Goal: Transaction & Acquisition: Purchase product/service

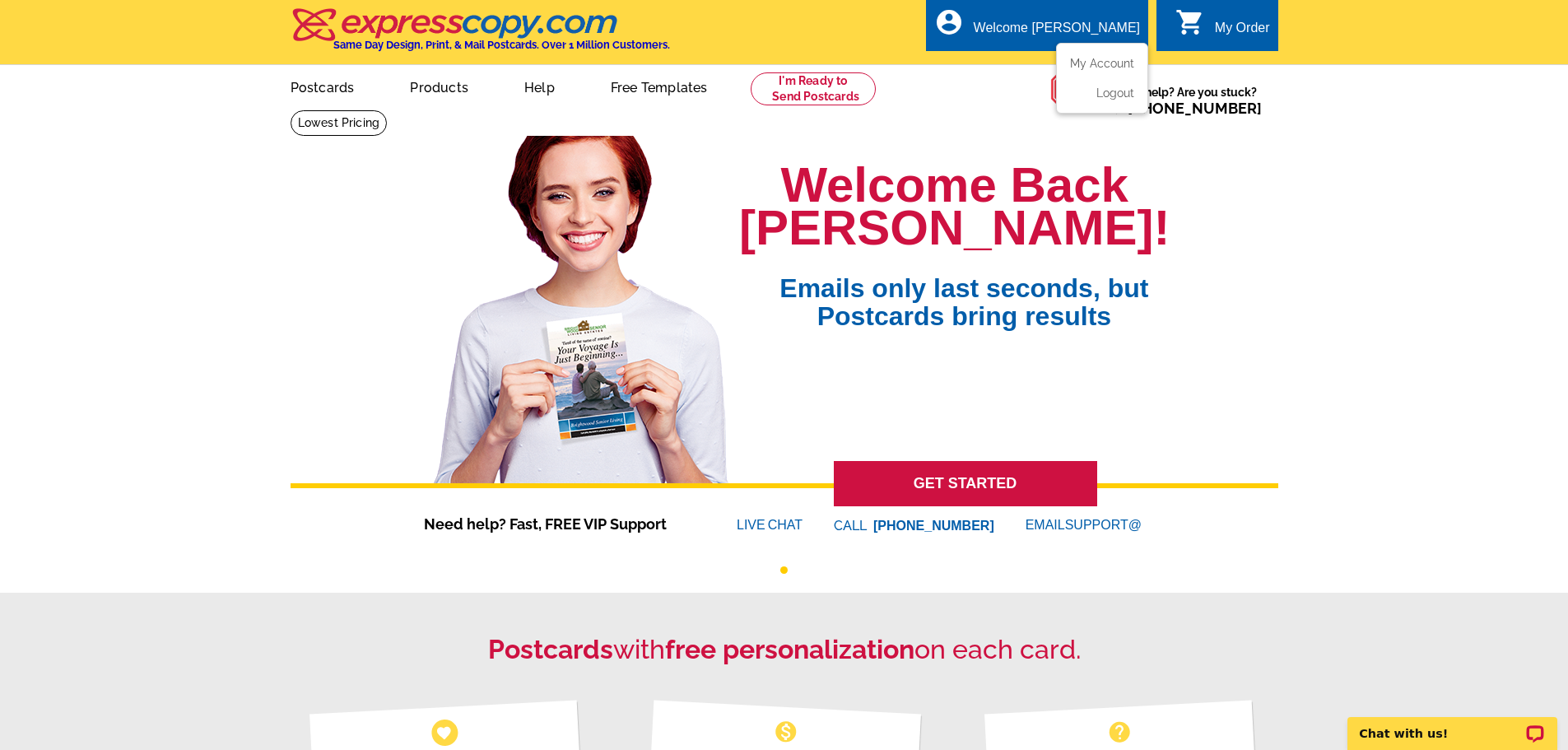
click at [1101, 57] on ul "My Account Logout" at bounding box center [1101, 78] width 92 height 71
click at [1091, 63] on link "My Account" at bounding box center [1098, 63] width 71 height 15
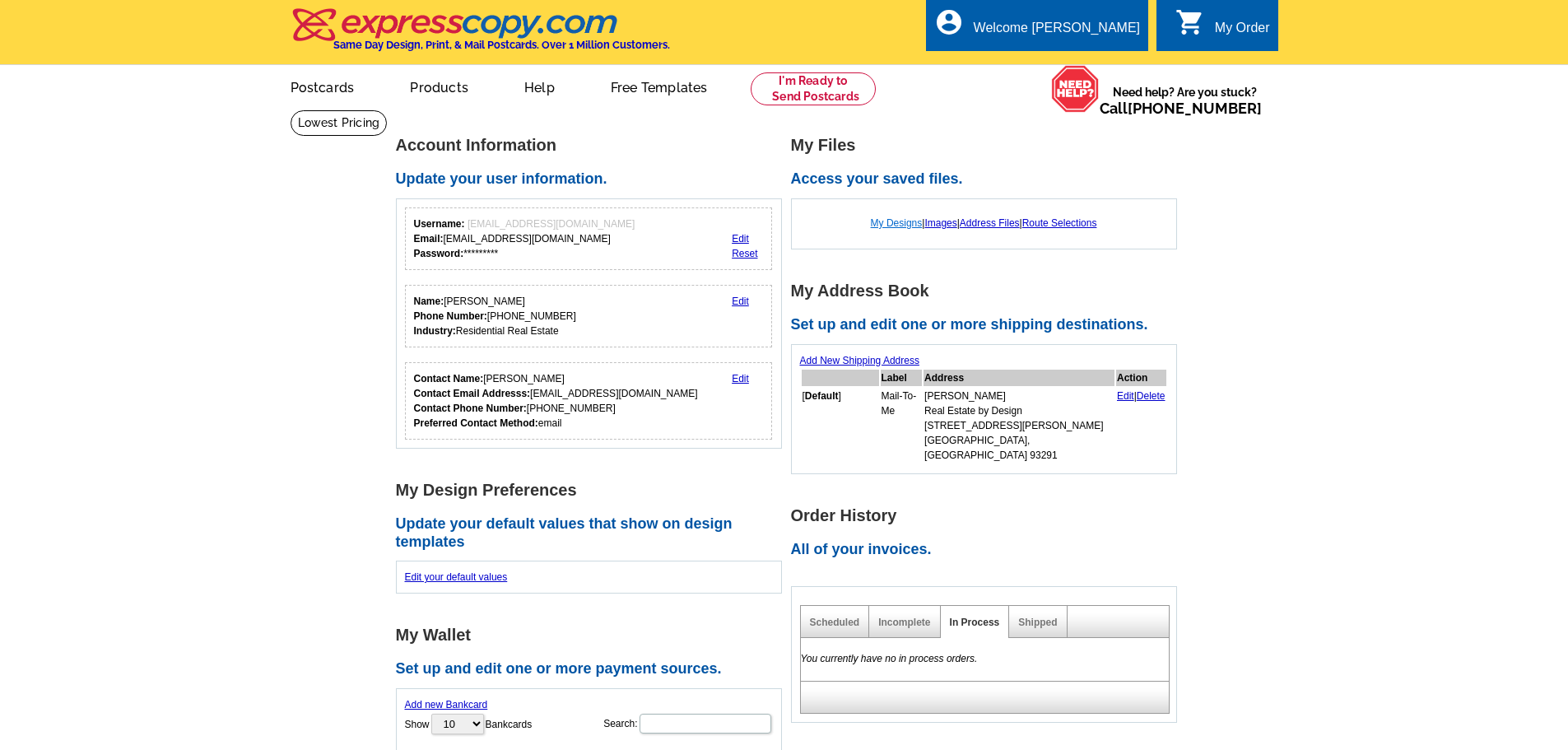
click at [889, 228] on link "My Designs" at bounding box center [897, 223] width 52 height 12
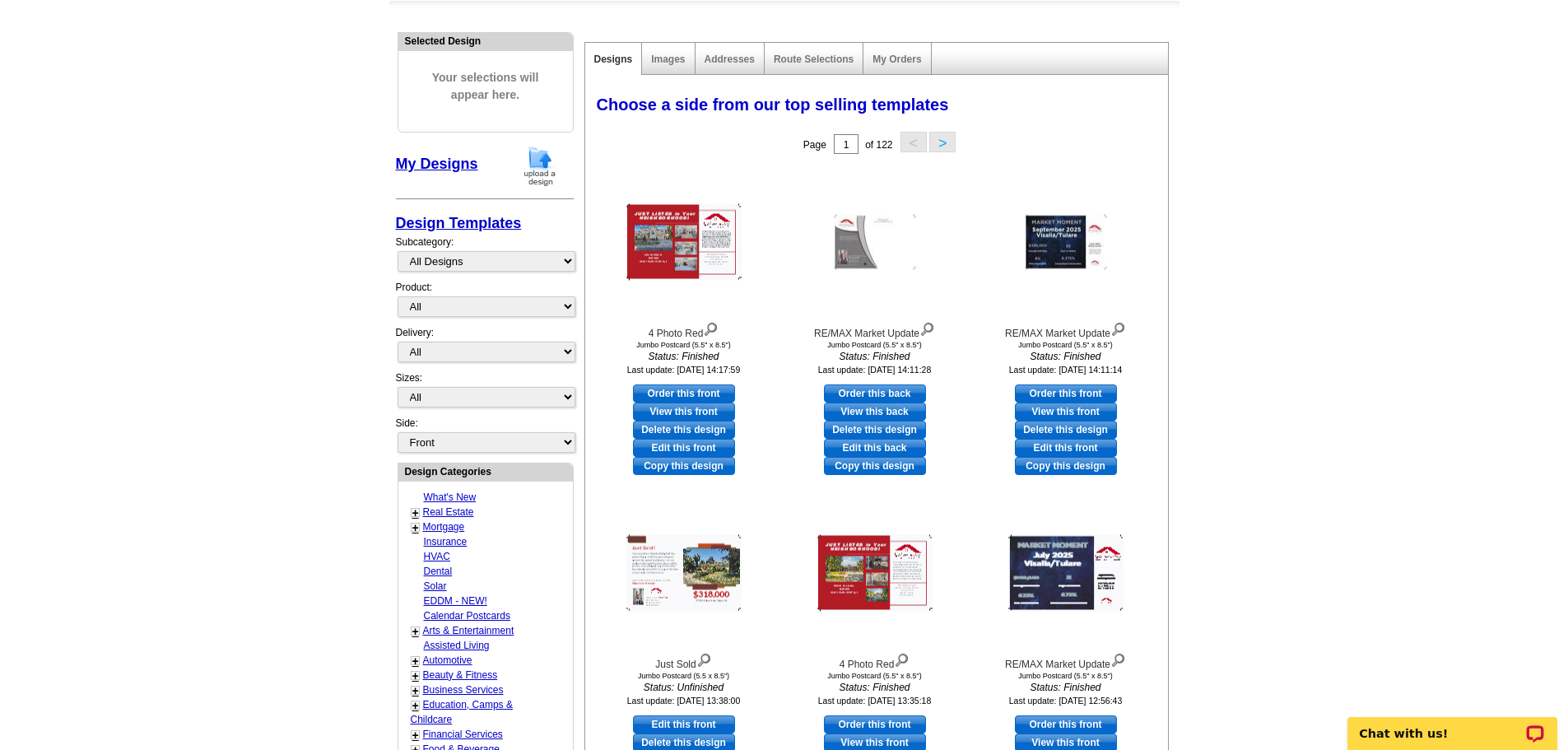
scroll to position [165, 0]
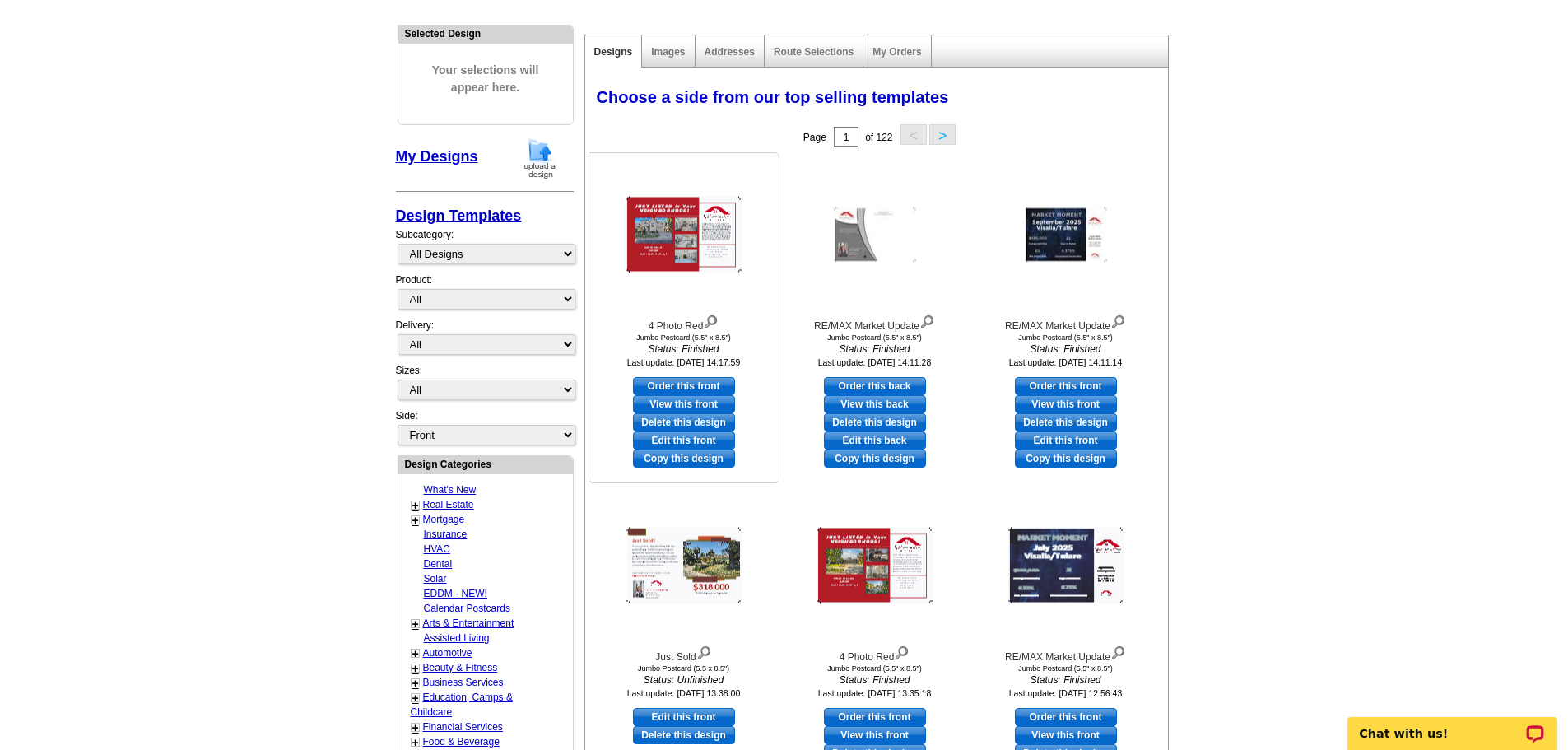
click at [704, 438] on link "Edit this front" at bounding box center [683, 440] width 102 height 18
select select "2"
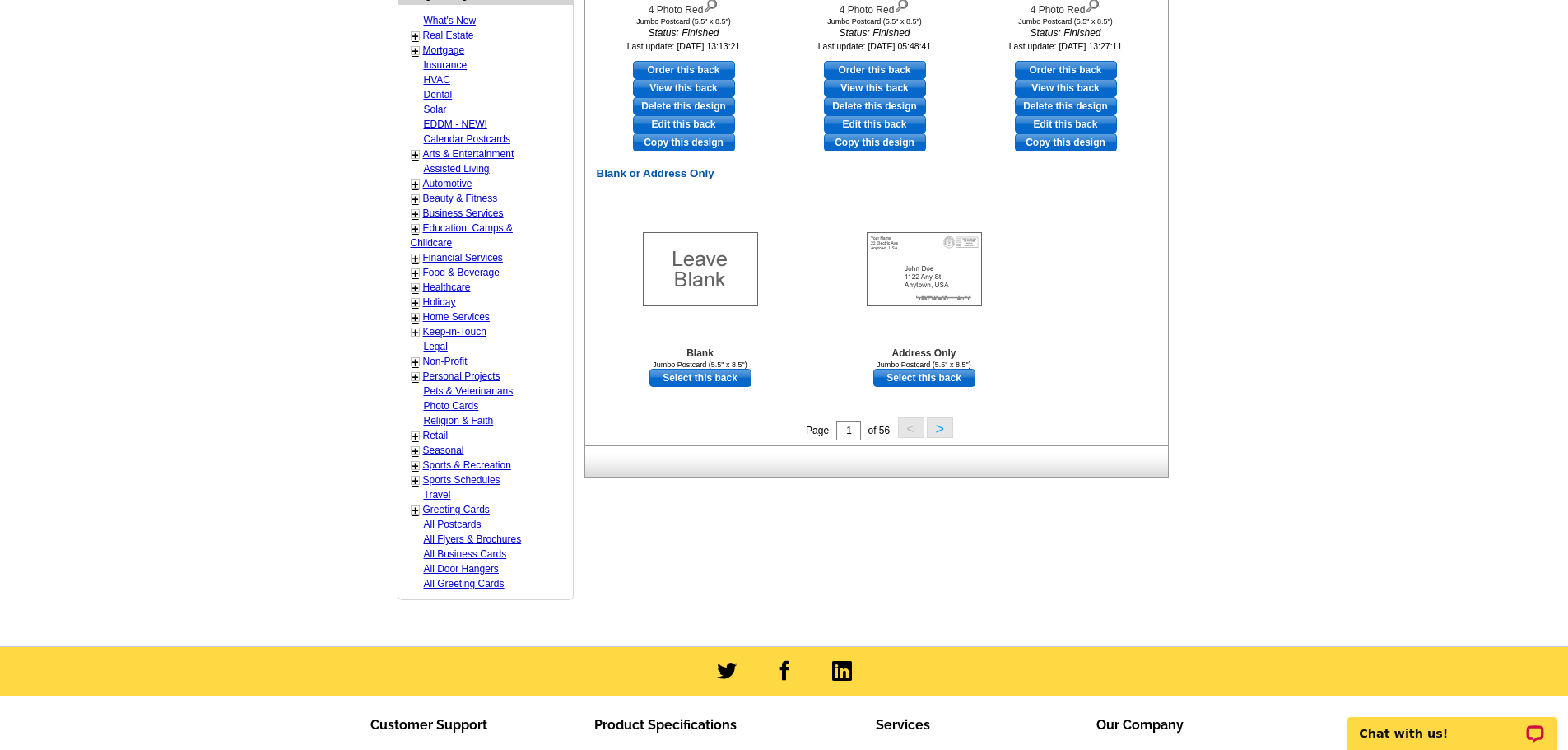
scroll to position [824, 0]
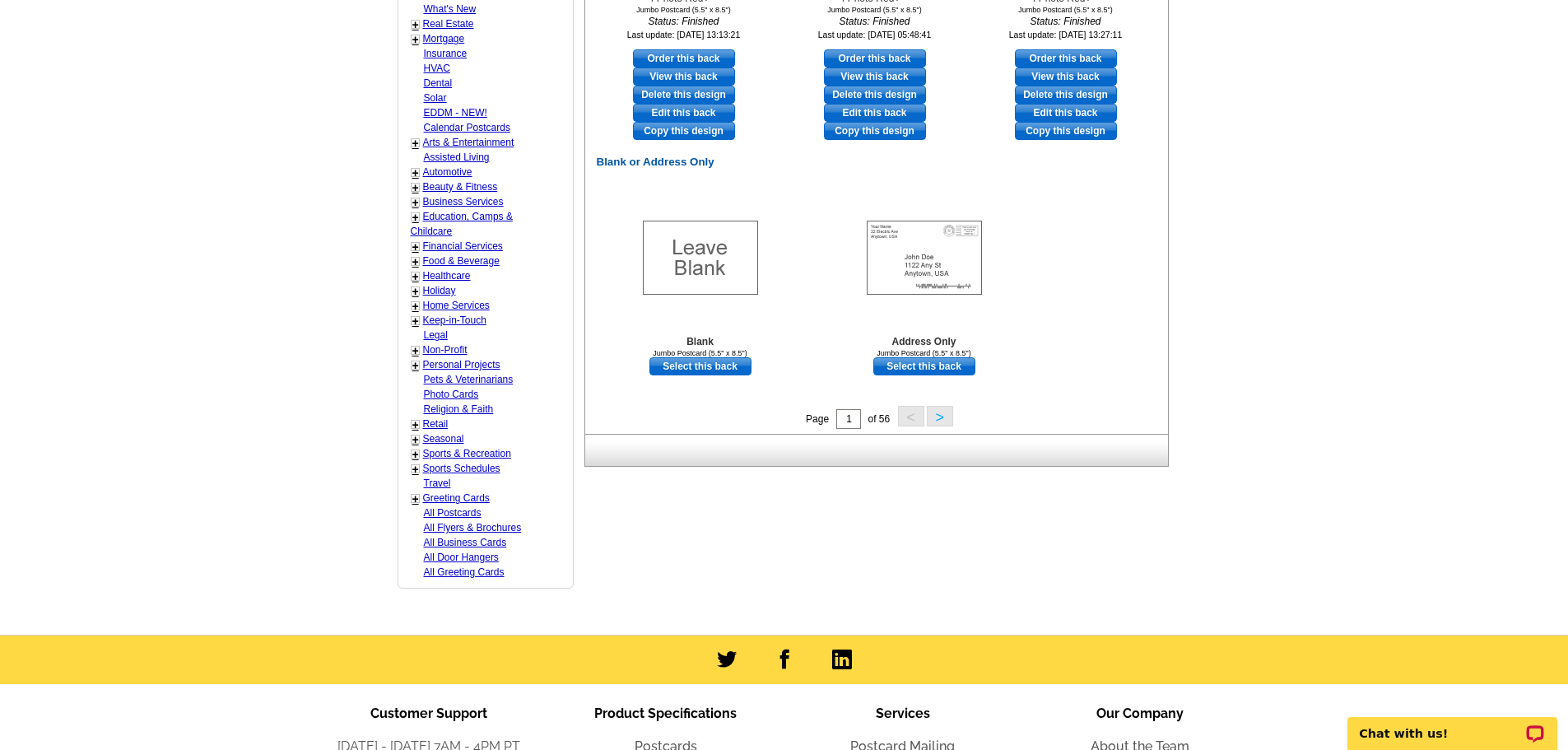
click at [937, 419] on button ">" at bounding box center [939, 416] width 26 height 20
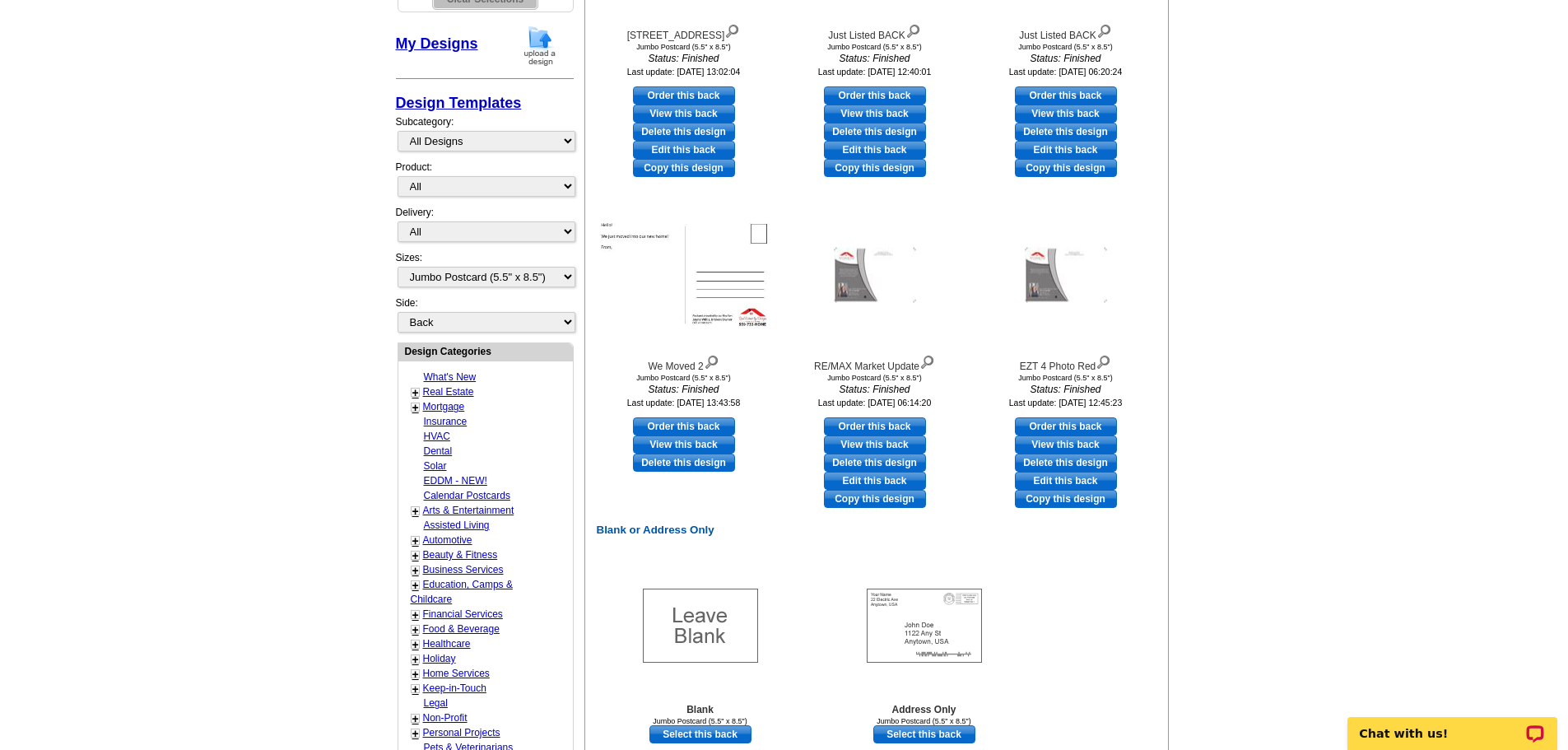
scroll to position [655, 0]
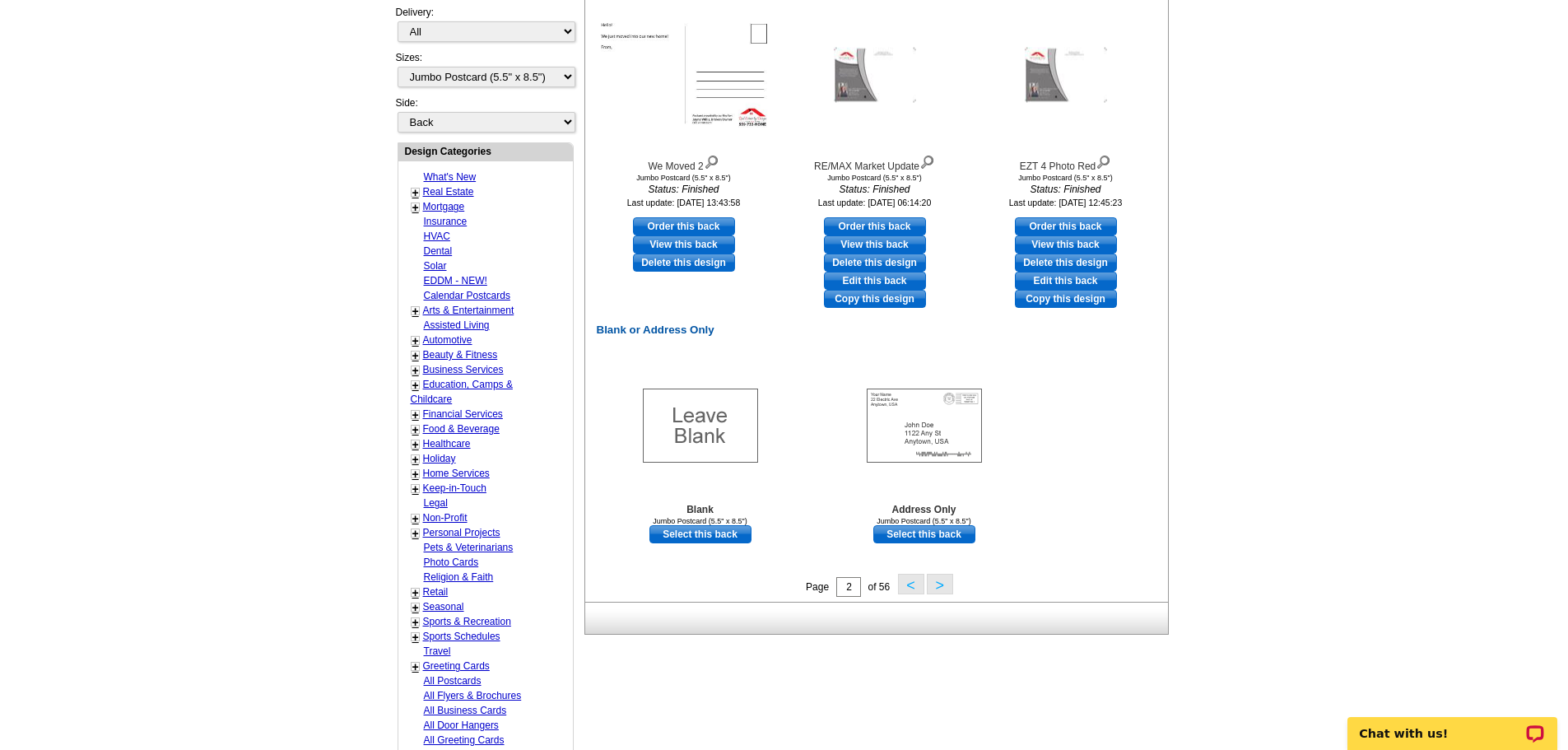
click at [944, 588] on button ">" at bounding box center [939, 583] width 26 height 20
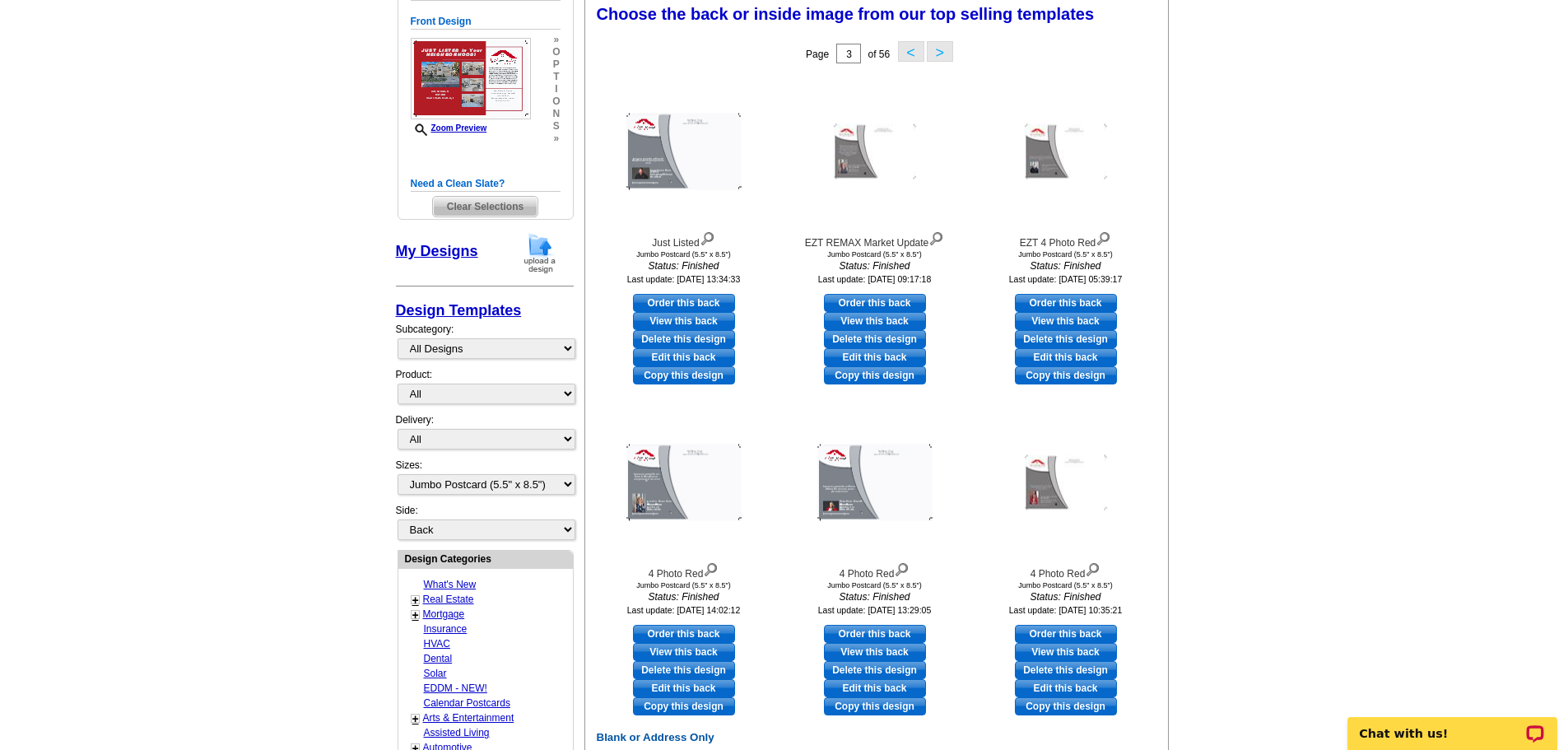
scroll to position [243, 0]
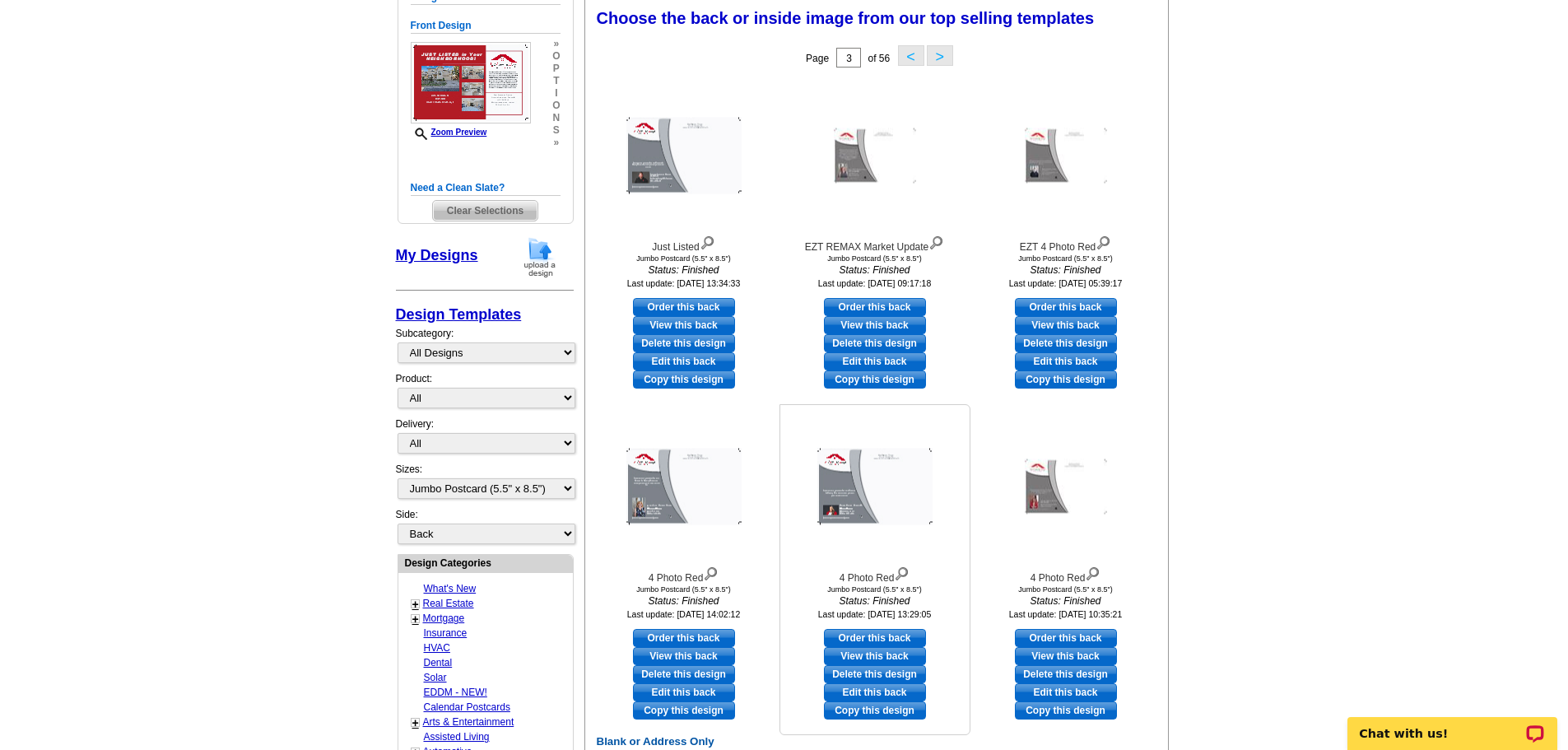
click at [868, 469] on img at bounding box center [875, 486] width 115 height 77
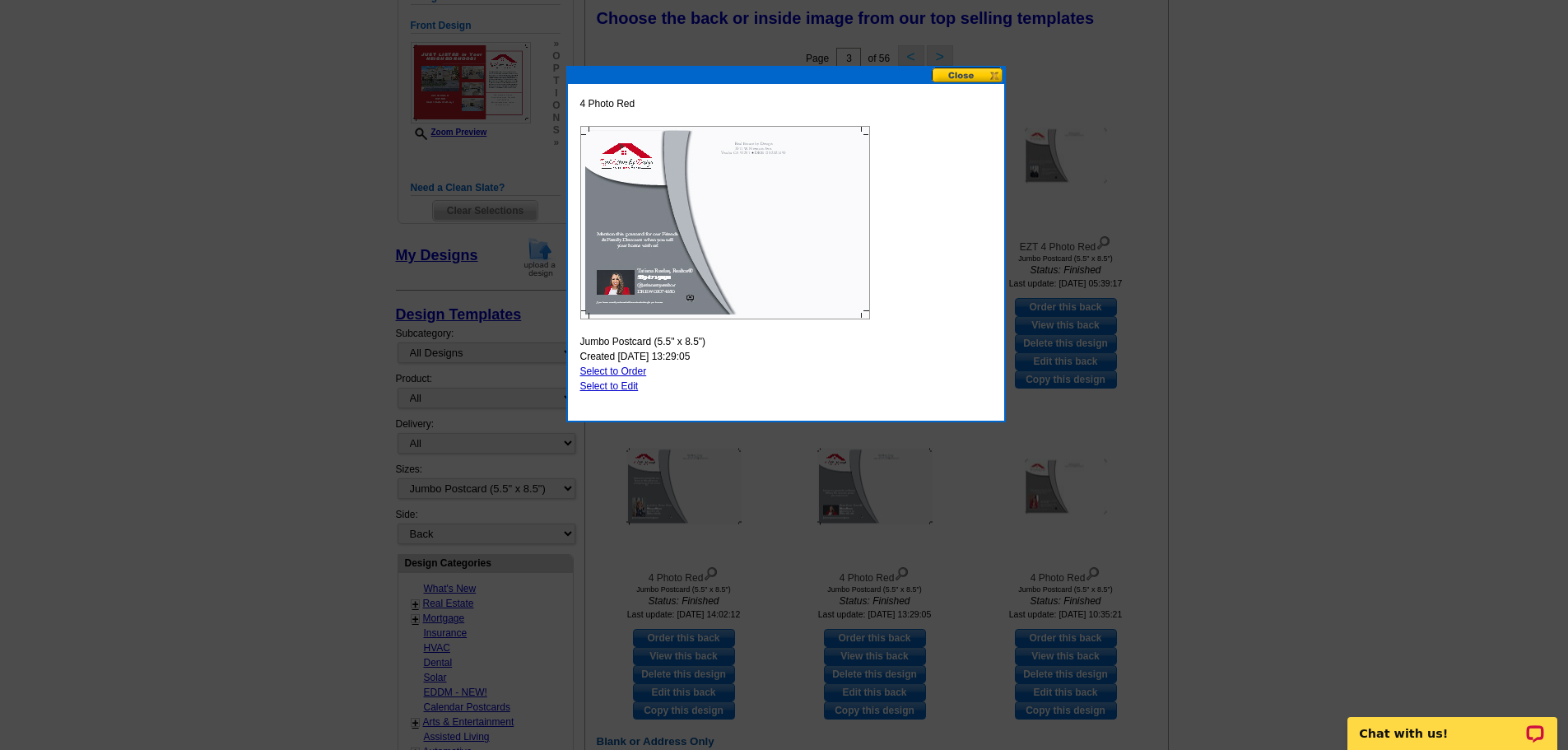
click at [608, 386] on link "Select to Edit" at bounding box center [609, 387] width 58 height 12
select select "front"
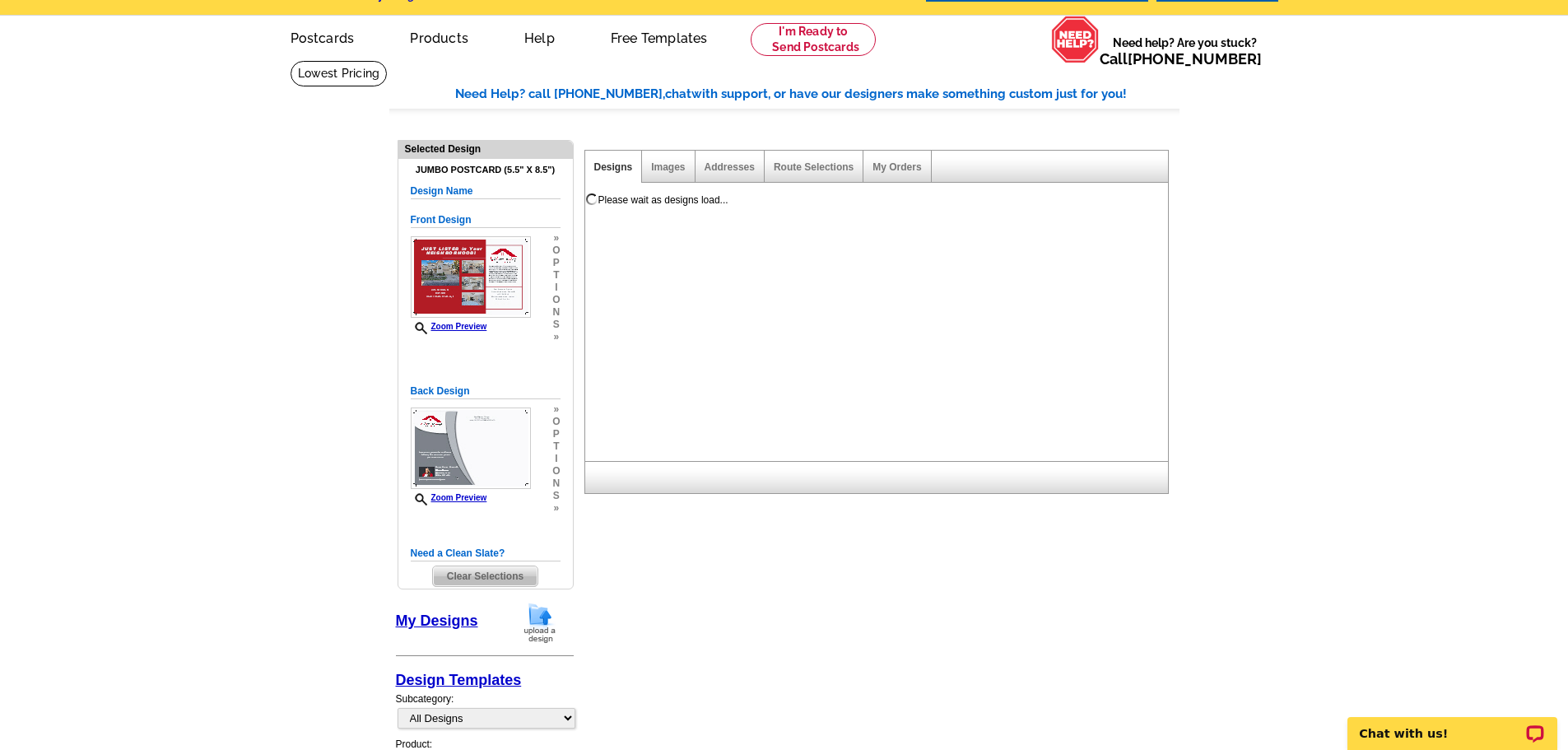
scroll to position [0, 0]
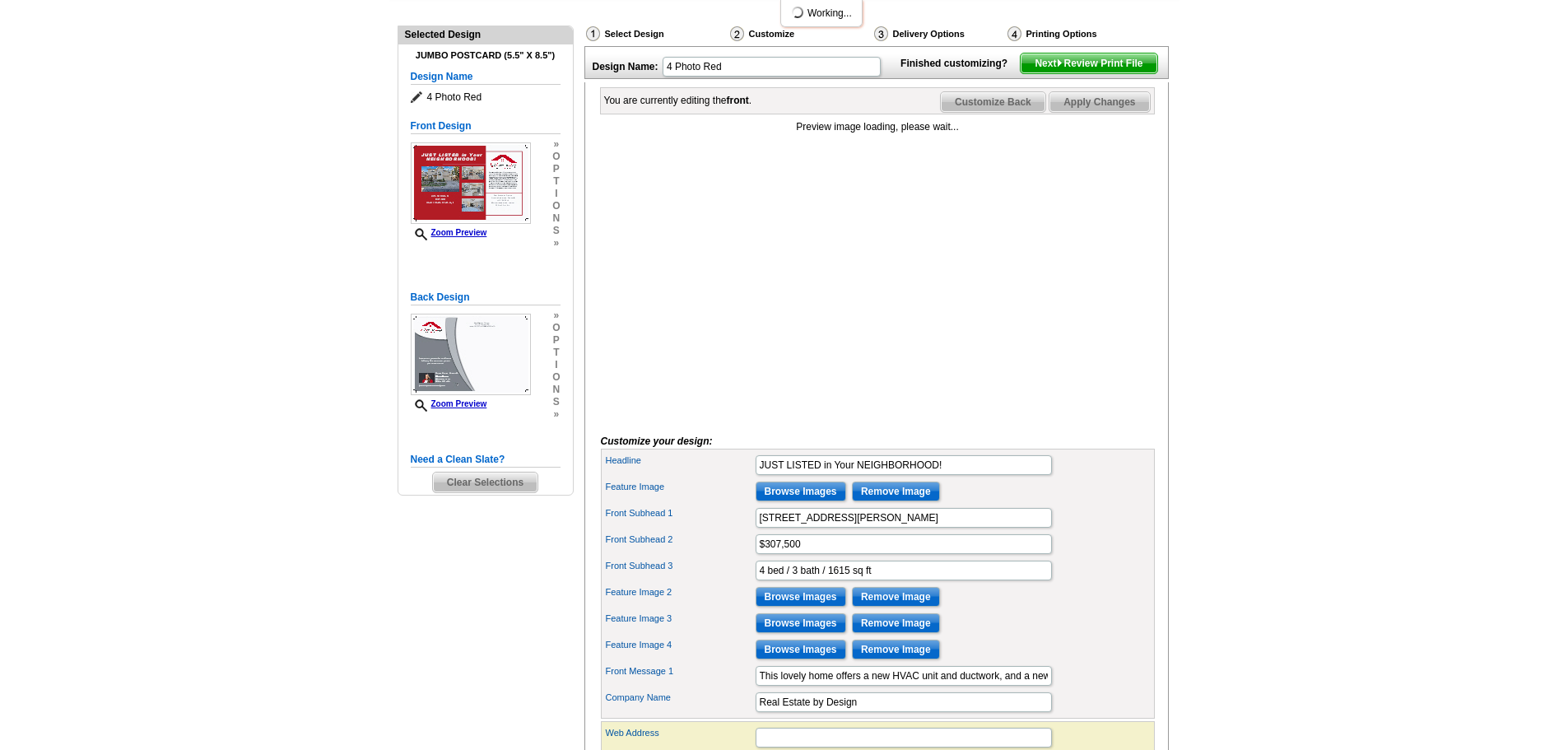
scroll to position [165, 0]
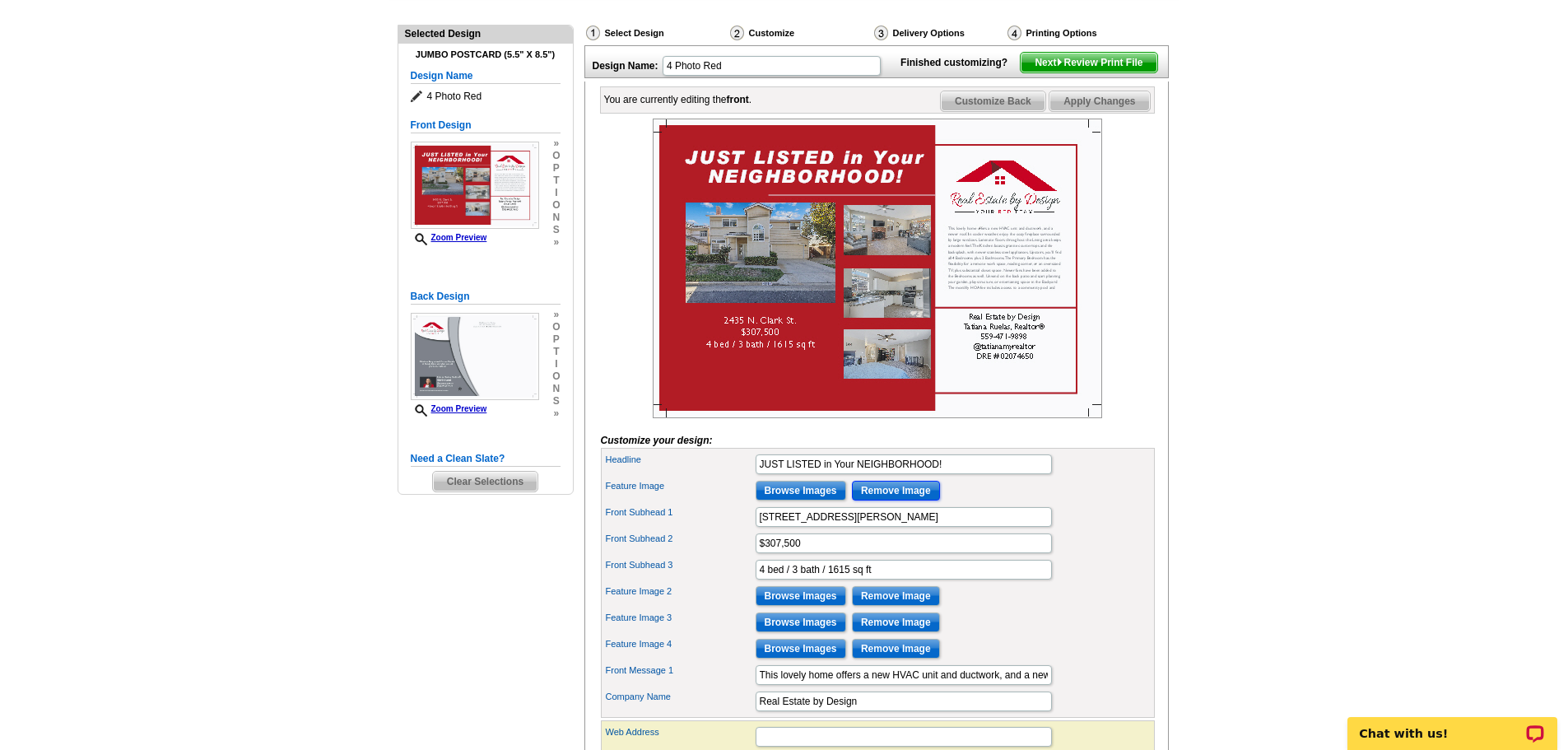
click at [901, 501] on input "Remove Image" at bounding box center [895, 490] width 88 height 19
click at [901, 606] on input "Remove Image" at bounding box center [895, 596] width 88 height 19
click at [898, 633] on input "Remove Image" at bounding box center [895, 622] width 88 height 19
click at [898, 659] on input "Remove Image" at bounding box center [895, 648] width 88 height 19
drag, startPoint x: 829, startPoint y: 547, endPoint x: 673, endPoint y: 544, distance: 156.0
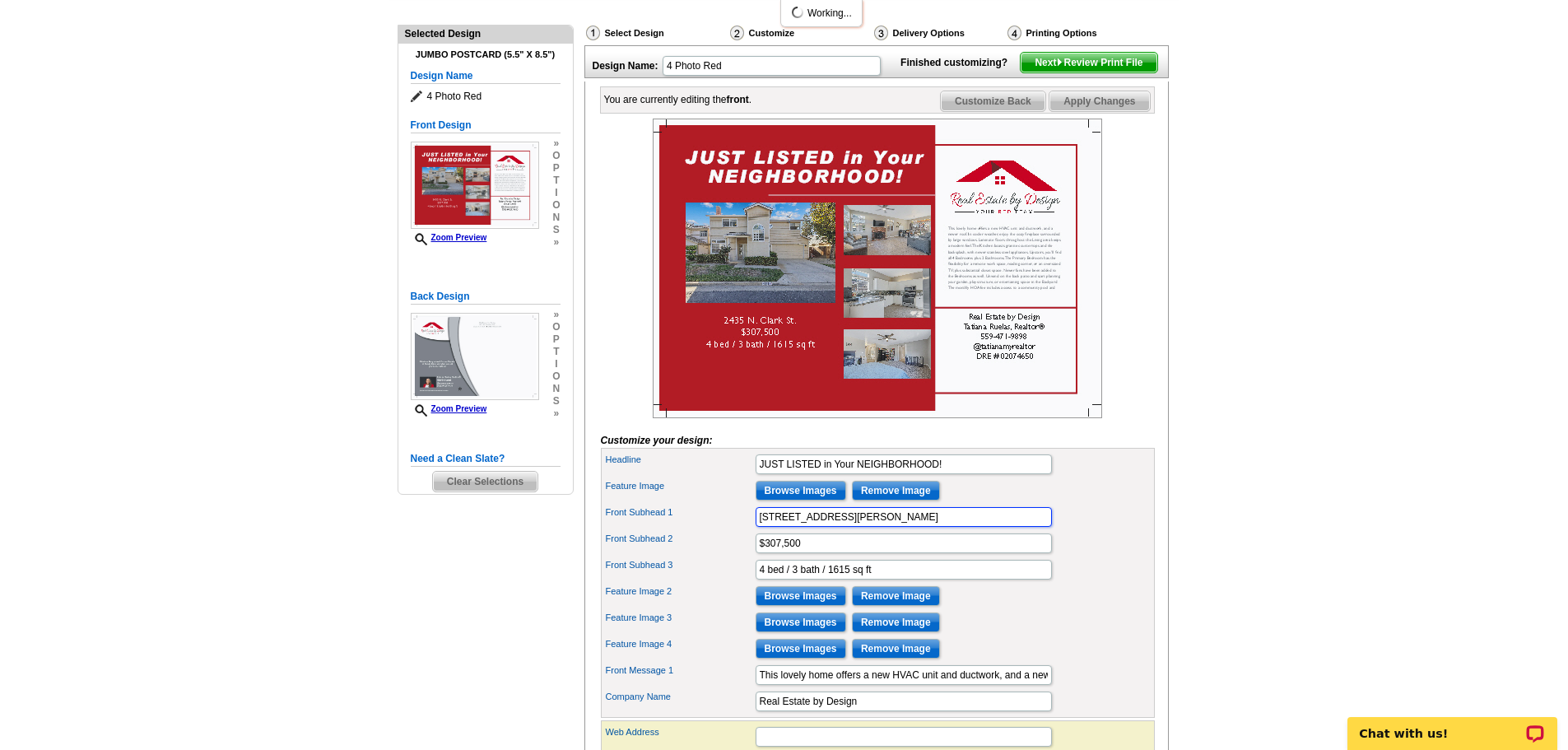
click at [673, 530] on div "Front Subhead 1 2435 N. Clark St." at bounding box center [877, 516] width 547 height 26
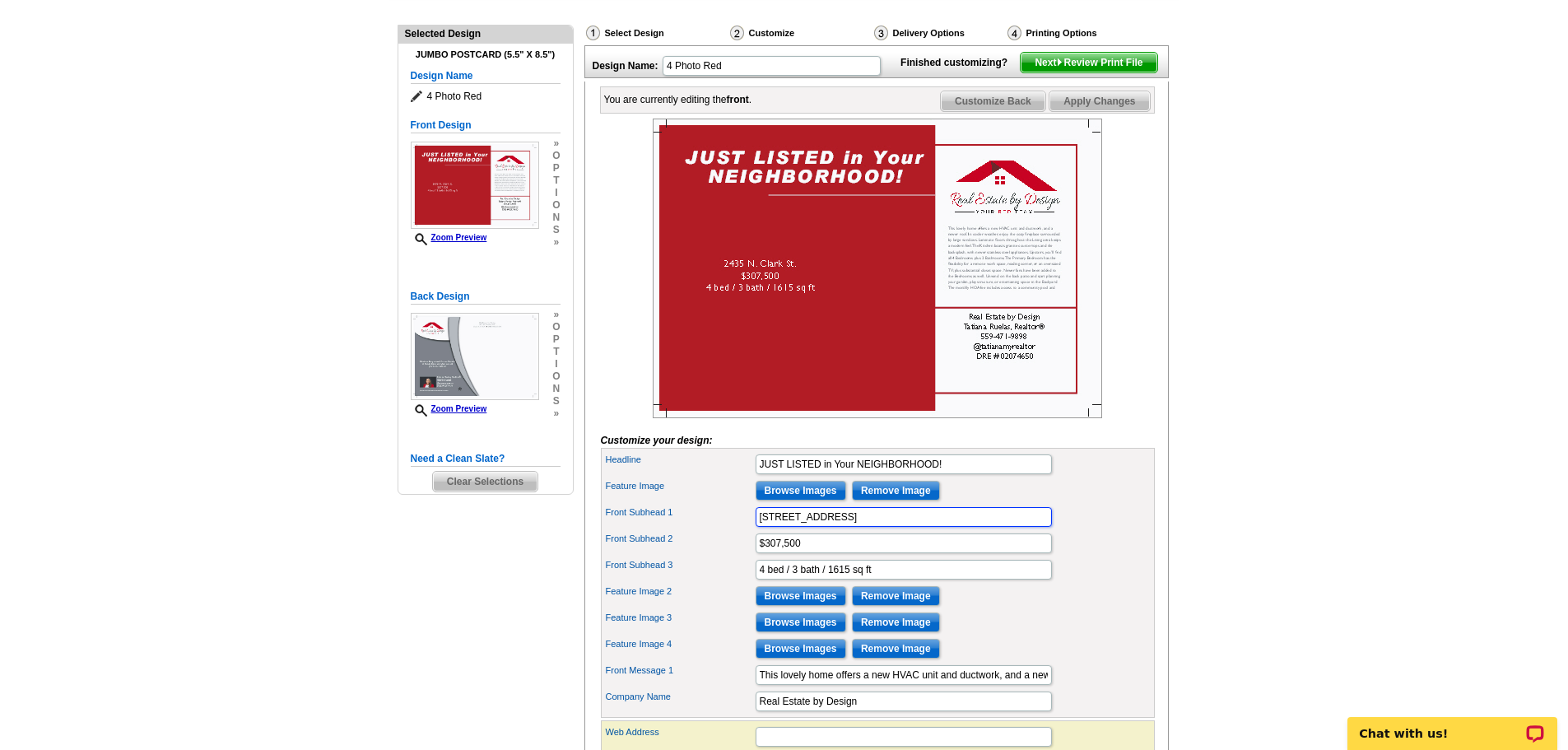
type input "433 S. Church St."
click at [719, 556] on div "Front Subhead 2 $307,500" at bounding box center [877, 543] width 547 height 26
type input "$360,000"
click at [764, 579] on input "4 bed / 3 bath / 1615 sq ft" at bounding box center [904, 570] width 296 height 19
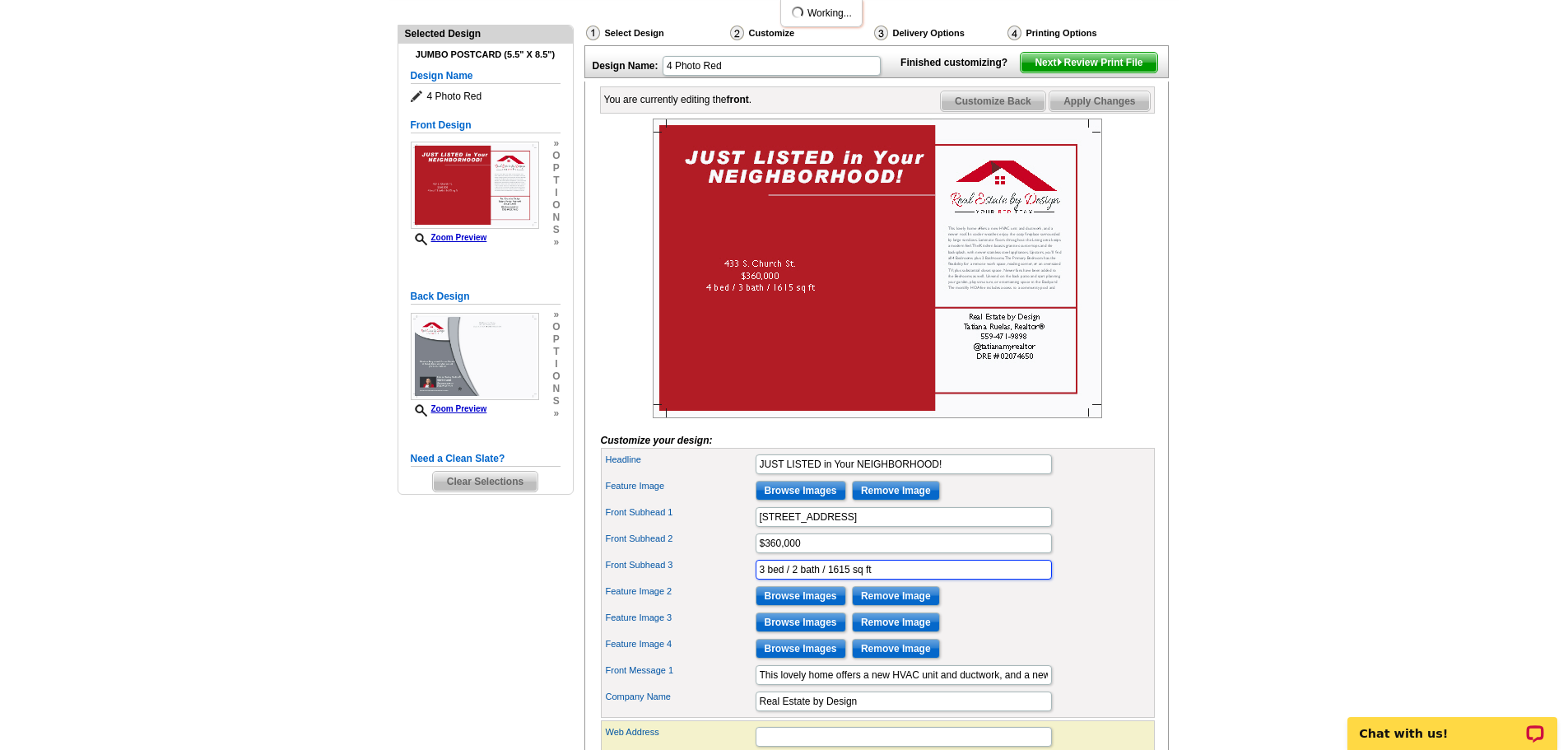
click at [833, 579] on input "3 bed / 2 bath / 1615 sq ft" at bounding box center [904, 570] width 296 height 19
type input "3 bed / 2 bath / 1348 sq ft"
click at [824, 501] on input "Browse Images" at bounding box center [800, 490] width 90 height 19
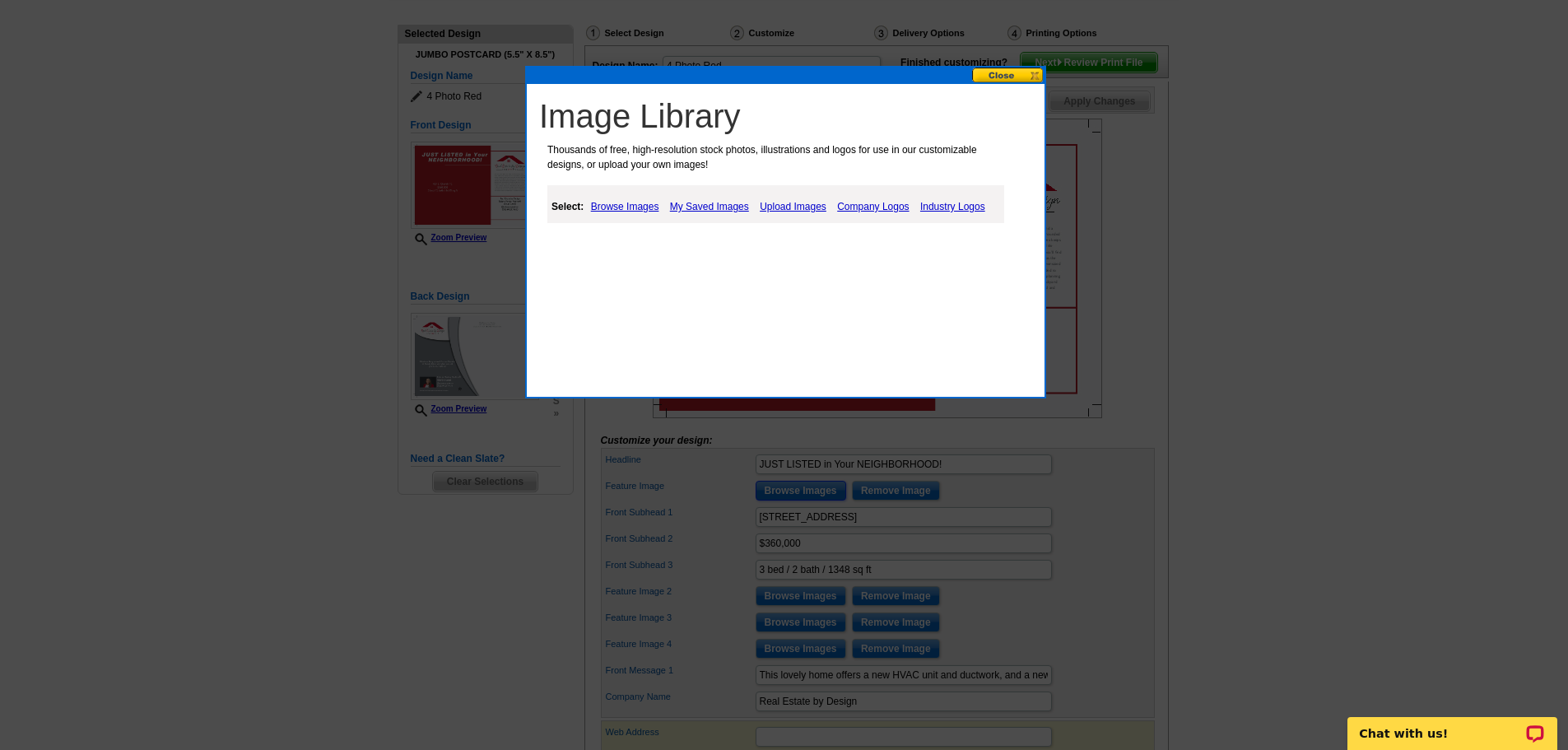
click at [1022, 78] on button at bounding box center [1007, 76] width 73 height 16
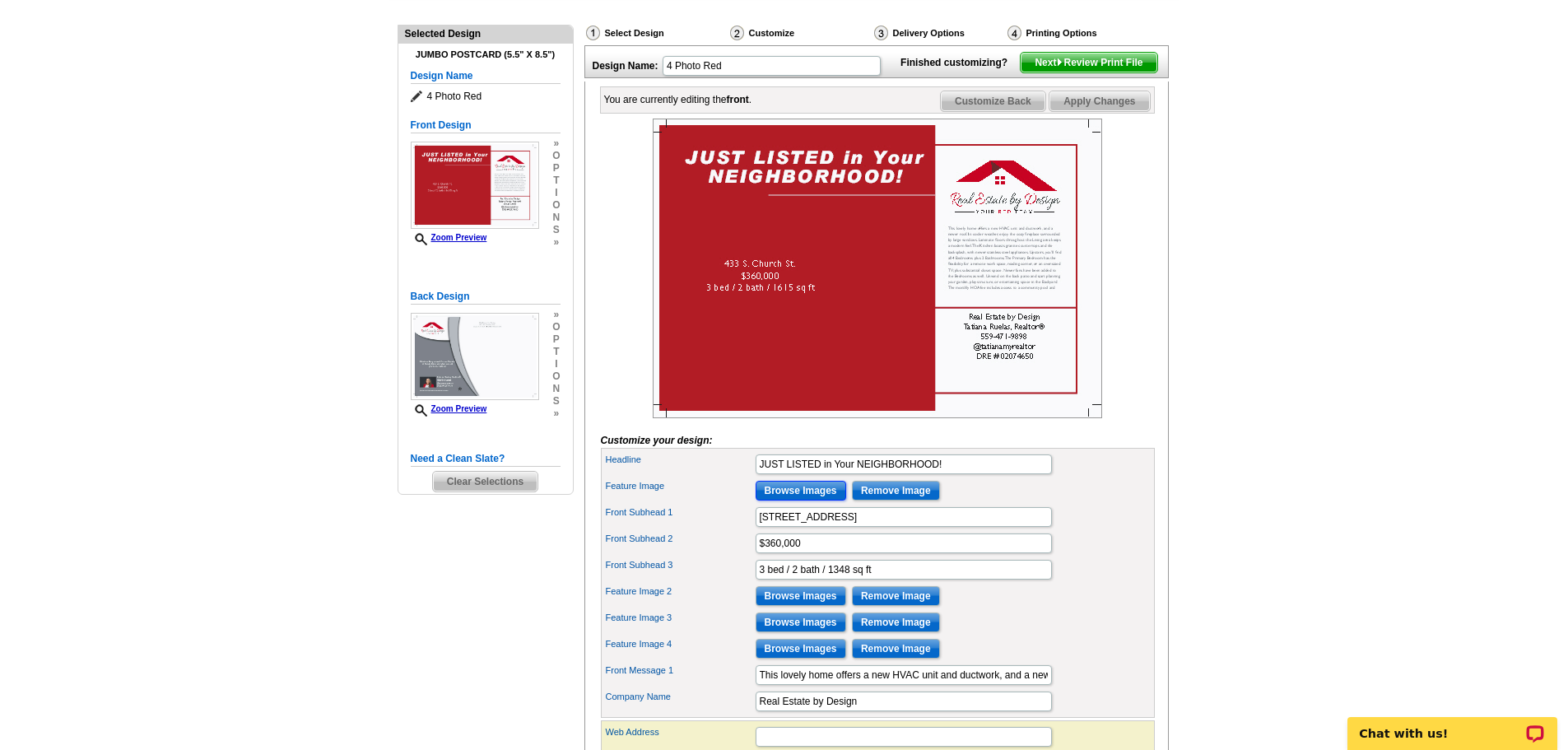
click at [807, 501] on input "Browse Images" at bounding box center [800, 490] width 90 height 19
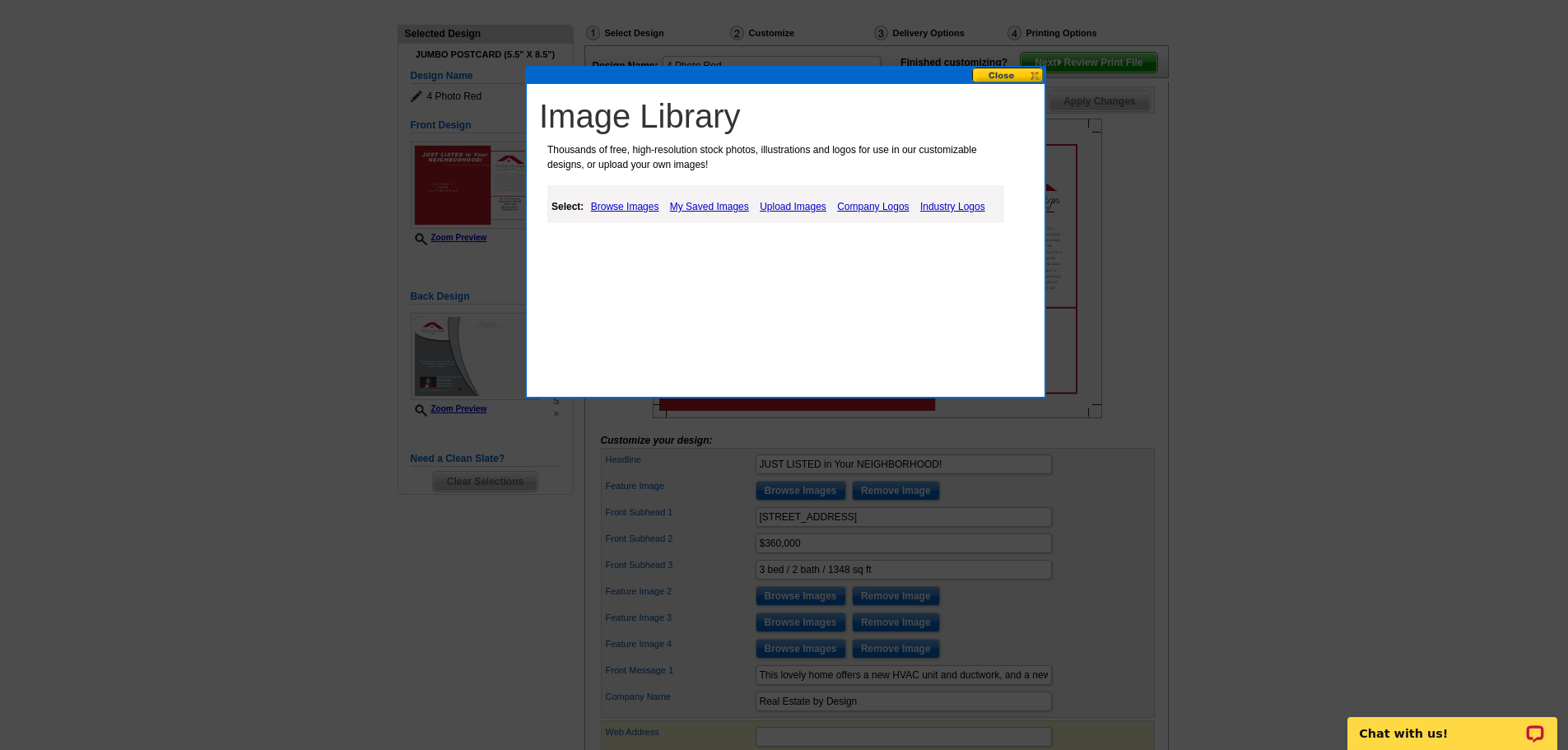
click at [789, 200] on link "Upload Images" at bounding box center [792, 206] width 75 height 19
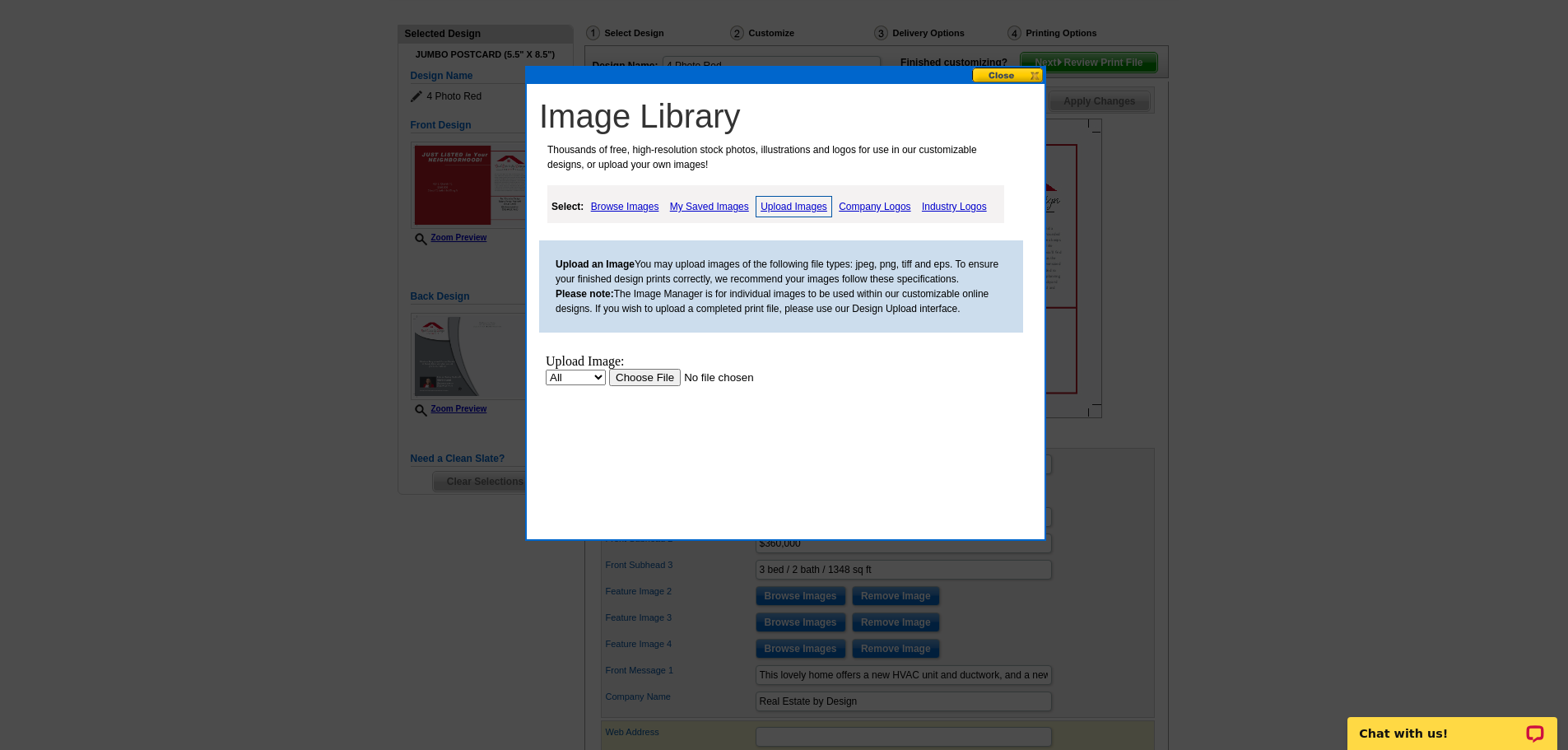
click at [632, 375] on input "file" at bounding box center [713, 378] width 208 height 17
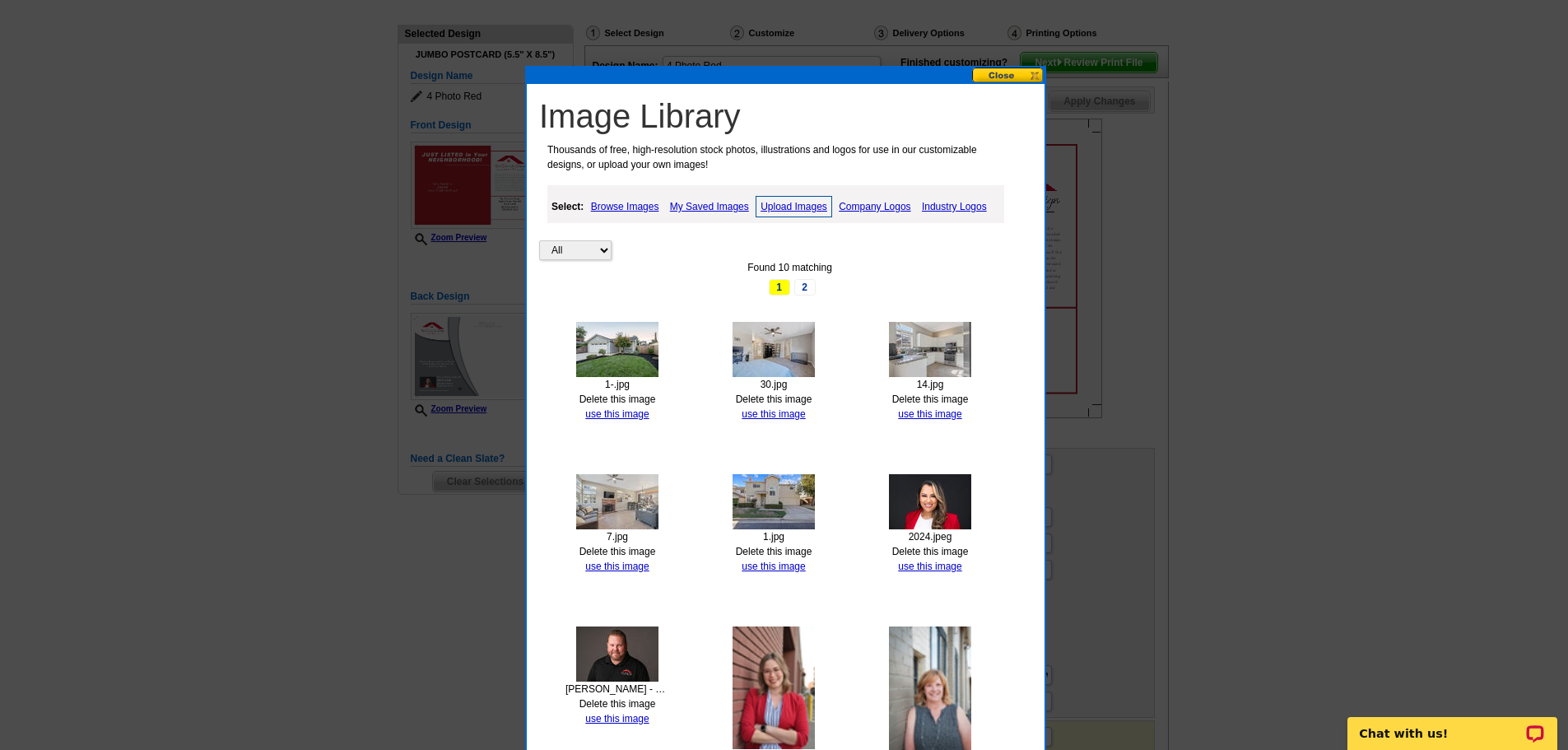
click at [802, 397] on link "Delete this image" at bounding box center [774, 399] width 77 height 12
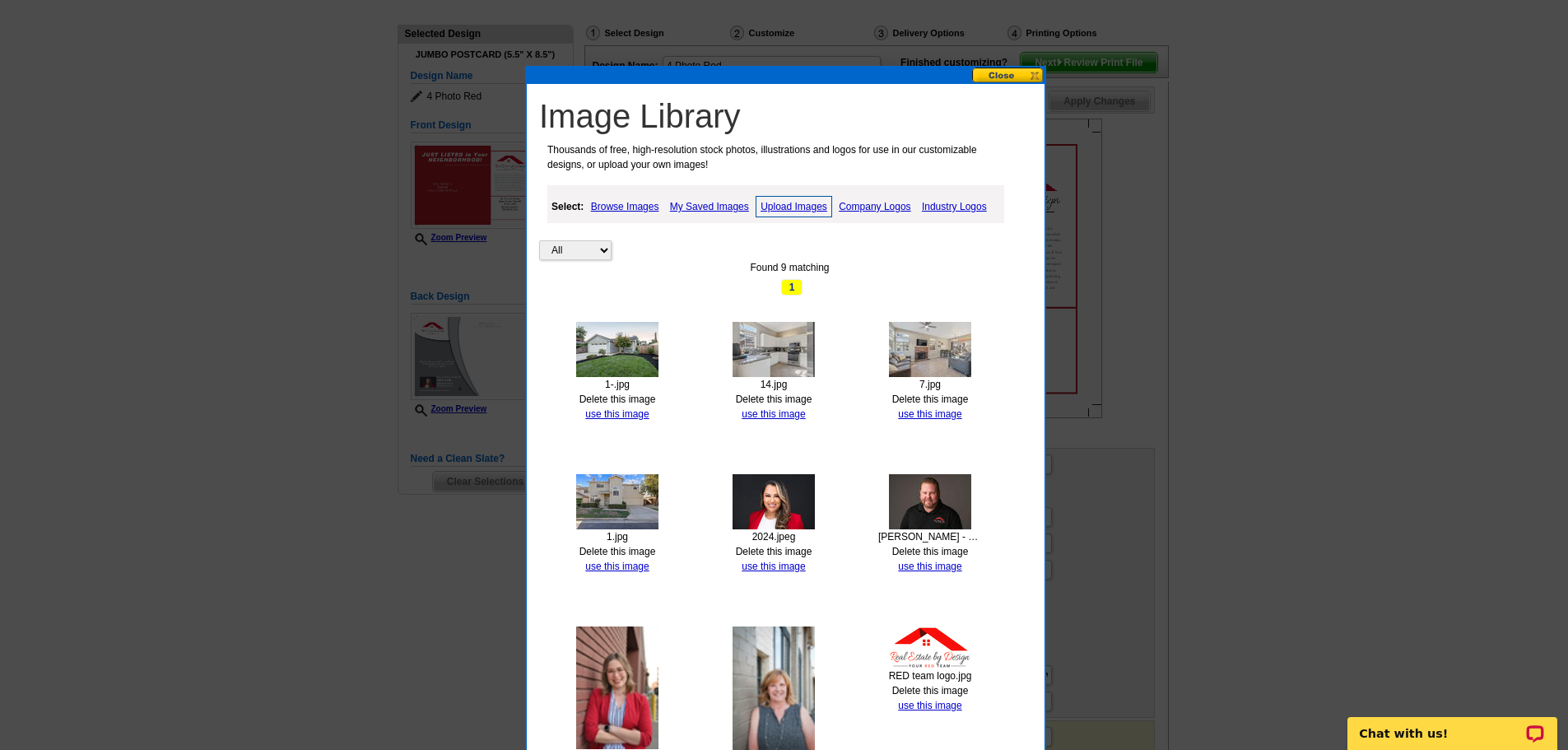
click at [792, 399] on link "Delete this image" at bounding box center [774, 399] width 77 height 12
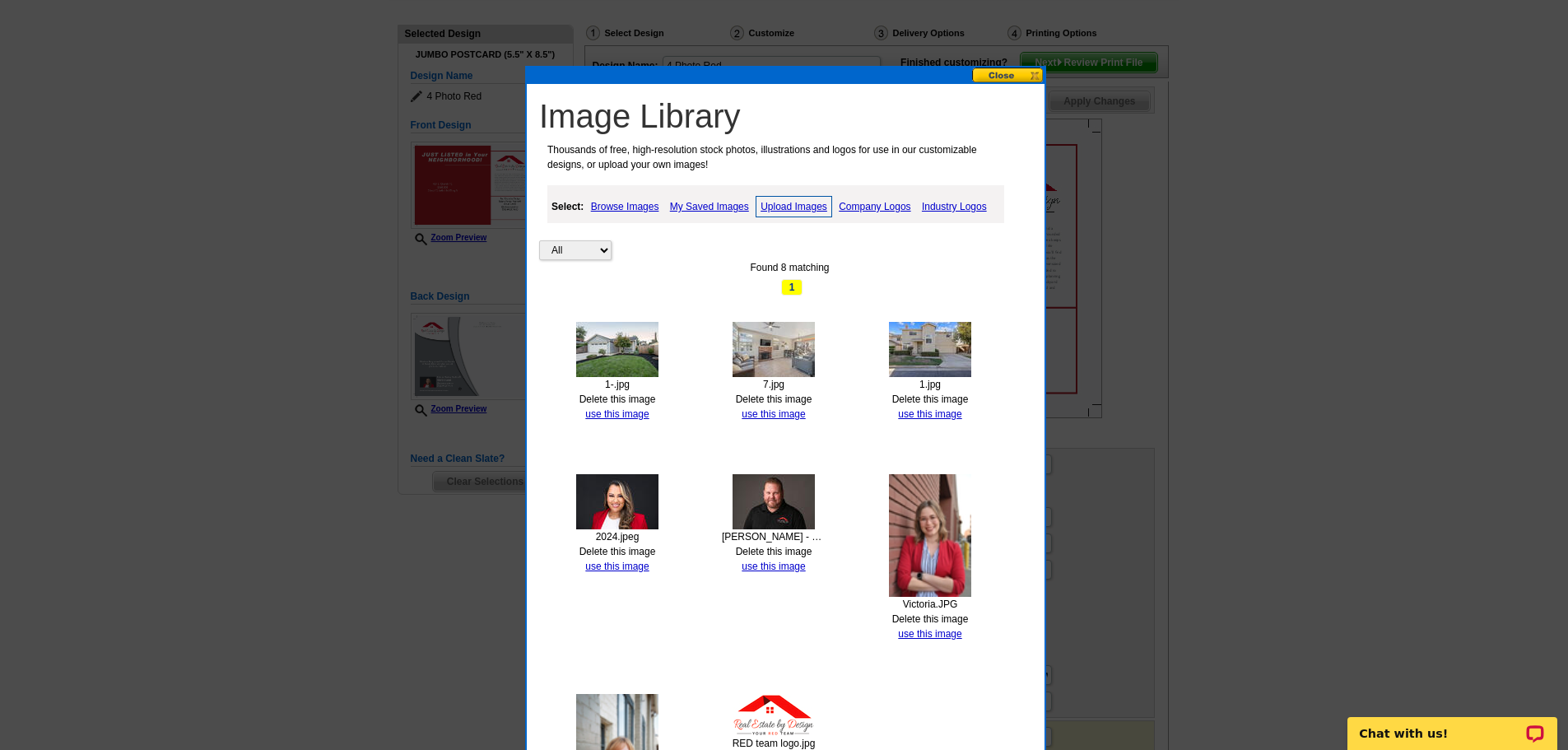
click at [796, 401] on link "Delete this image" at bounding box center [774, 399] width 77 height 12
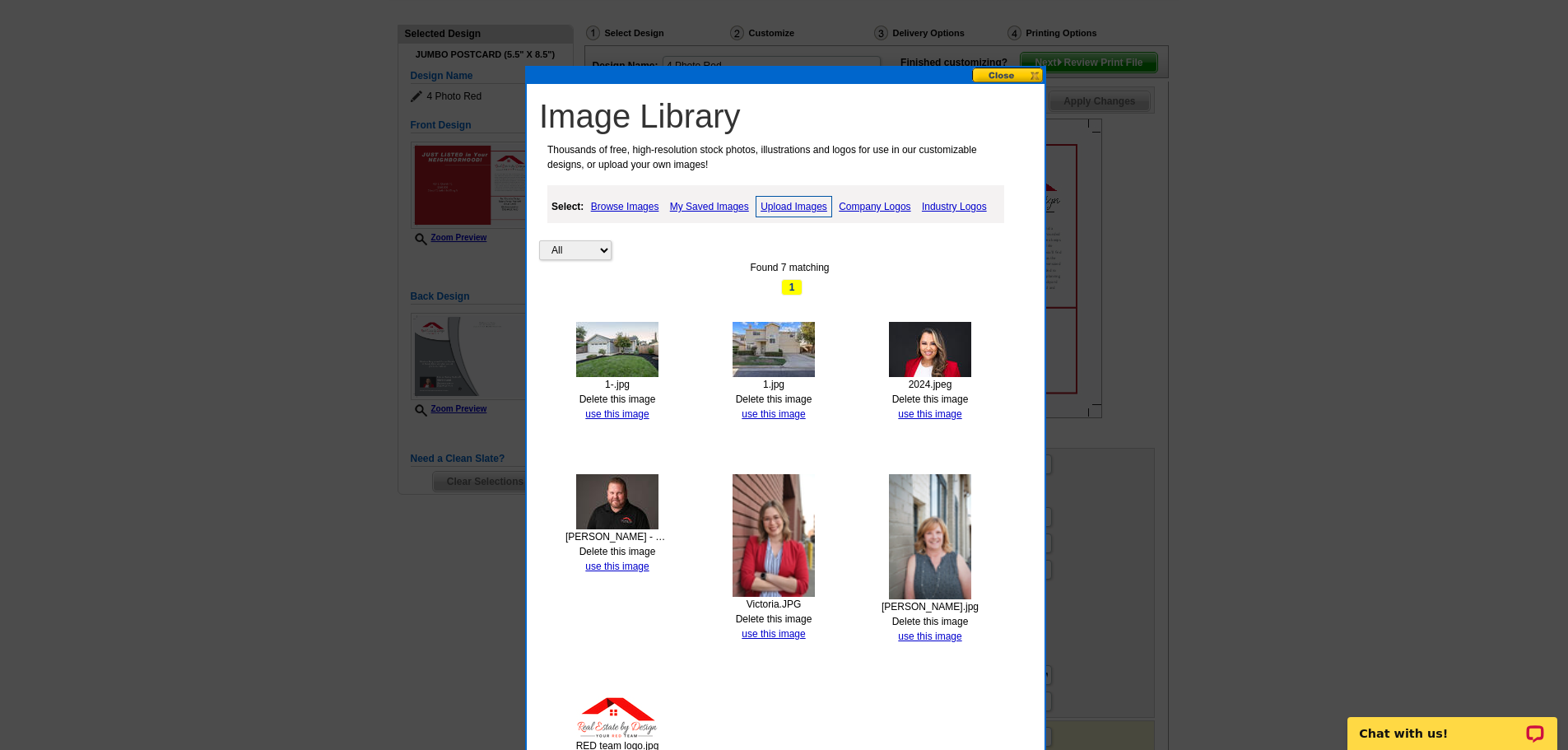
click at [794, 399] on link "Delete this image" at bounding box center [774, 399] width 77 height 12
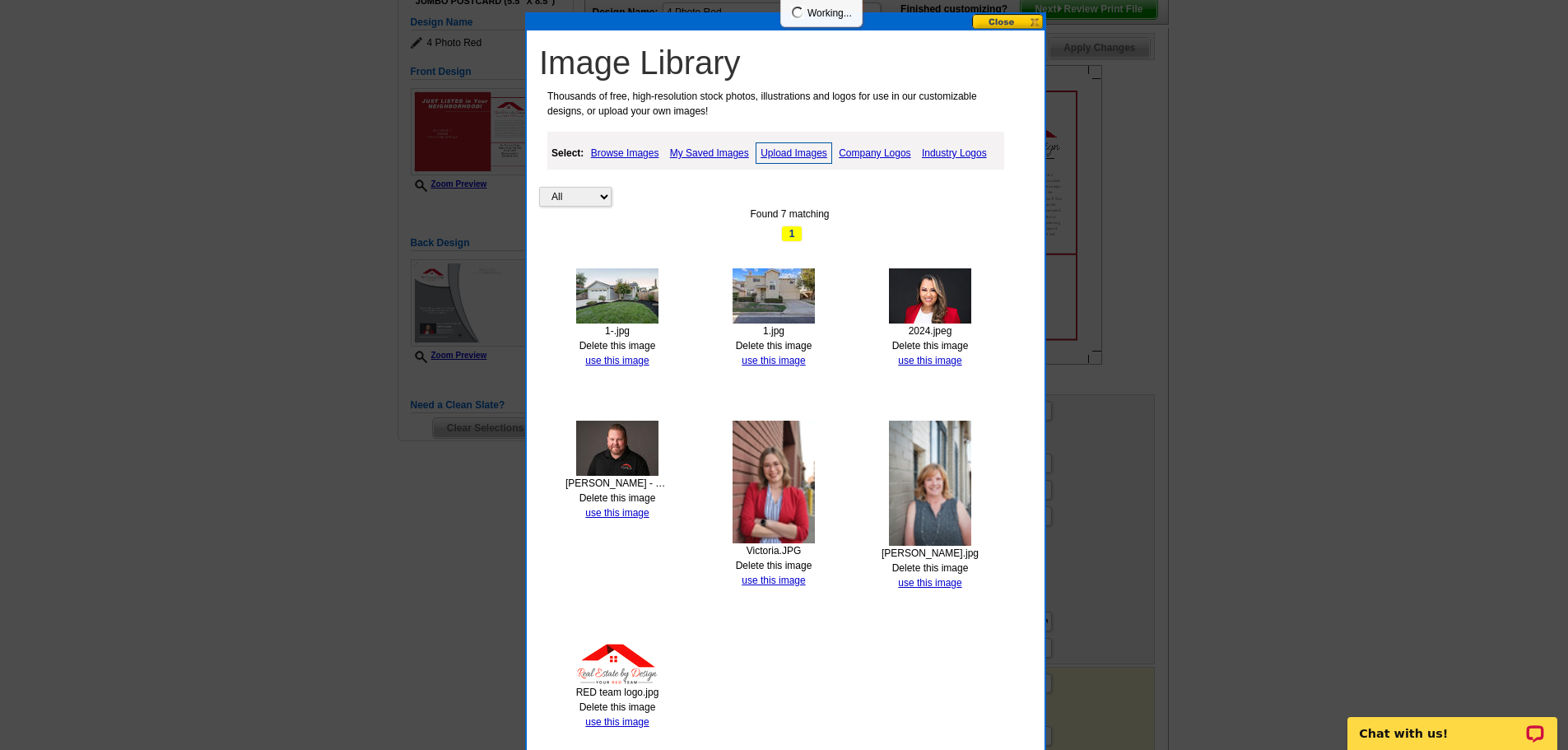
scroll to position [247, 0]
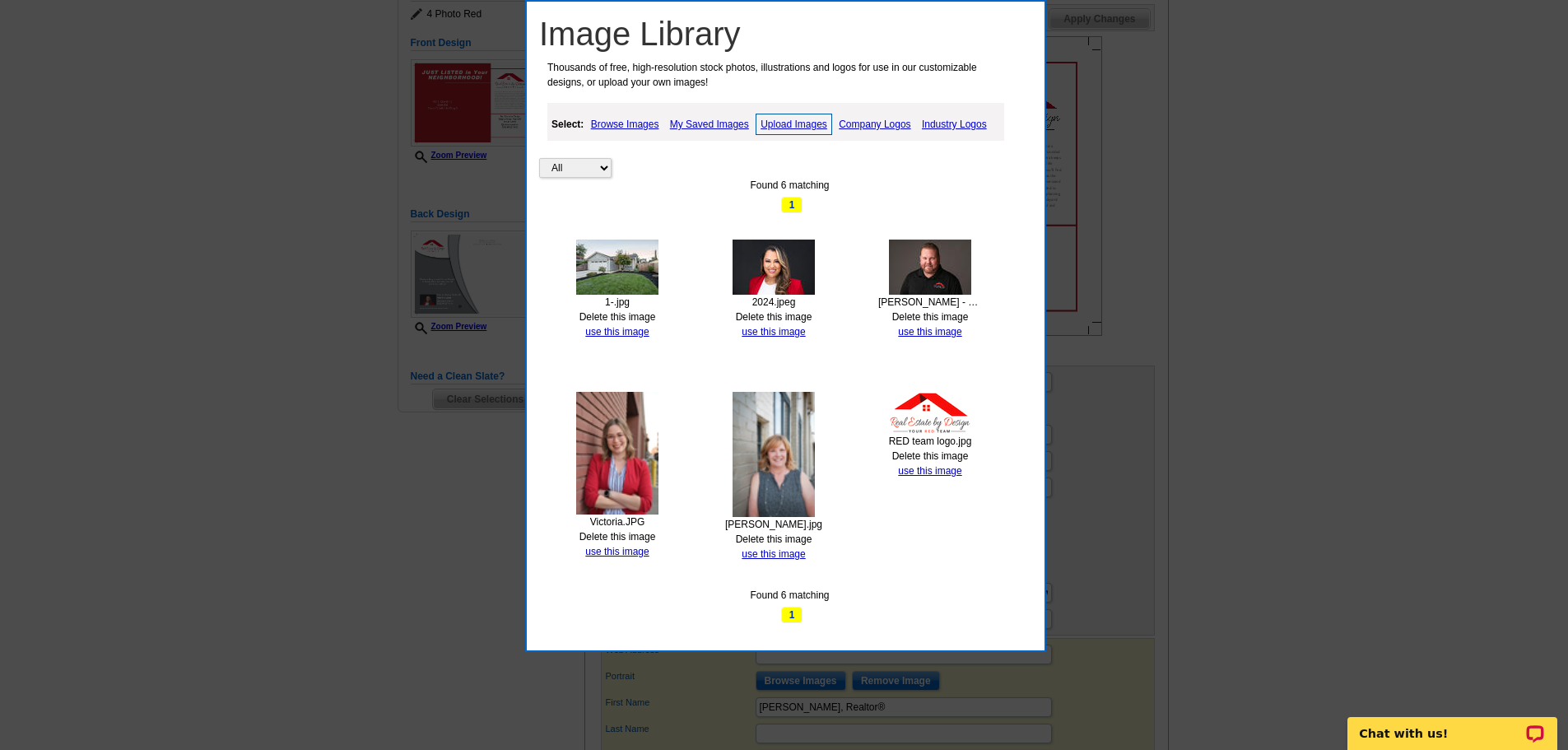
click at [769, 123] on link "Upload Images" at bounding box center [793, 124] width 77 height 21
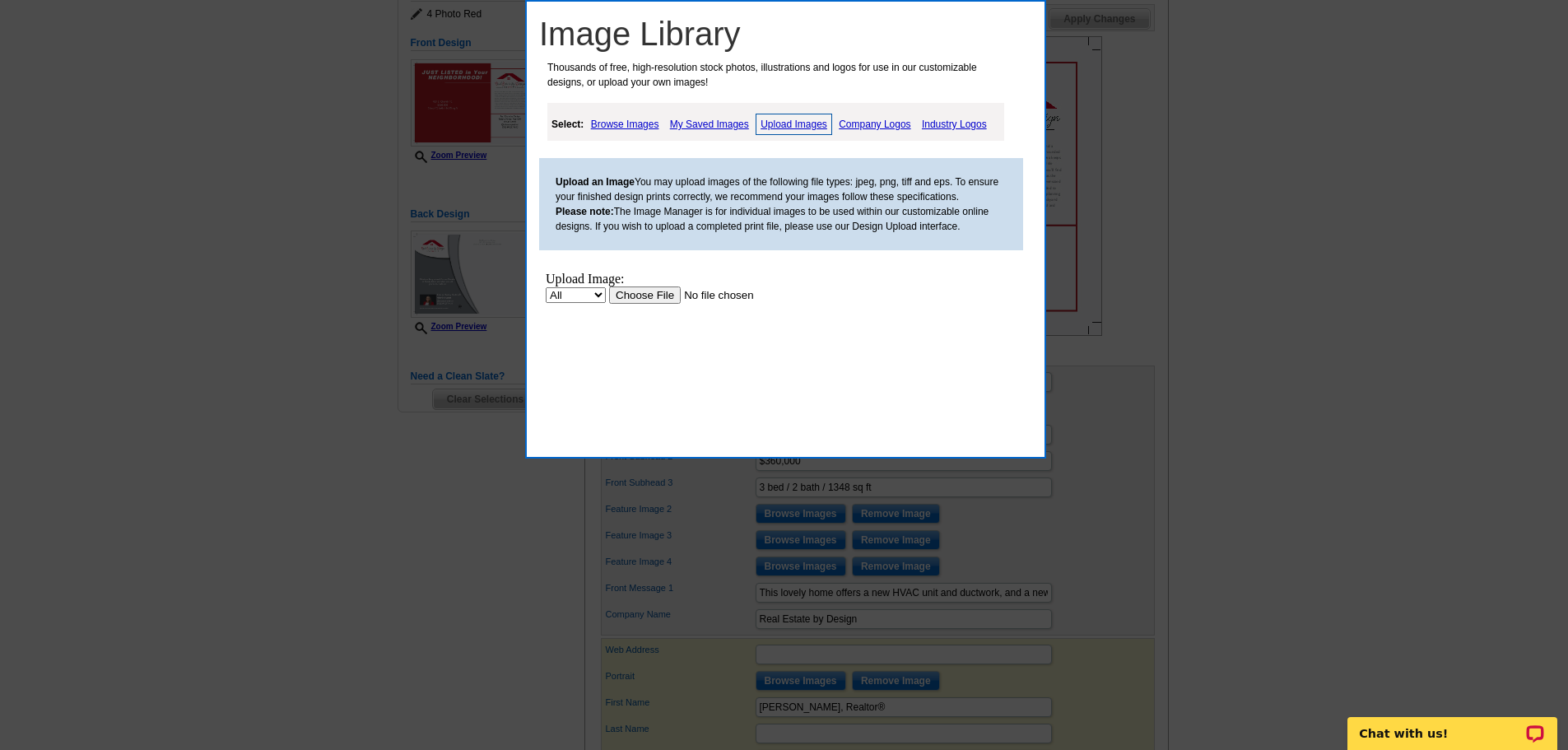
scroll to position [0, 0]
click at [665, 303] on input "file" at bounding box center [713, 296] width 208 height 17
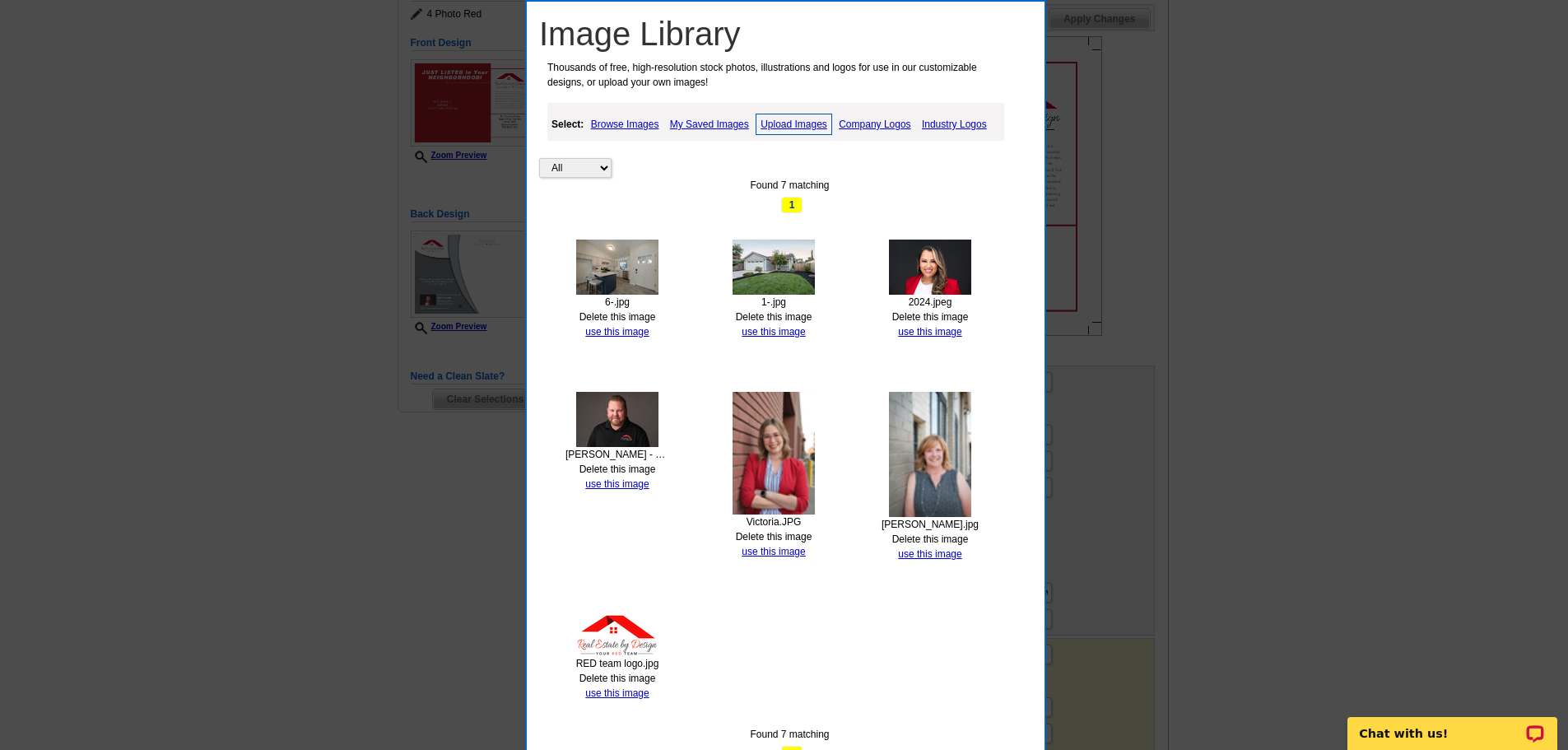
click at [790, 124] on link "Upload Images" at bounding box center [793, 124] width 77 height 21
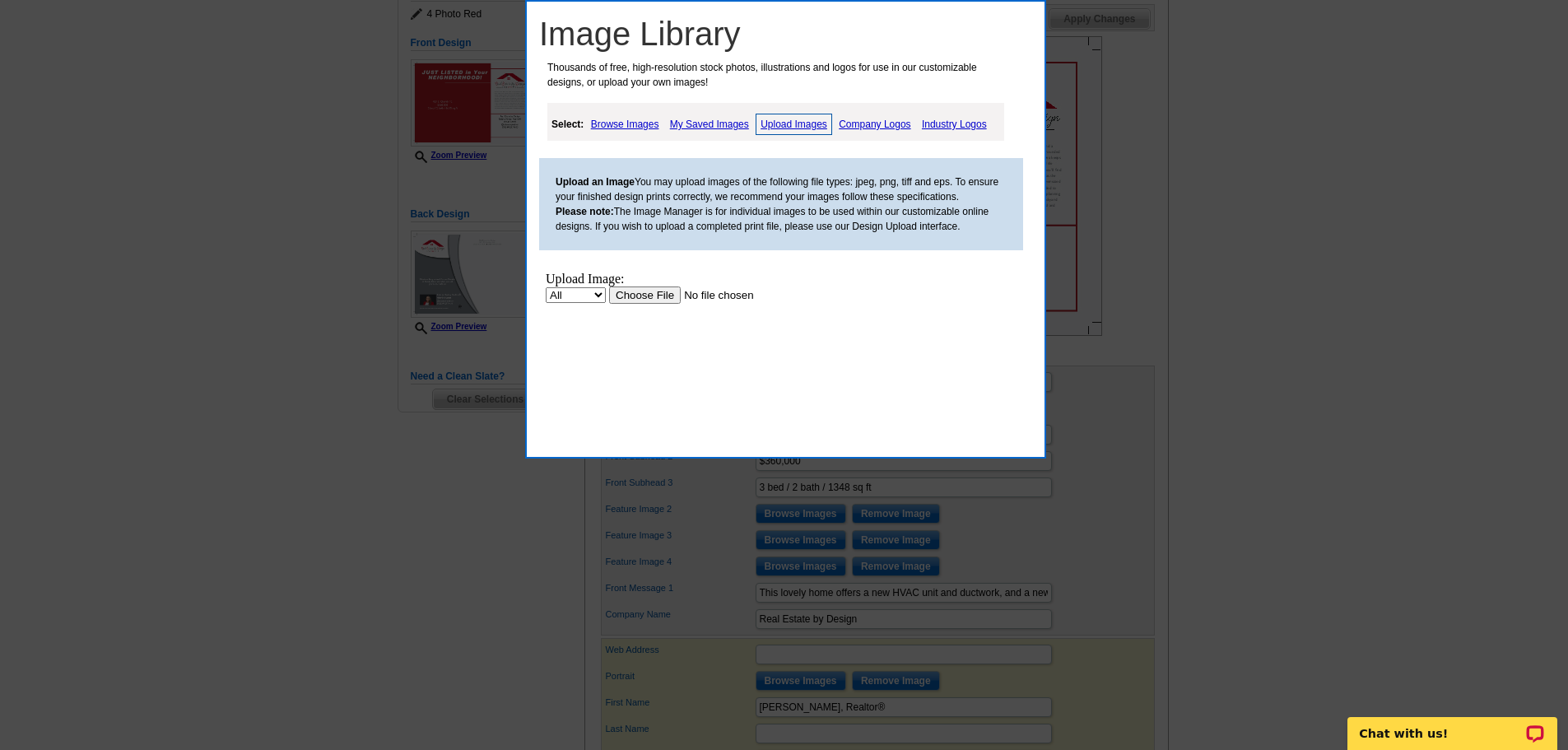
click at [652, 294] on input "file" at bounding box center [713, 296] width 208 height 17
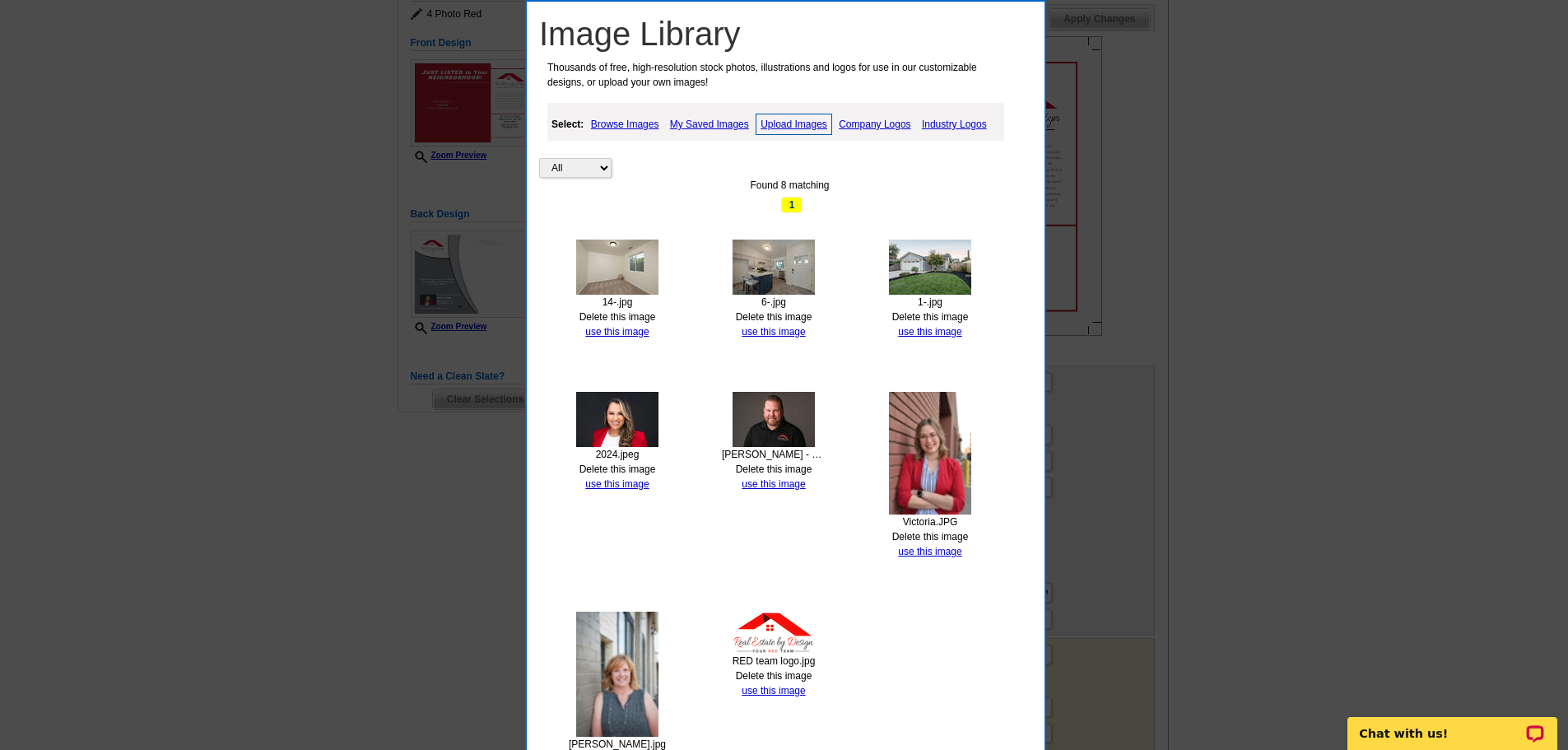
click at [805, 123] on link "Upload Images" at bounding box center [793, 124] width 77 height 21
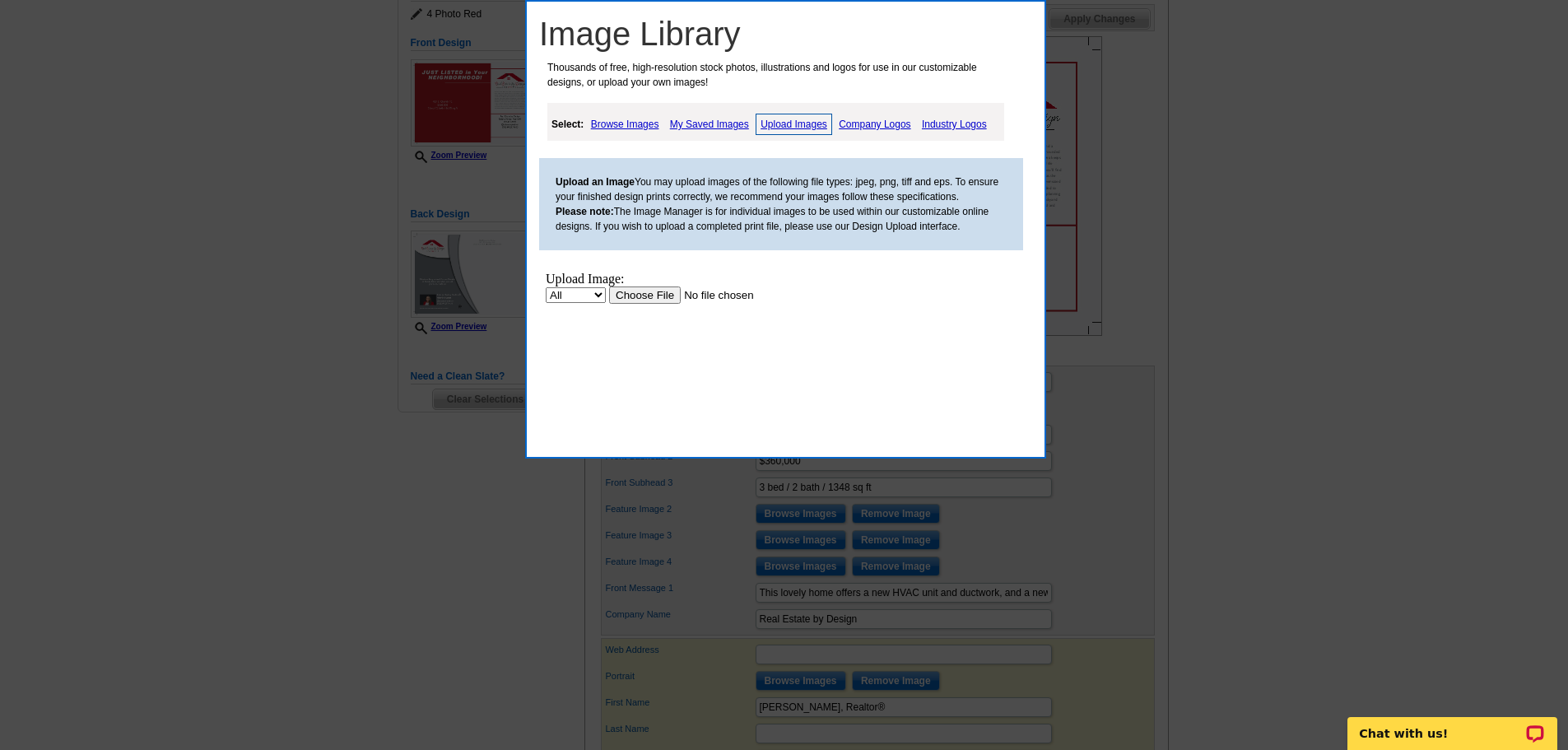
click at [661, 288] on input "file" at bounding box center [713, 296] width 208 height 17
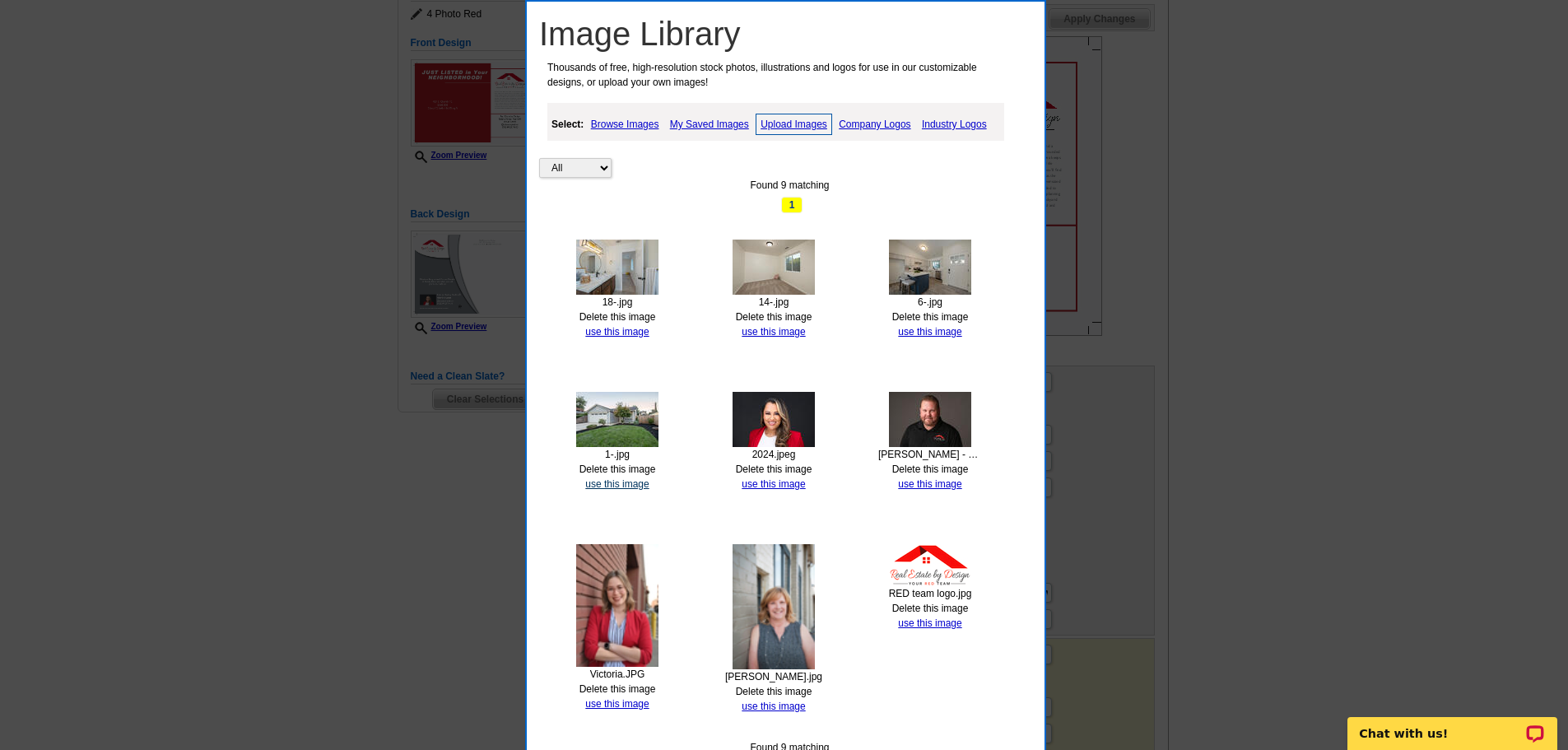
click at [618, 484] on link "use this image" at bounding box center [616, 484] width 63 height 12
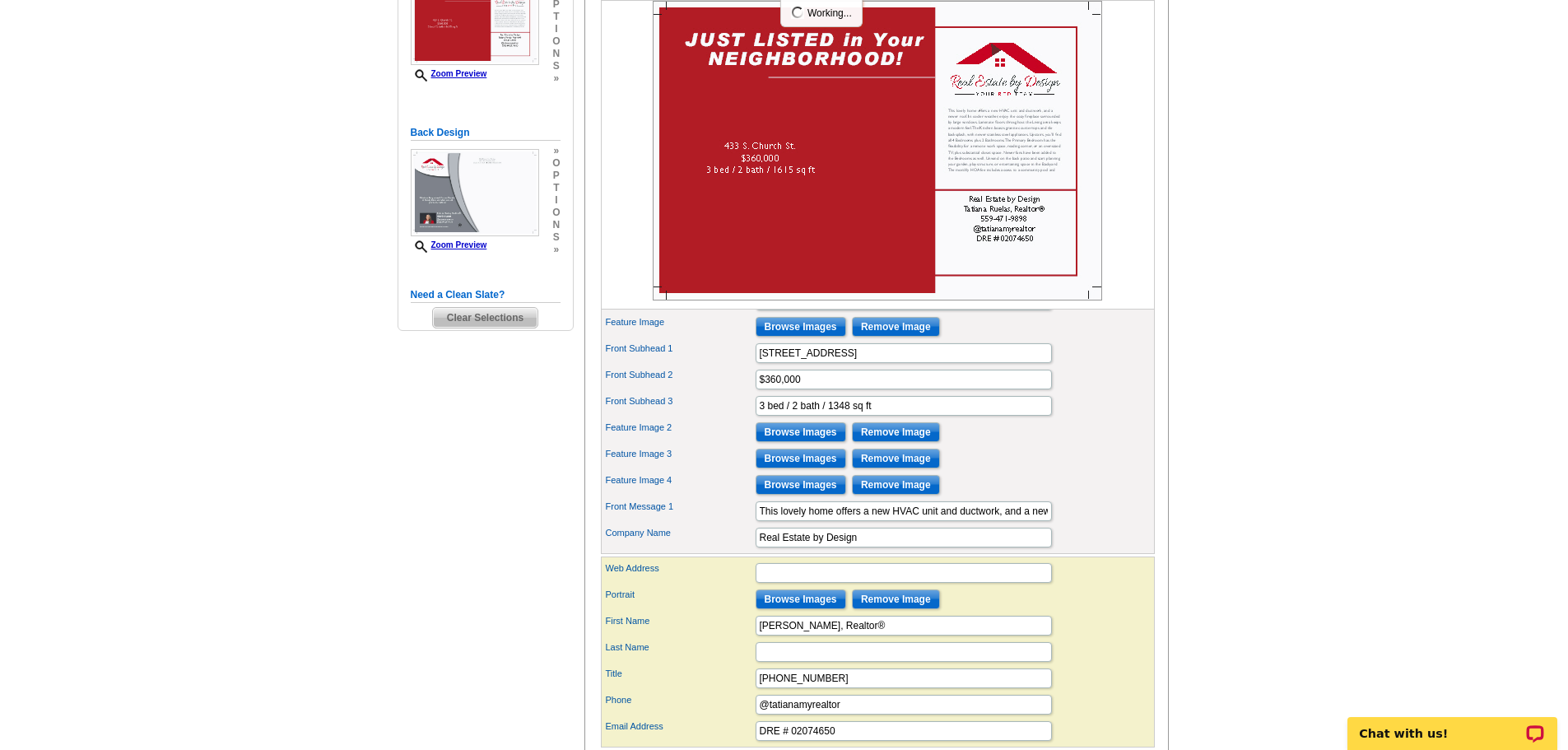
scroll to position [329, 0]
click at [818, 441] on input "Browse Images" at bounding box center [800, 431] width 90 height 19
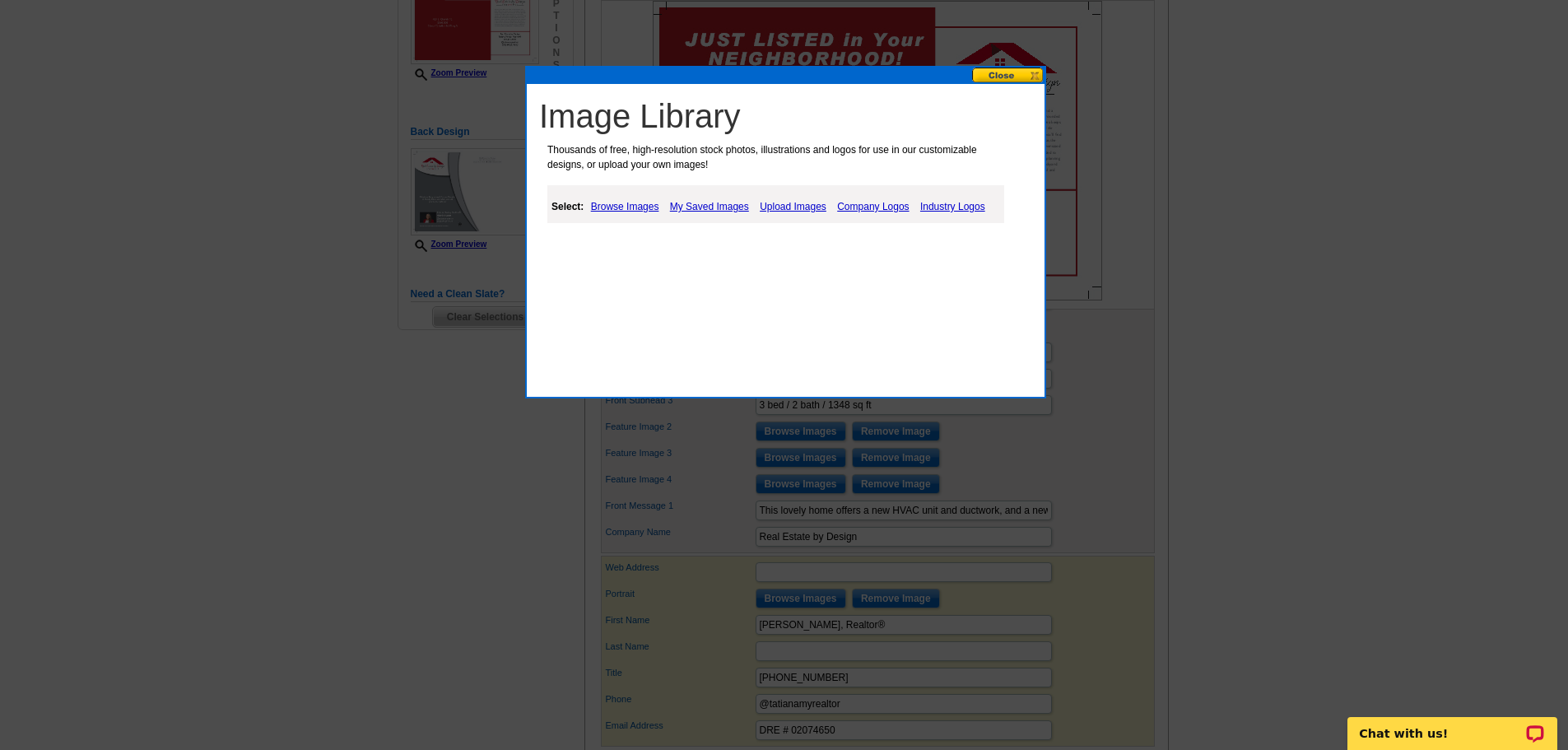
click at [729, 206] on link "My Saved Images" at bounding box center [709, 206] width 87 height 19
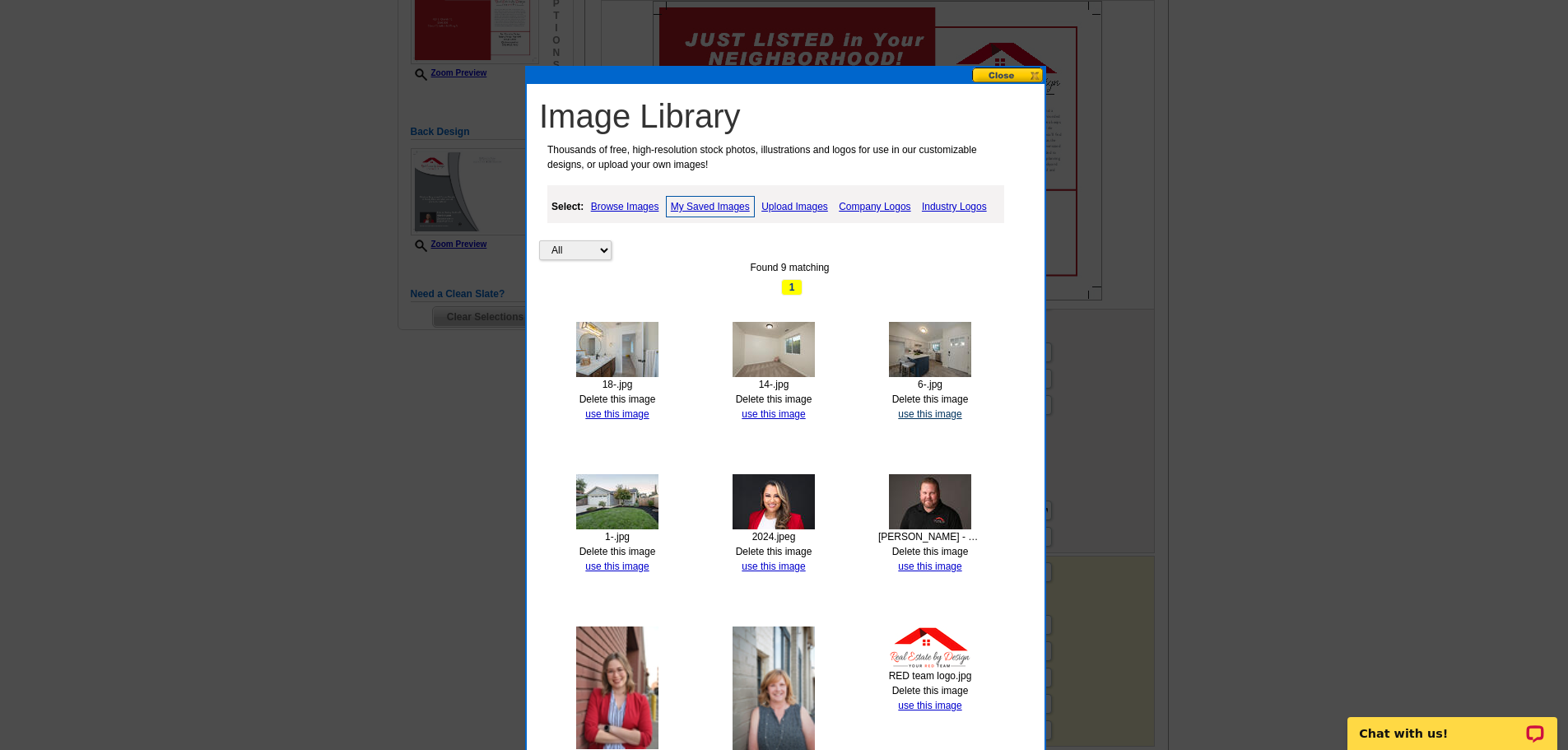
click at [949, 418] on link "use this image" at bounding box center [929, 414] width 63 height 12
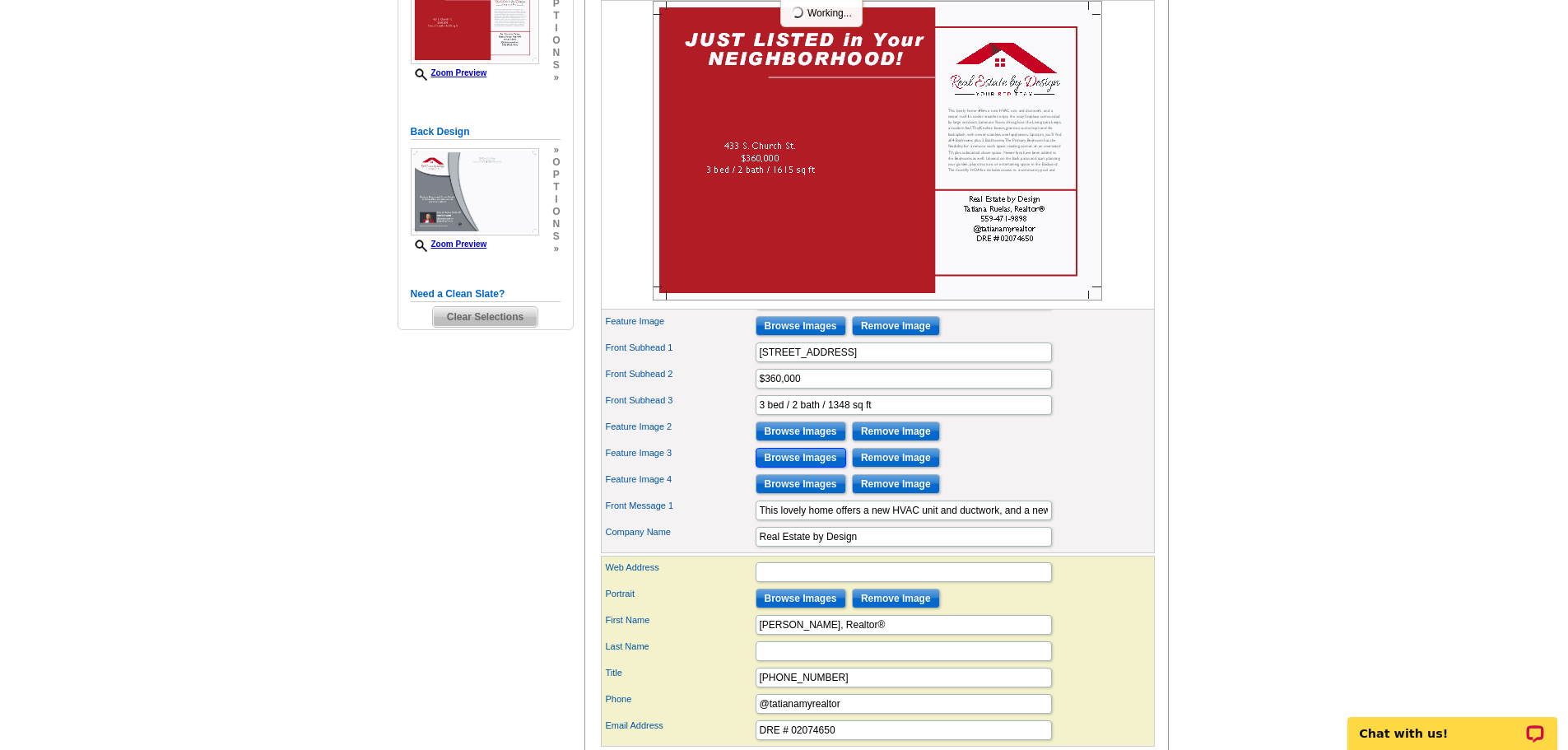
click at [807, 468] on input "Browse Images" at bounding box center [800, 457] width 90 height 19
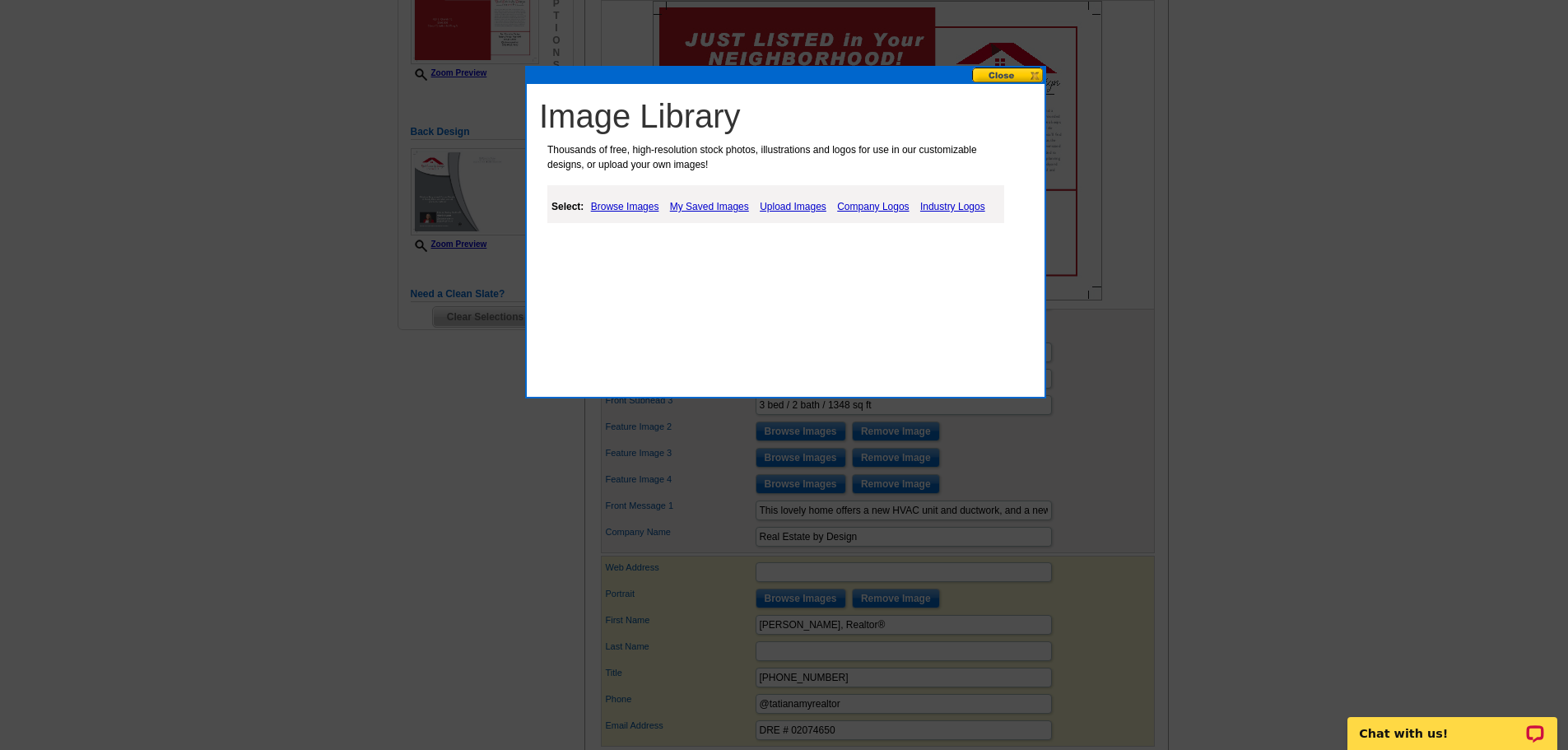
click at [736, 209] on link "My Saved Images" at bounding box center [709, 206] width 87 height 19
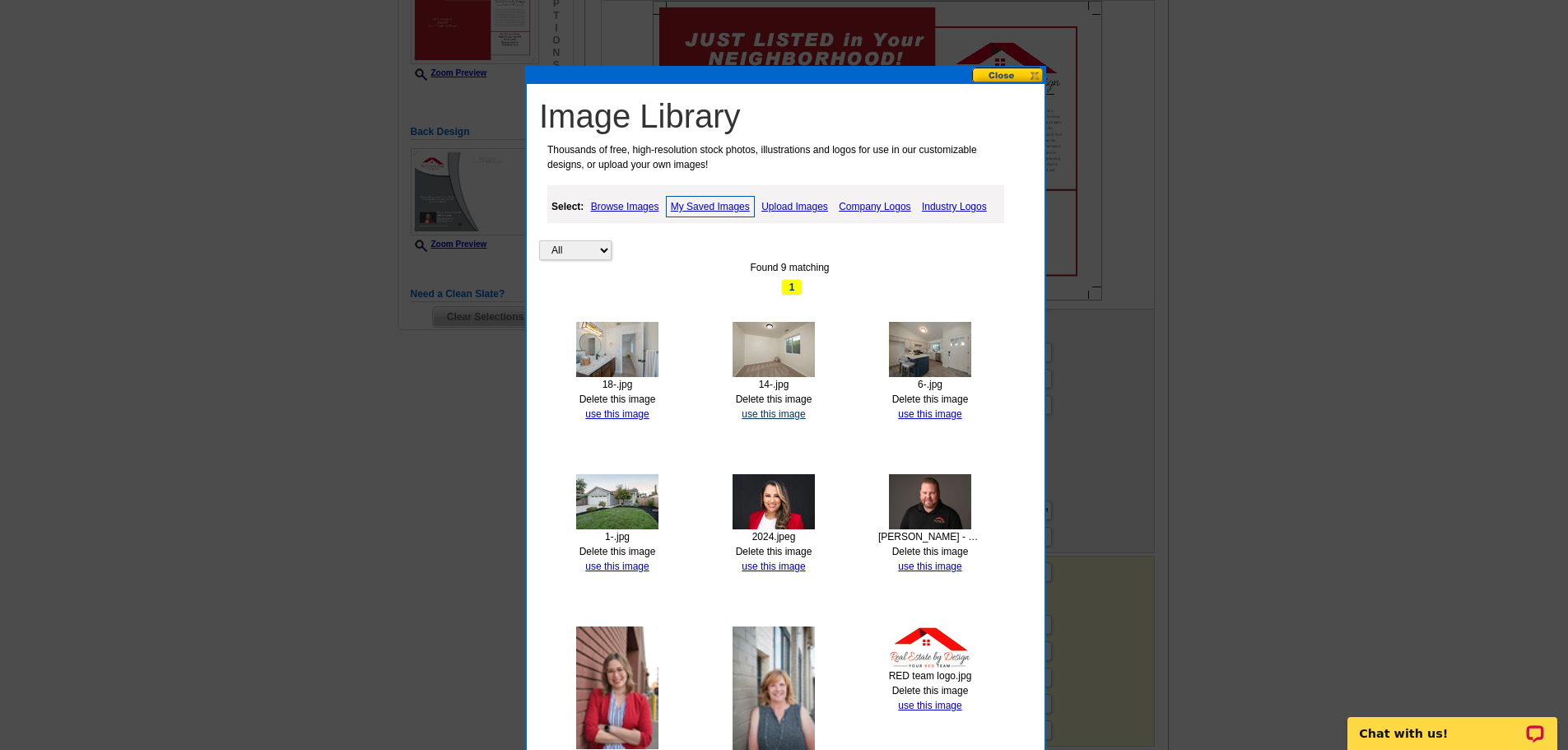
click at [761, 414] on link "use this image" at bounding box center [773, 414] width 63 height 12
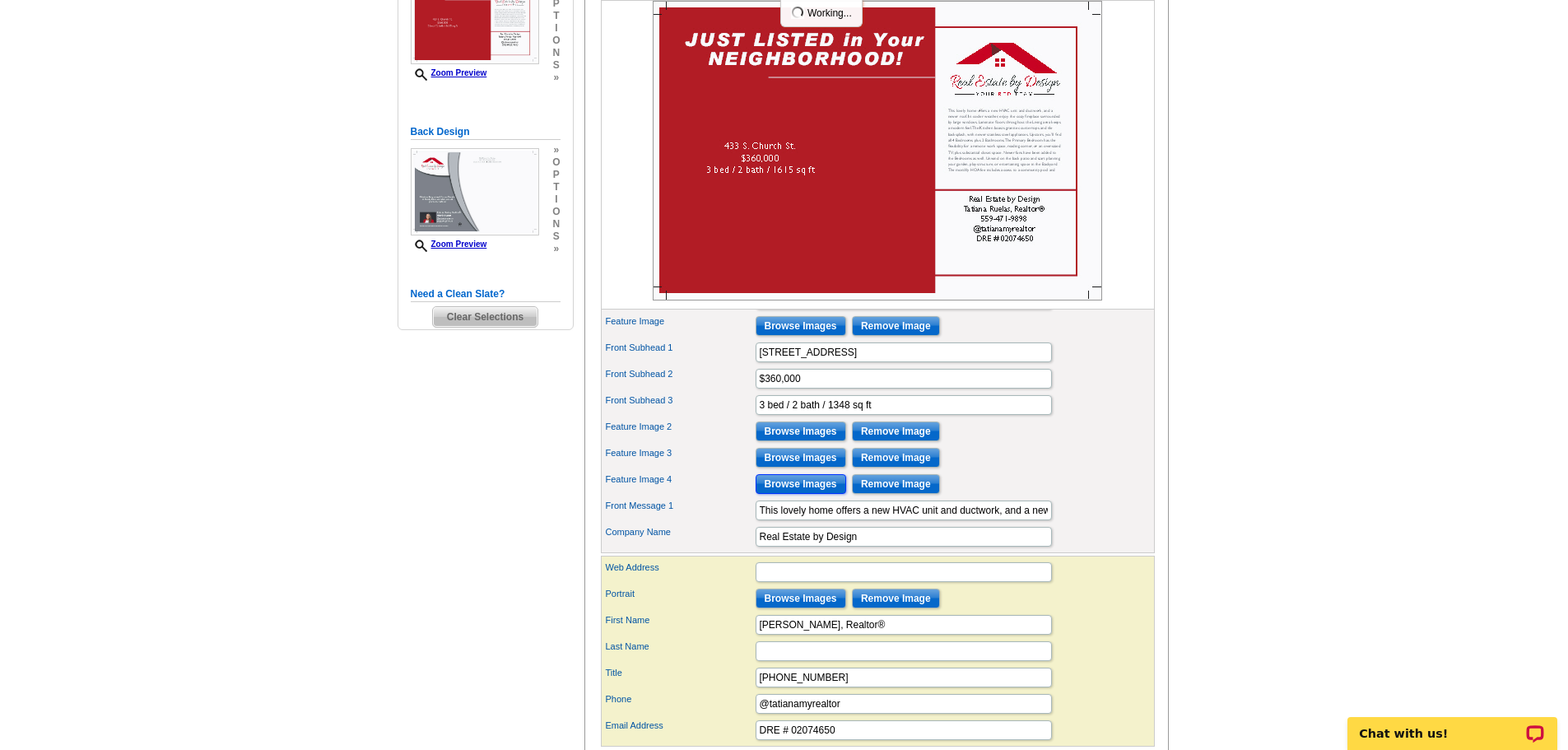
click at [818, 494] on input "Browse Images" at bounding box center [800, 484] width 90 height 19
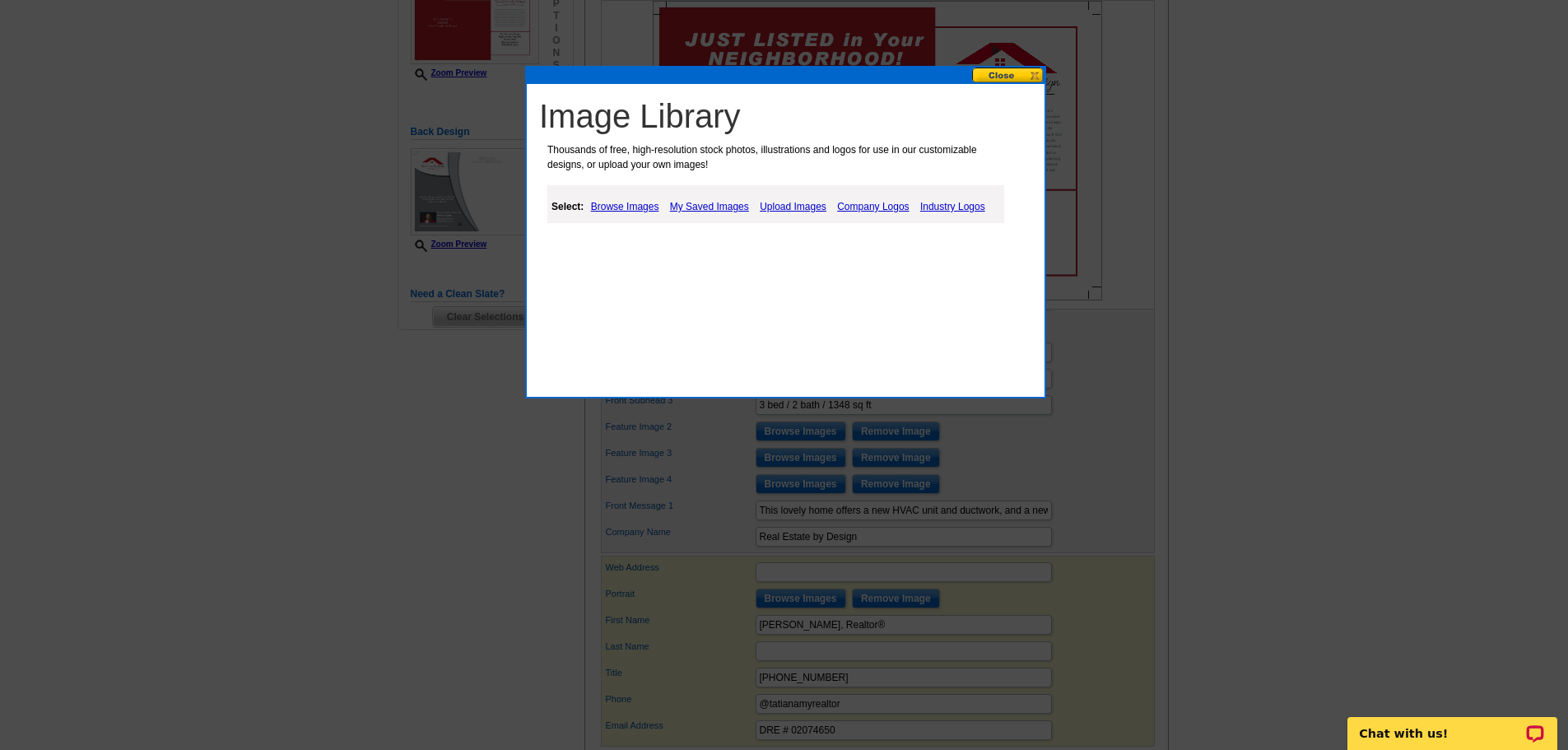
click at [702, 208] on link "My Saved Images" at bounding box center [709, 206] width 87 height 19
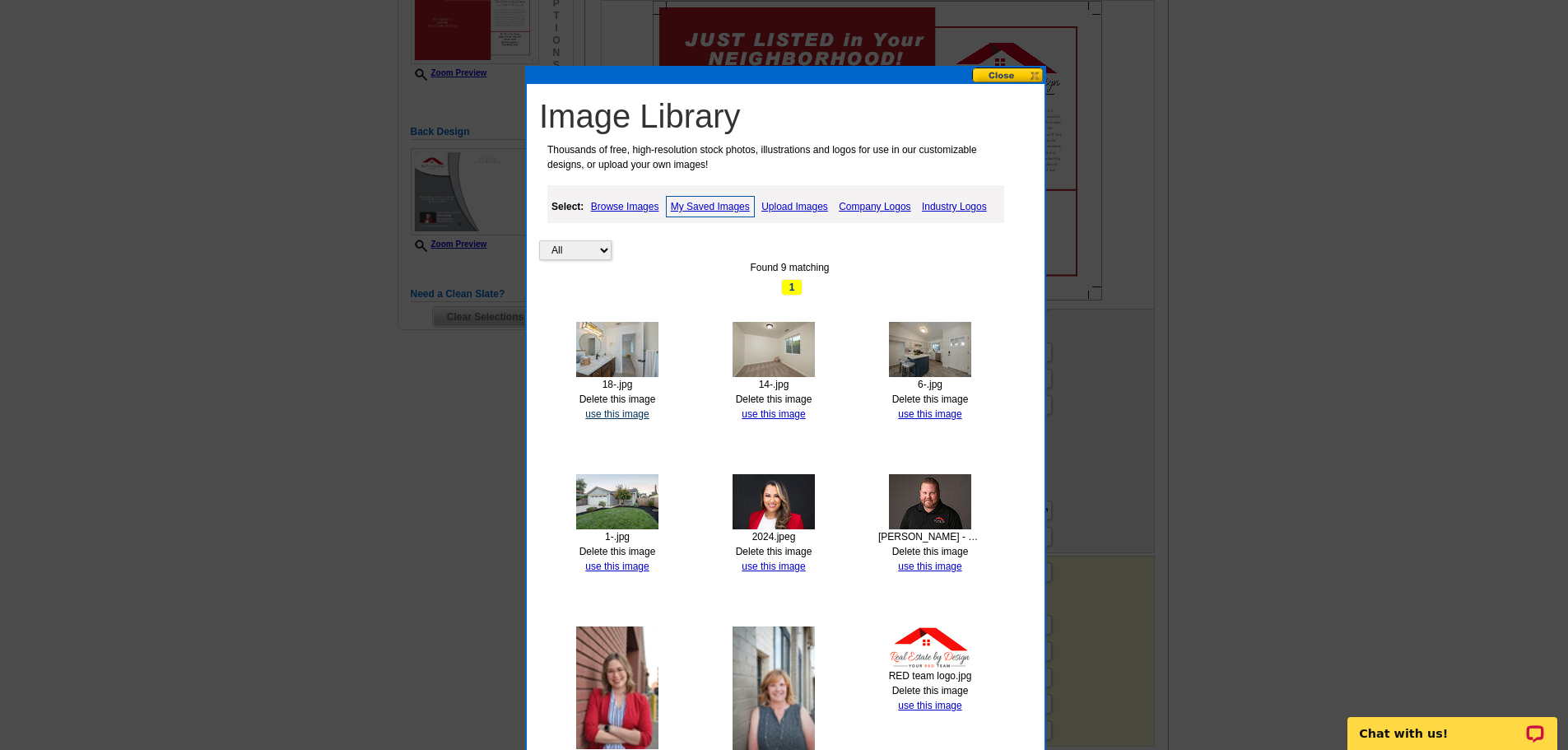
click at [630, 415] on link "use this image" at bounding box center [616, 414] width 63 height 12
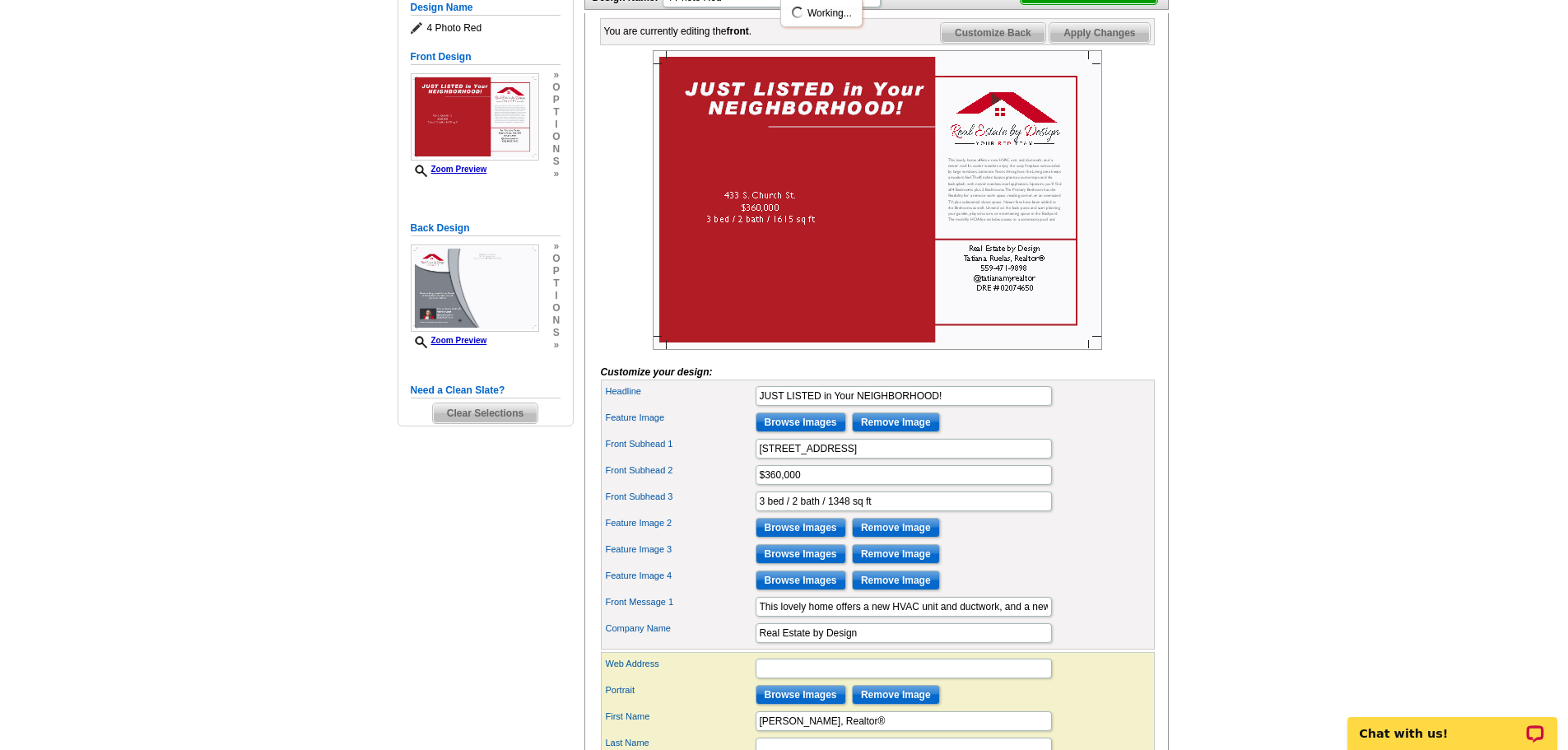
scroll to position [247, 0]
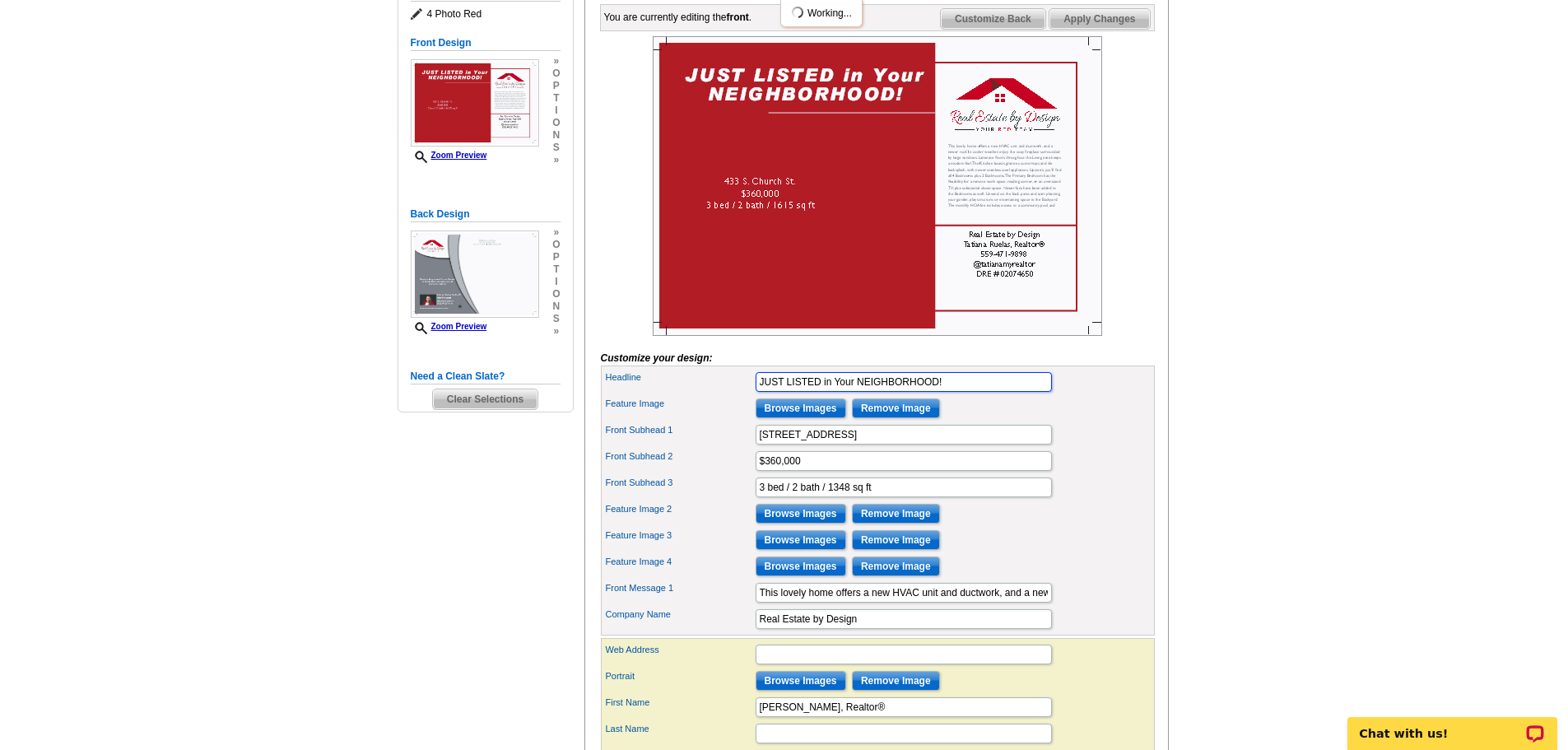
drag, startPoint x: 785, startPoint y: 409, endPoint x: 729, endPoint y: 410, distance: 56.0
click at [729, 395] on div "Headline JUST LISTED in Your NEIGHBORHOOD!" at bounding box center [877, 382] width 547 height 26
drag, startPoint x: 891, startPoint y: 409, endPoint x: 796, endPoint y: 412, distance: 95.0
click at [796, 391] on input "LISTED in Your NEIGHBORHOOD!" at bounding box center [904, 382] width 296 height 19
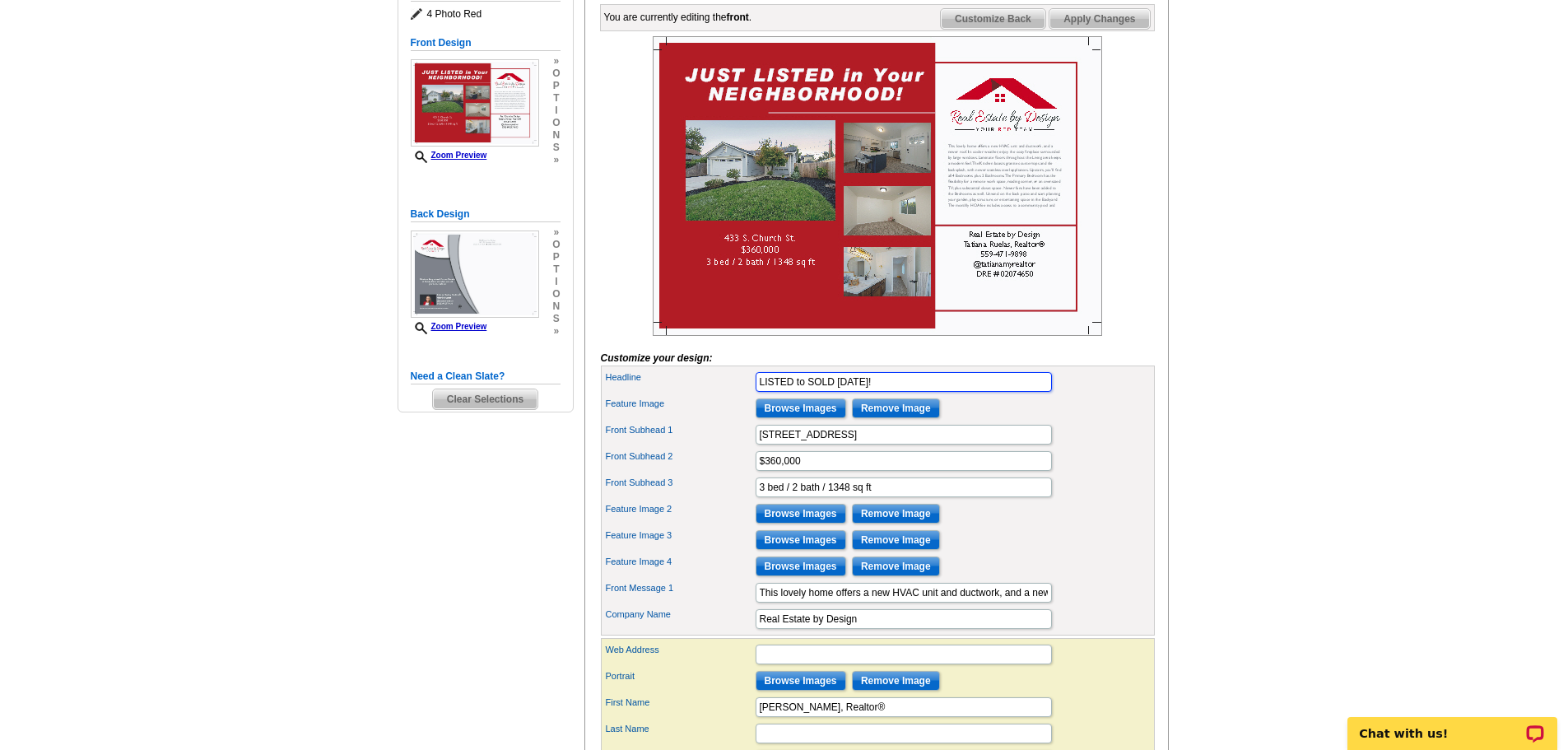
type input "LISTED to SOLD in 3 Days!"
click at [1310, 398] on main "Need Help? call 800-260-5887, chat with support, or have our designers make som…" at bounding box center [784, 412] width 1568 height 1100
click at [937, 603] on input "This lovely home offers a new HVAC unit and ductwork, and a newer roof. In cool…" at bounding box center [904, 593] width 296 height 19
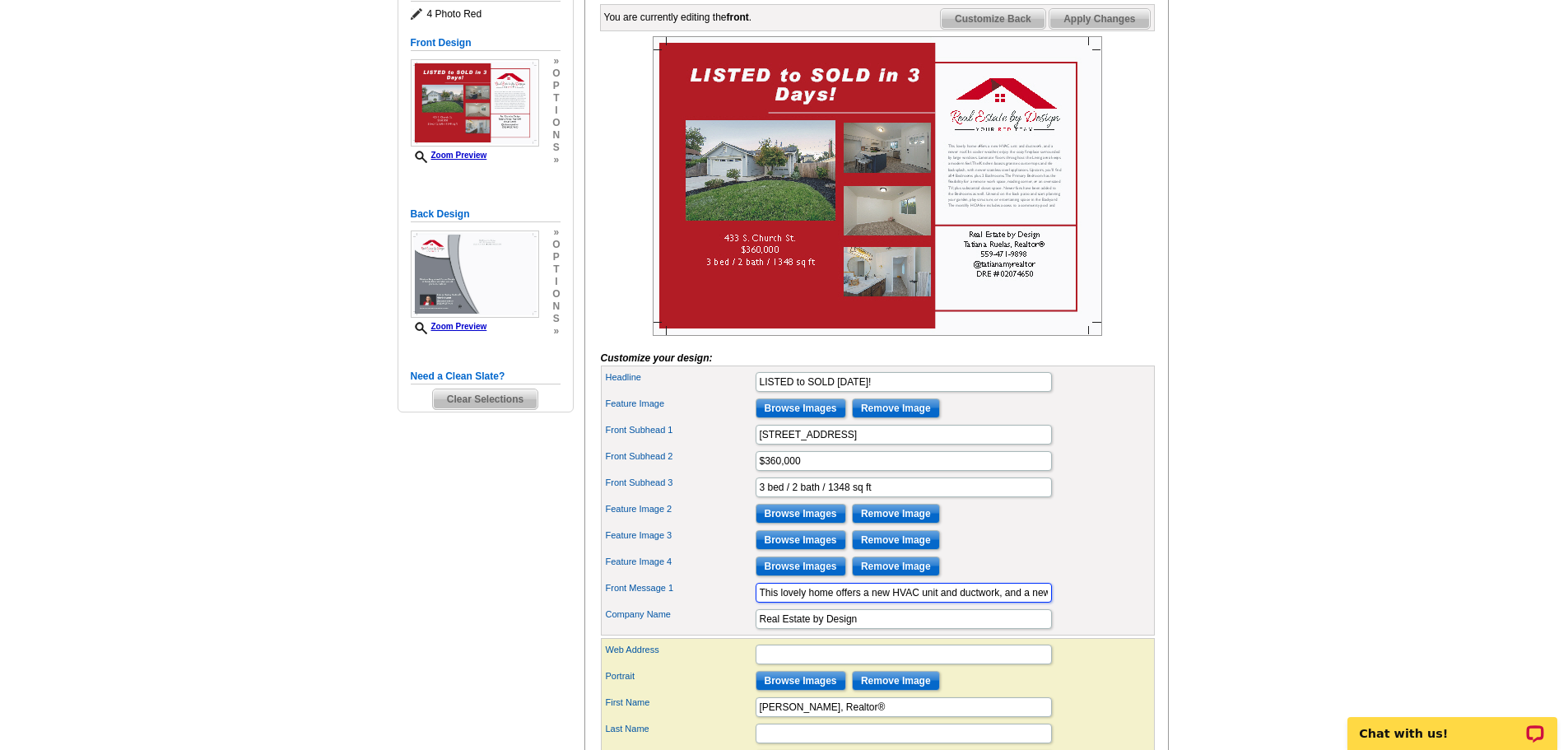
paste input "Beautiful home with modern amenities. Sleek electric fireplace with honeycomb t…"
click at [1248, 534] on main "Need Help? call 800-260-5887, chat with support, or have our designers make som…" at bounding box center [784, 412] width 1568 height 1100
click at [1436, 729] on p "Chat with us!" at bounding box center [1441, 734] width 163 height 14
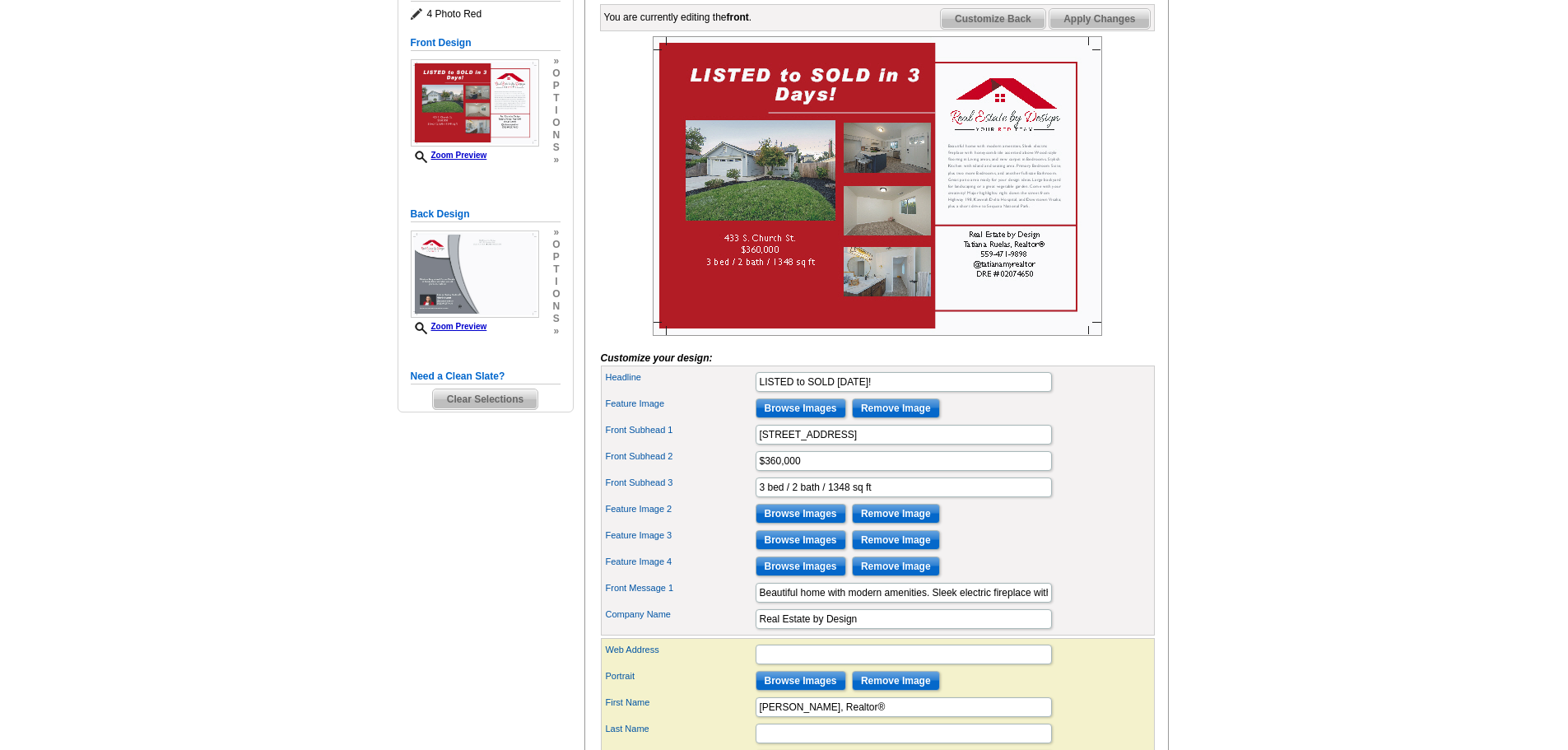
click at [1218, 310] on main "Need Help? call 800-260-5887, chat with support, or have our designers make som…" at bounding box center [784, 412] width 1568 height 1100
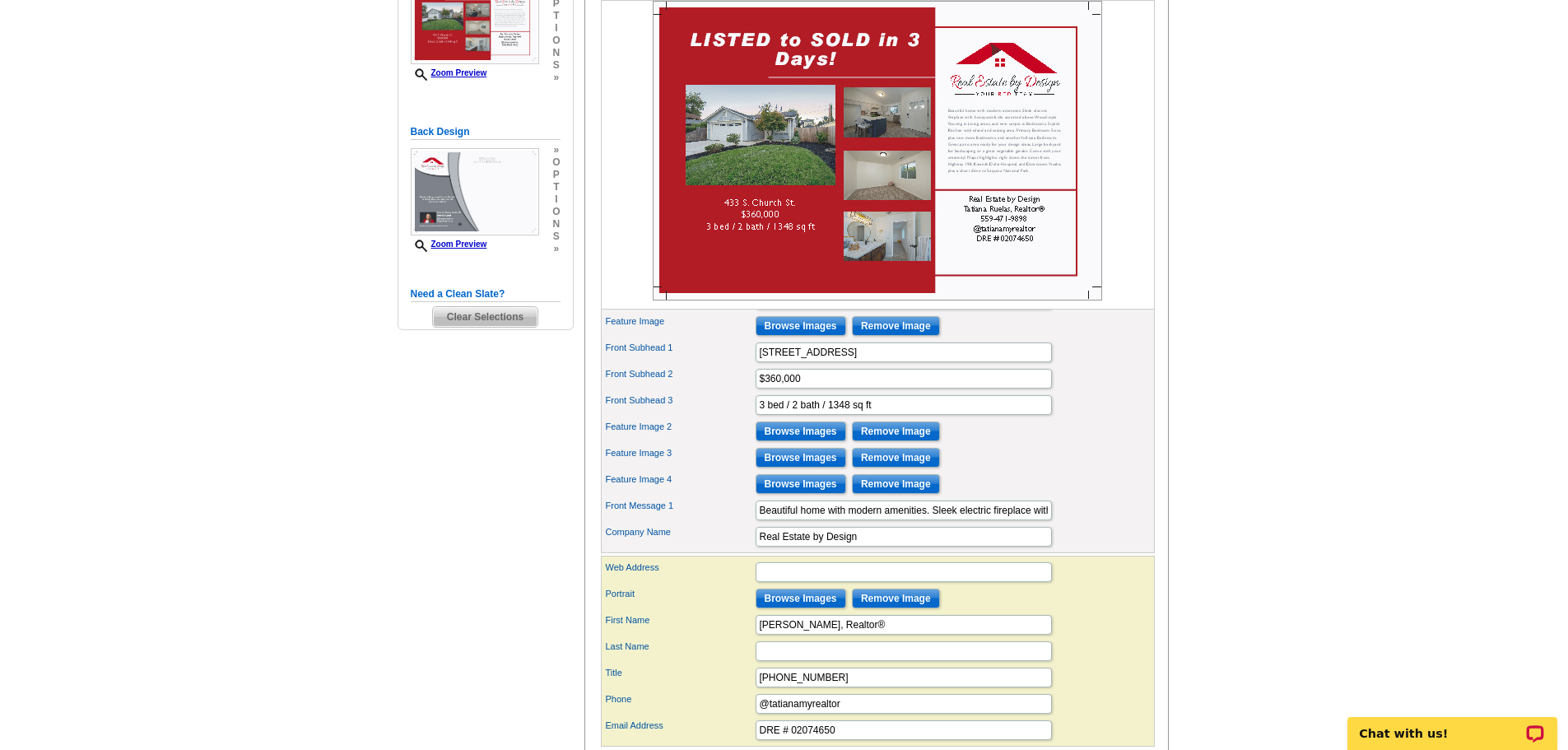
scroll to position [412, 0]
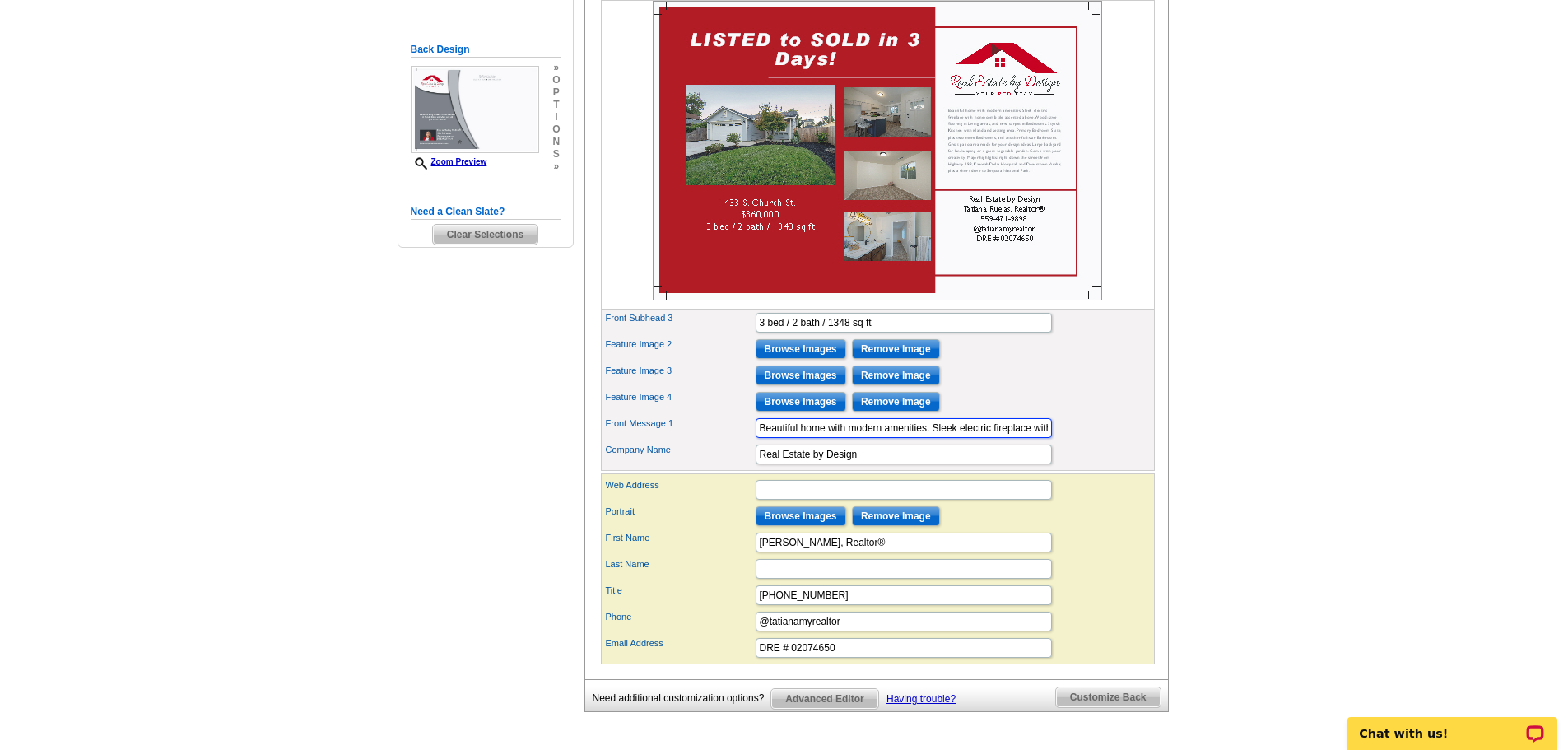
click at [977, 438] on input "Beautiful home with modern amenities. Sleek electric fireplace with honeycomb t…" at bounding box center [904, 428] width 296 height 19
drag, startPoint x: 902, startPoint y: 457, endPoint x: 1018, endPoint y: 452, distance: 116.1
click at [1018, 438] on input "Beautiful home with modern amenities. Sleek electric fireplace with honeycomb t…" at bounding box center [904, 428] width 296 height 19
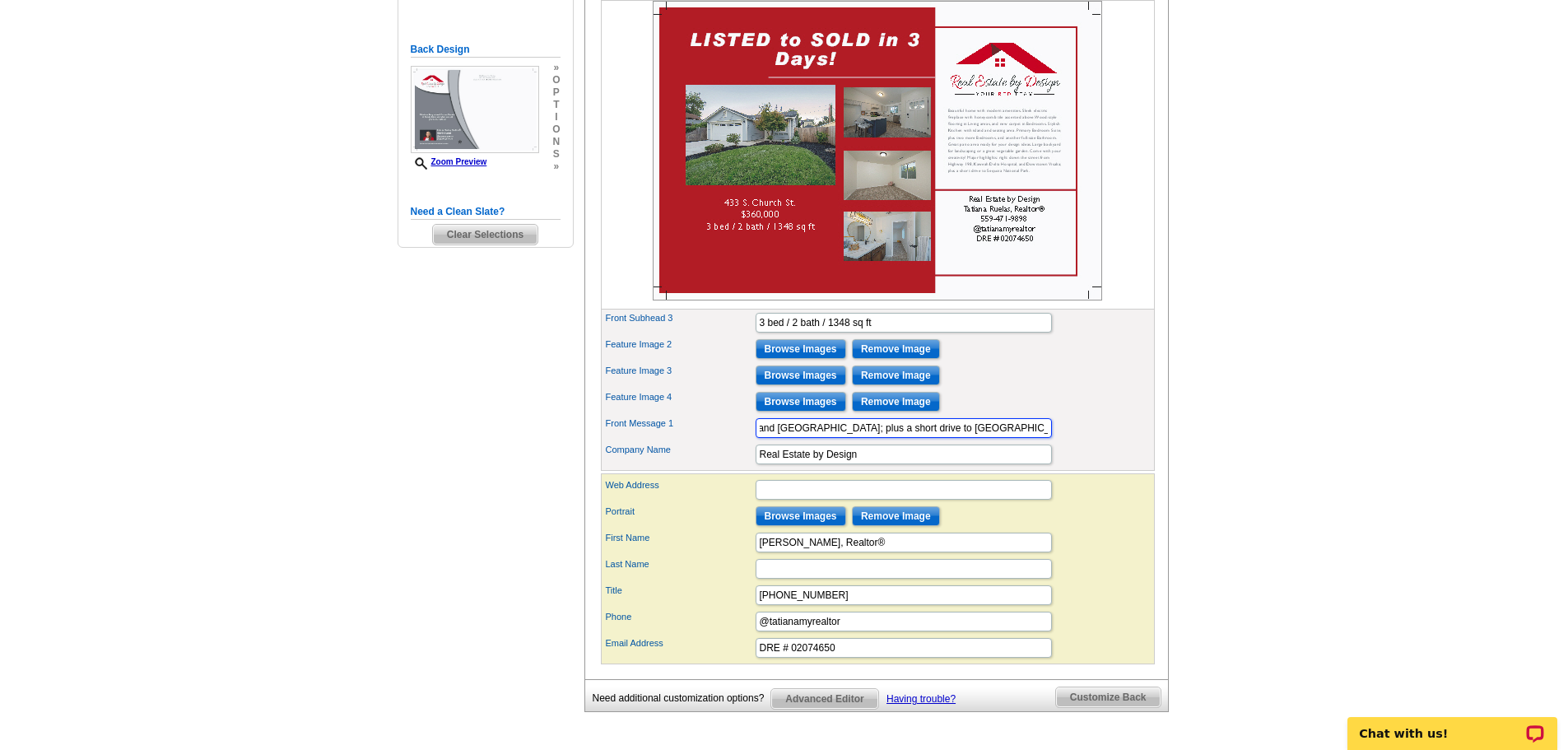
type input "Beautiful home with modern amenities. Sleek electric fireplace with honeycomb t…"
click at [1346, 361] on main "Need Help? call 800-260-5887, chat with support, or have our designers make som…" at bounding box center [784, 247] width 1568 height 1100
click at [1386, 730] on p "Chat with us!" at bounding box center [1441, 734] width 163 height 14
click at [1250, 233] on main "Need Help? call 800-260-5887, chat with support, or have our designers make som…" at bounding box center [784, 247] width 1568 height 1100
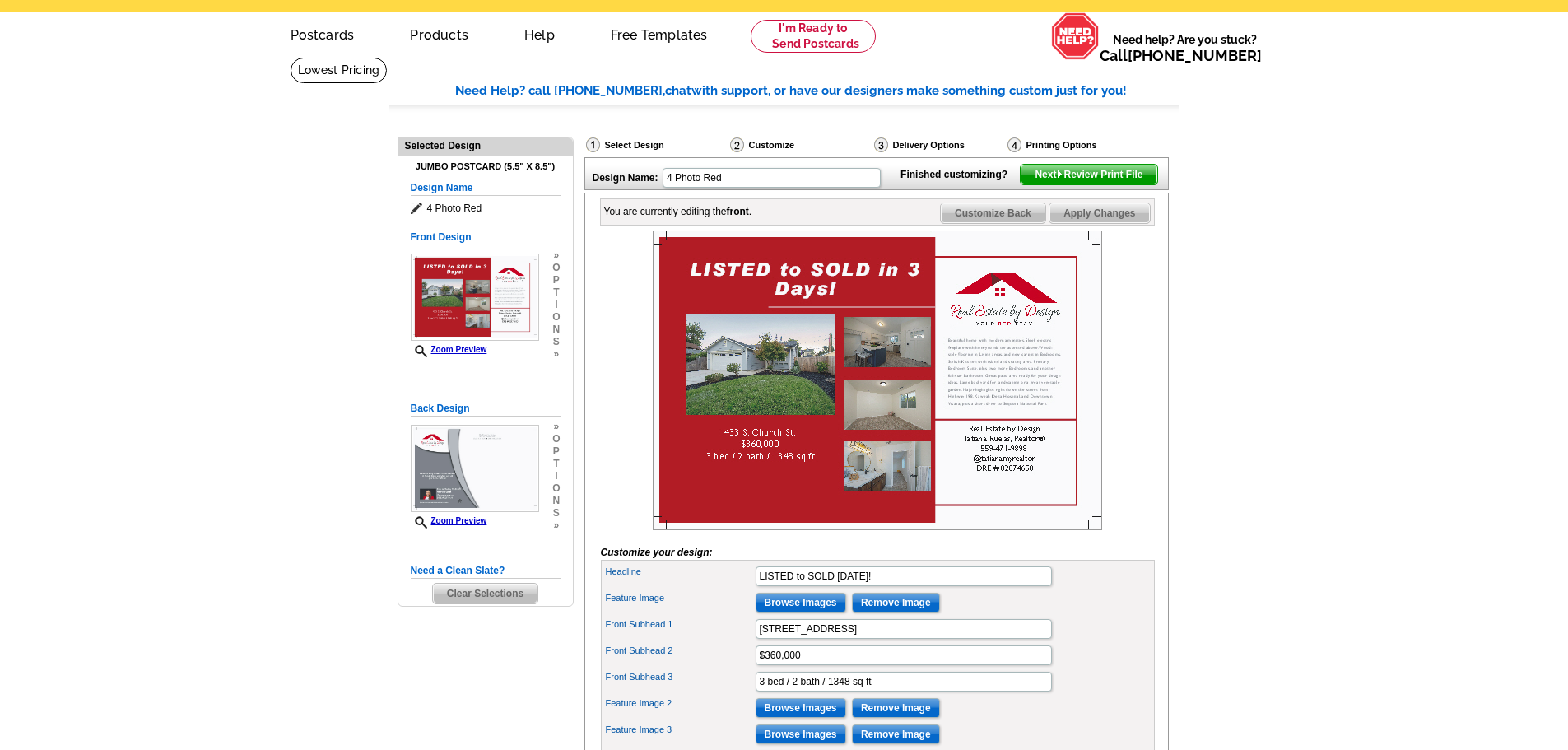
scroll to position [82, 0]
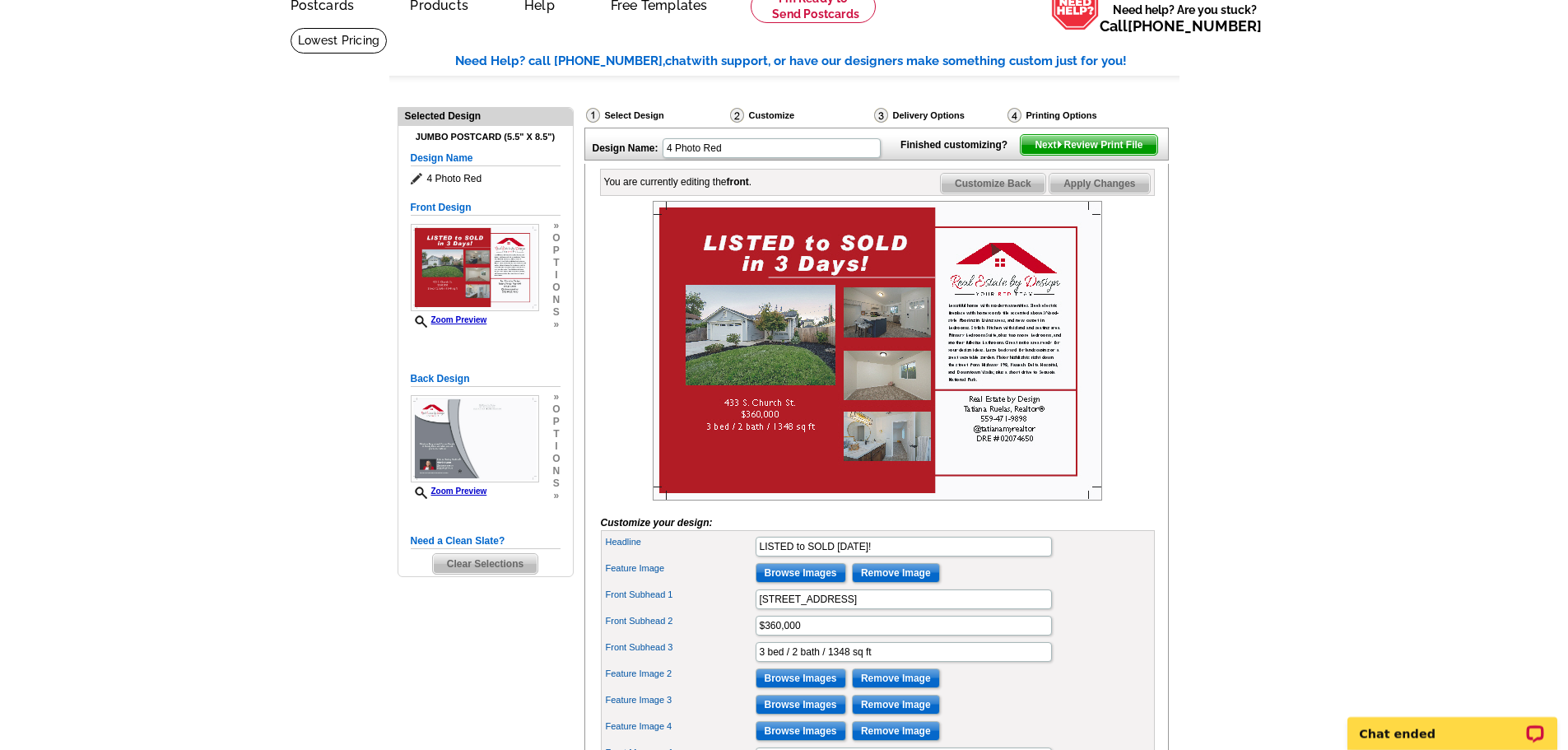
click at [1325, 367] on main "Need Help? call 800-260-5887, chat with support, or have our designers make som…" at bounding box center [784, 577] width 1568 height 1100
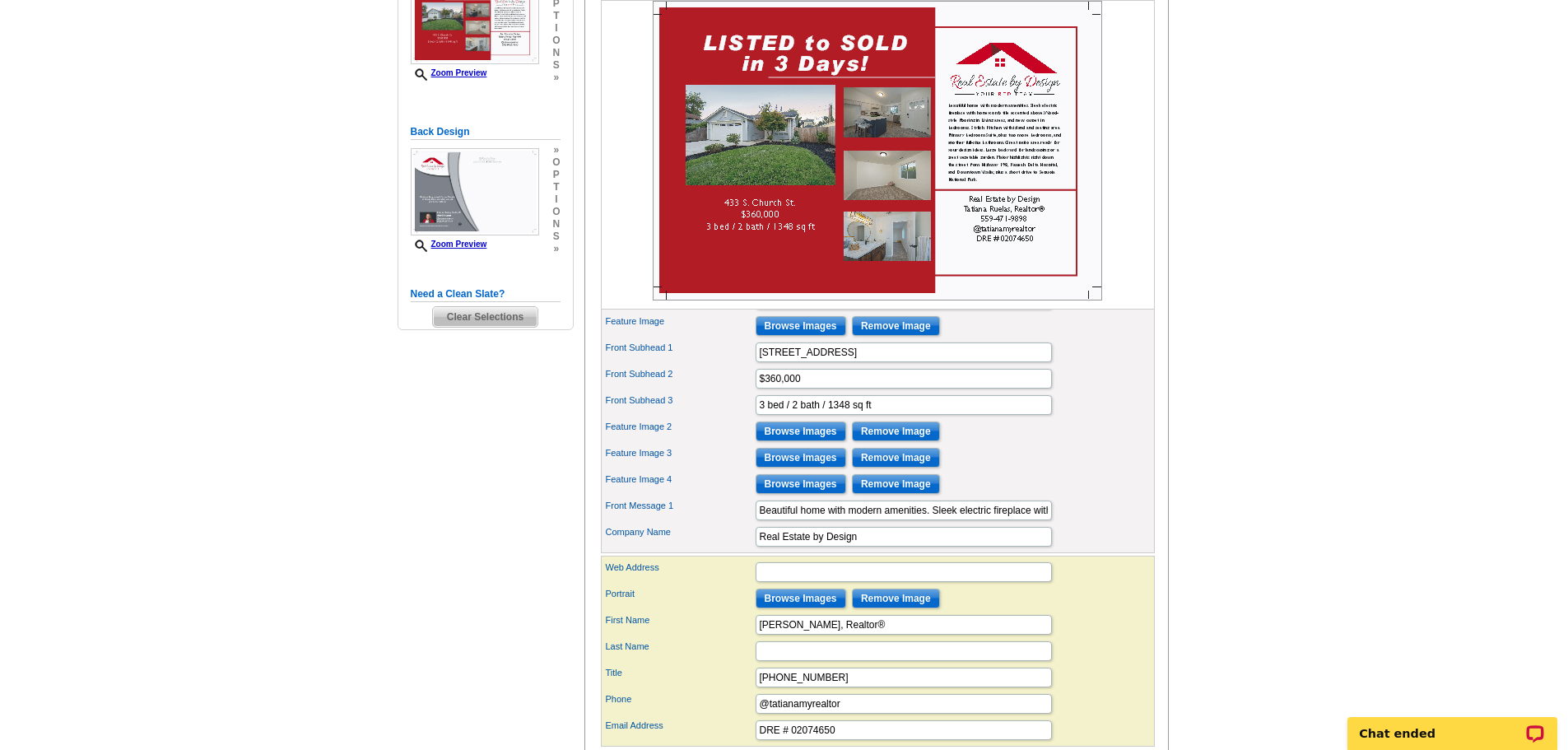
scroll to position [412, 0]
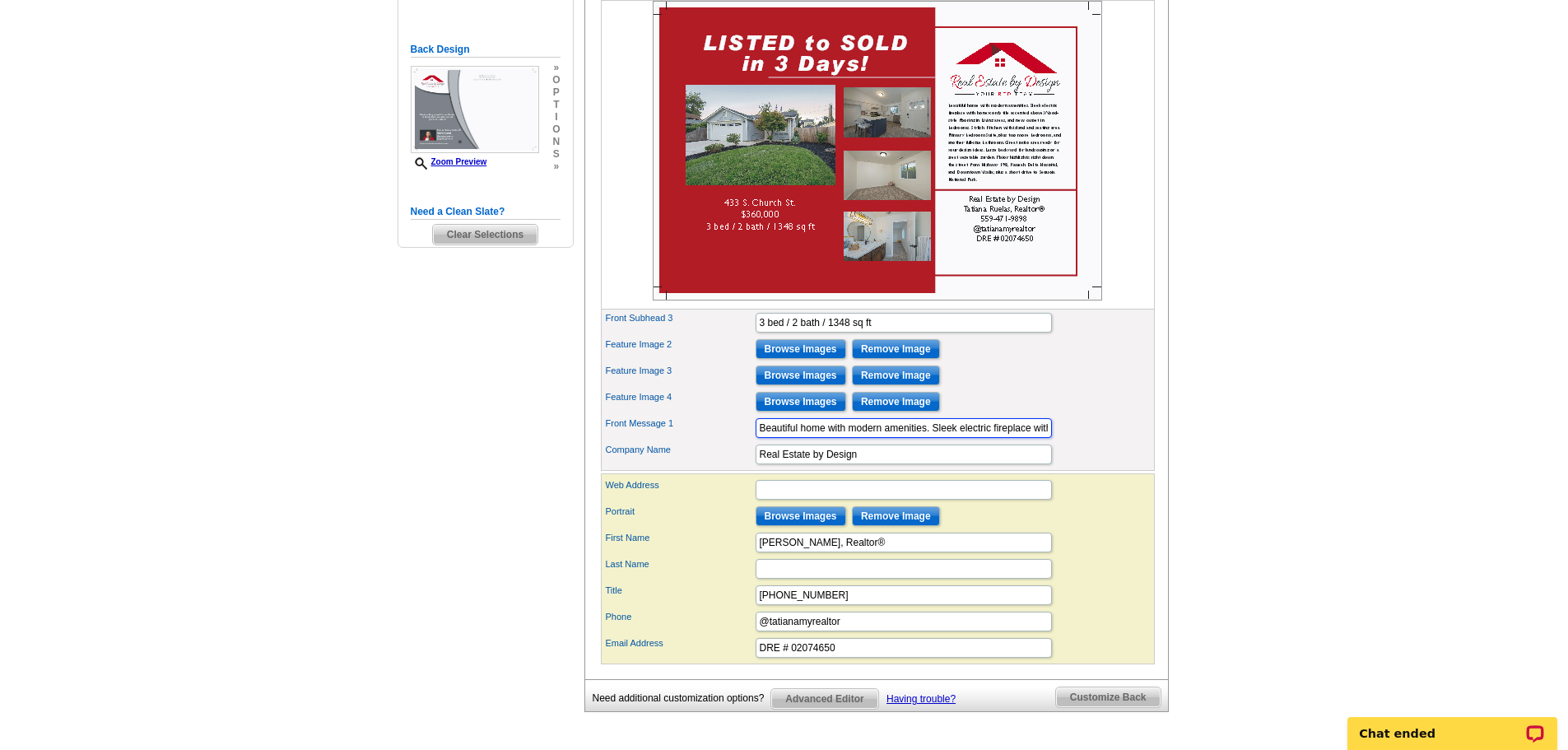
click at [983, 438] on input "Beautiful home with modern amenities. Sleek electric fireplace with honeycomb t…" at bounding box center [904, 428] width 296 height 19
drag, startPoint x: 953, startPoint y: 457, endPoint x: 1045, endPoint y: 496, distance: 99.9
click at [835, 438] on input "Beautiful home with modern amenities. Sleek electric fireplace with honeycomb t…" at bounding box center [904, 428] width 296 height 19
click at [1003, 438] on input "Beautiful home with modern amenities. Sleek electric fireplace with honeycomb t…" at bounding box center [904, 428] width 296 height 19
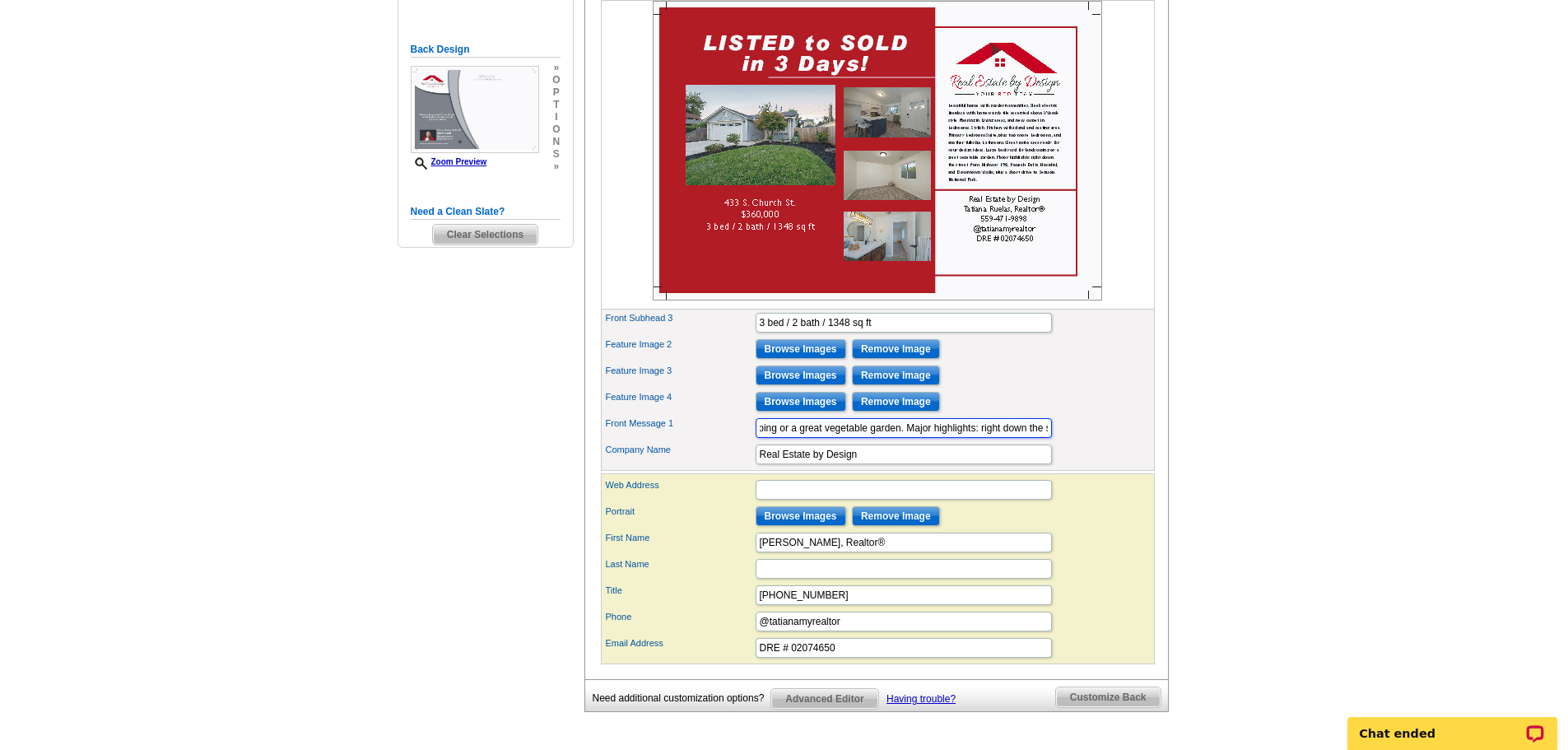
scroll to position [0, 1522]
click at [911, 438] on input "Beautiful home with modern amenities. Sleek electric fireplace with honeycomb t…" at bounding box center [904, 428] width 296 height 19
click at [984, 438] on input "Beautiful home with modern amenities. Sleek electric fireplace with honeycomb t…" at bounding box center [904, 428] width 296 height 19
click at [936, 438] on input "Beautiful home with modern amenities. Sleek electric fireplace with honeycomb t…" at bounding box center [904, 428] width 296 height 19
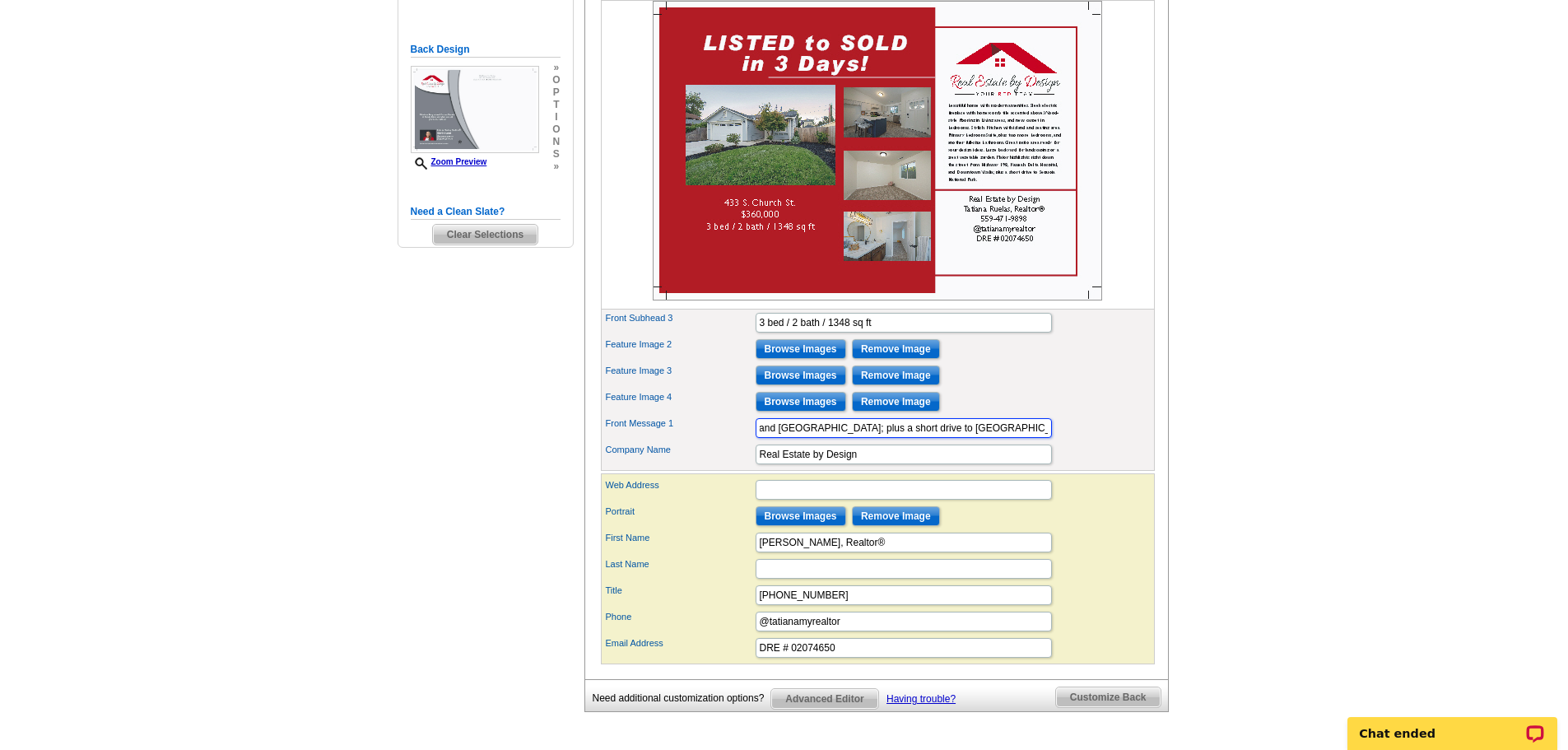
scroll to position [0, 1955]
type input "Beautiful home with modern amenities. Sleek electric fireplace with honeycomb t…"
click at [1367, 528] on main "Need Help? call 800-260-5887, chat with support, or have our designers make som…" at bounding box center [784, 247] width 1568 height 1100
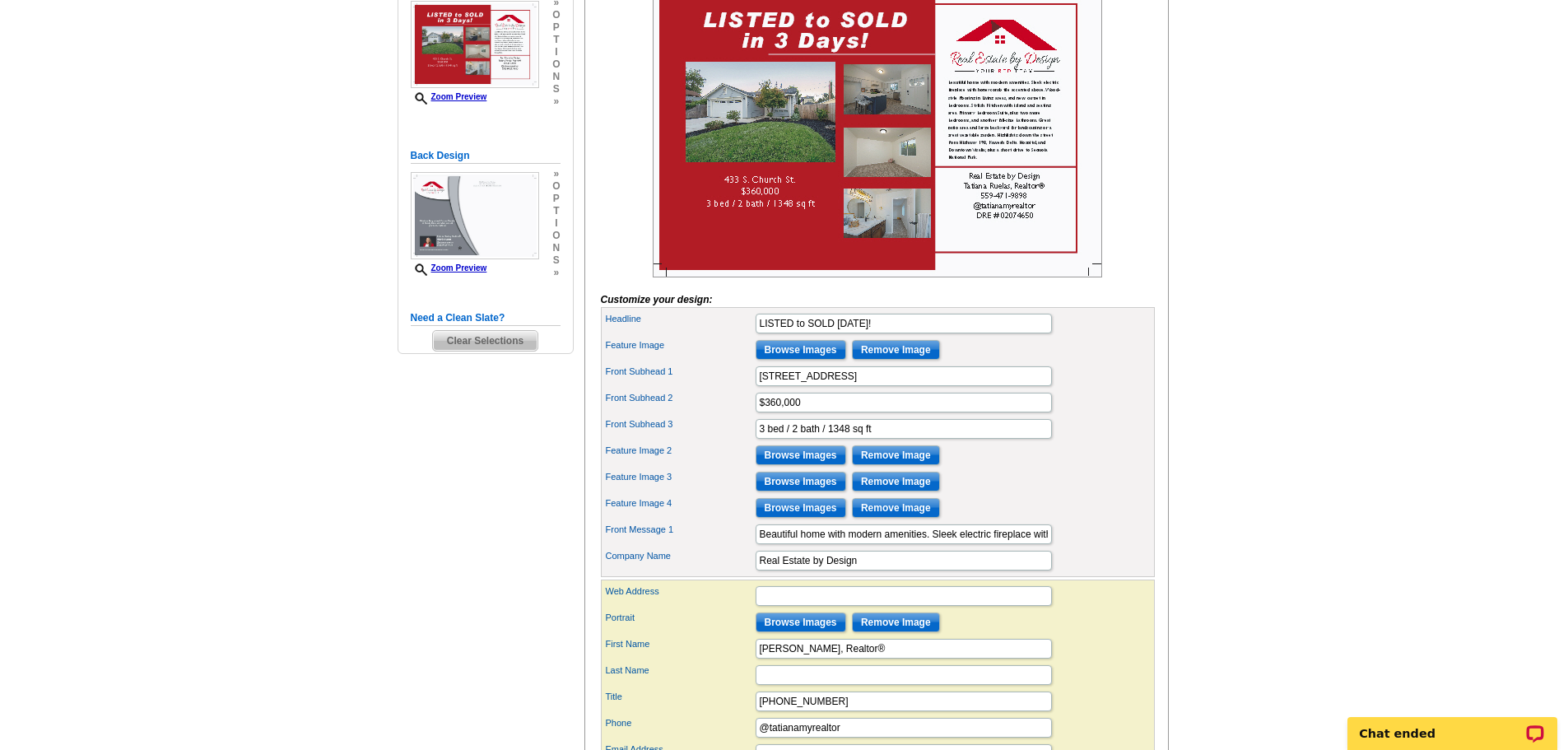
scroll to position [165, 0]
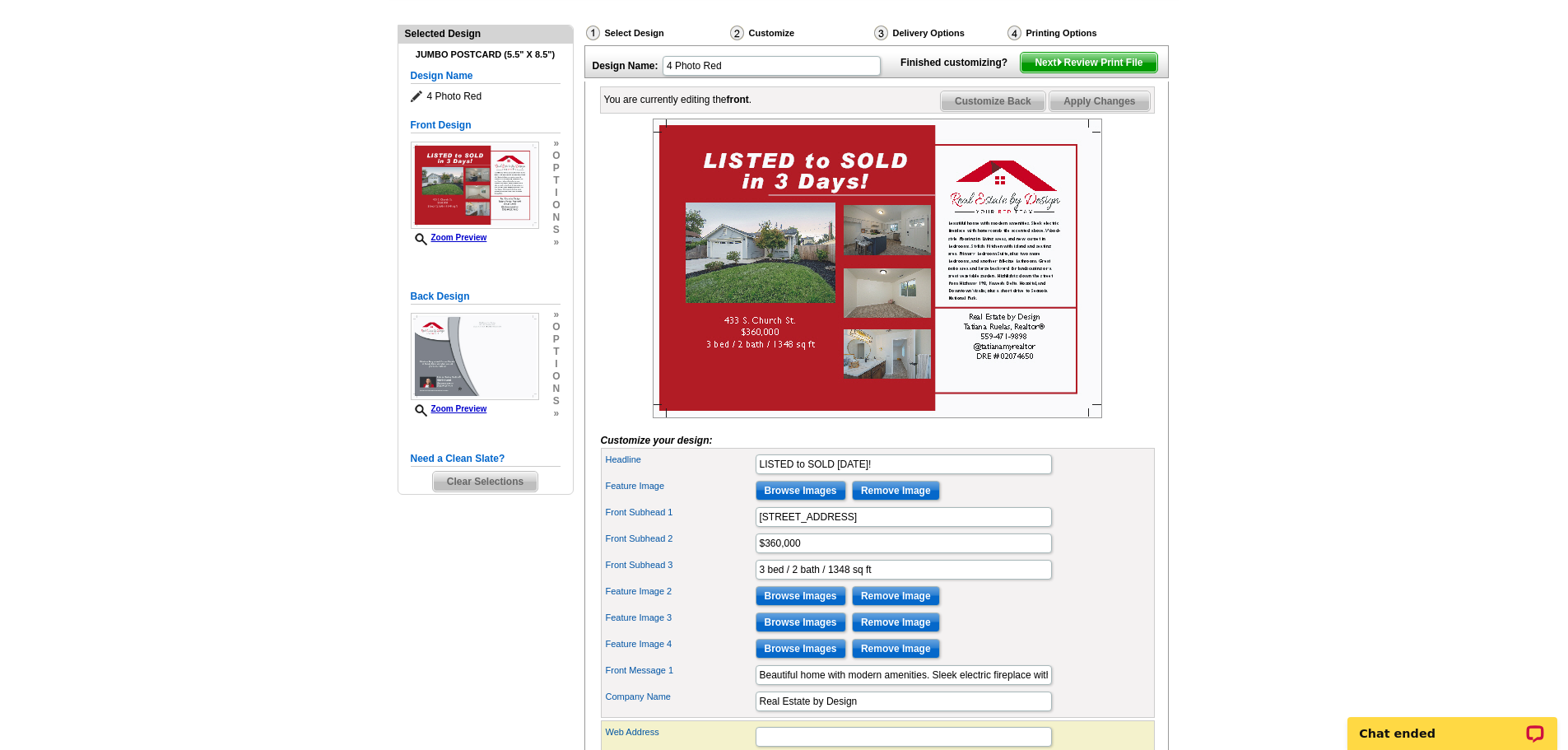
click at [997, 111] on span "Customize Back" at bounding box center [993, 101] width 105 height 19
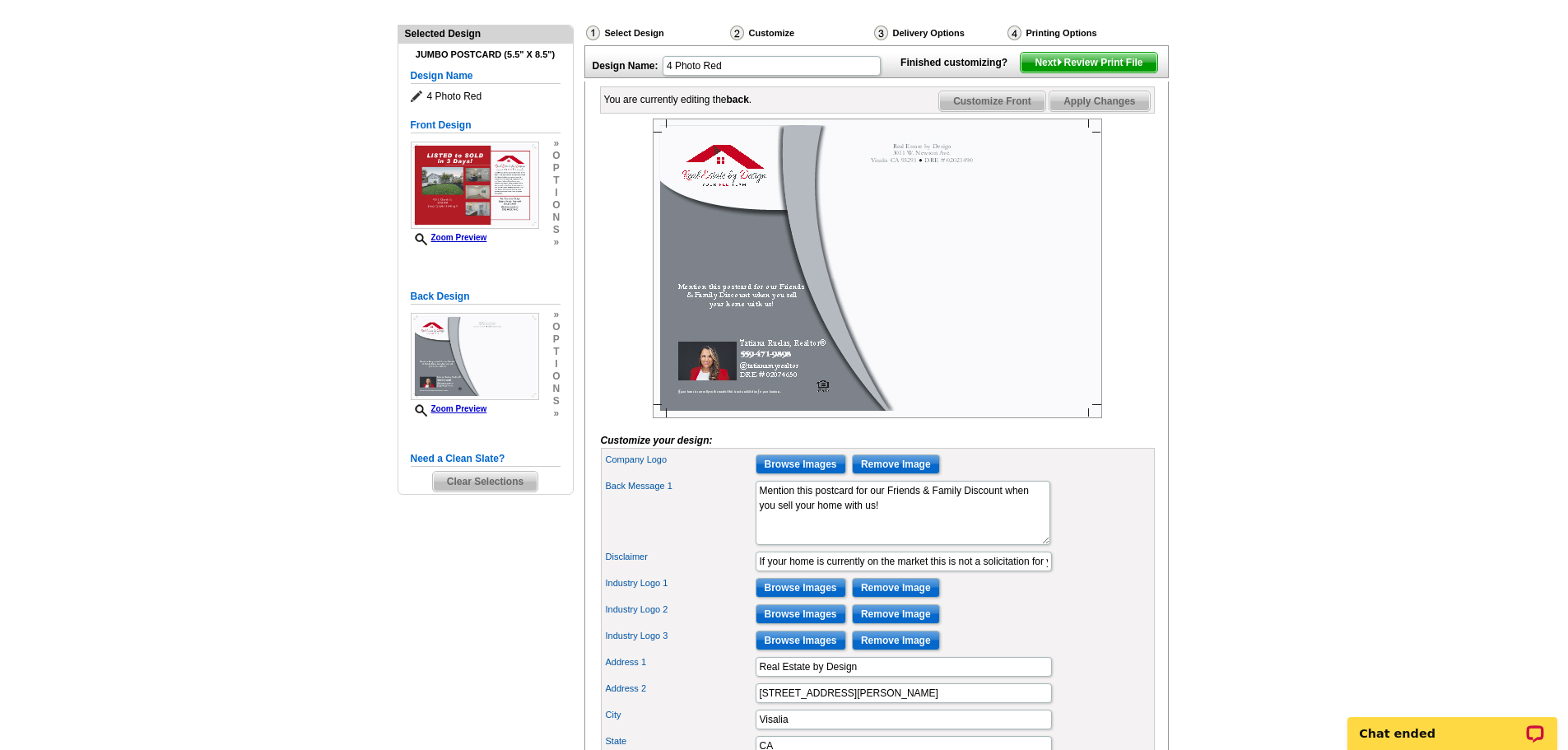
click at [1115, 73] on span "Next Review Print File" at bounding box center [1089, 62] width 136 height 19
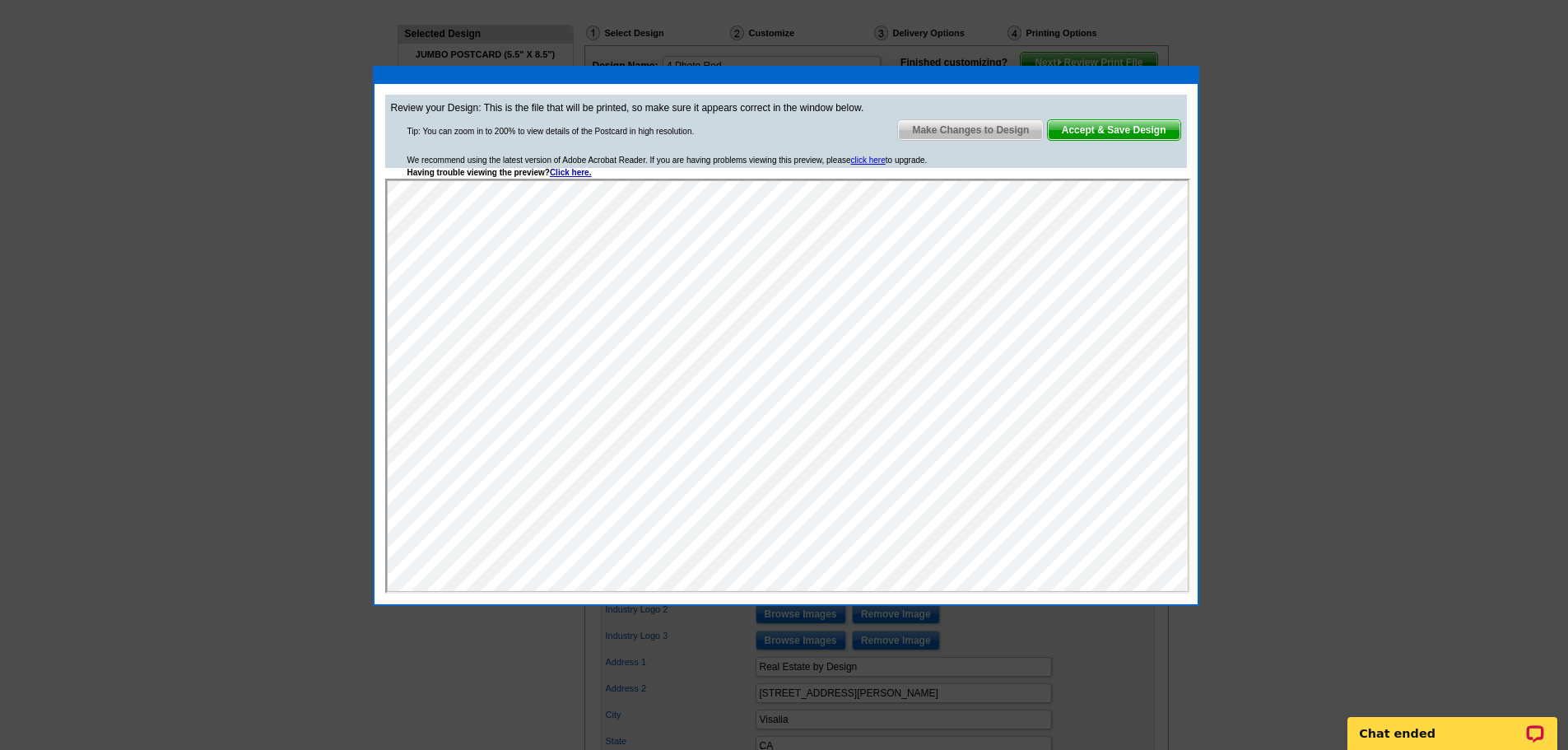
scroll to position [0, 0]
click at [1114, 134] on span "Accept & Save Design" at bounding box center [1114, 130] width 133 height 19
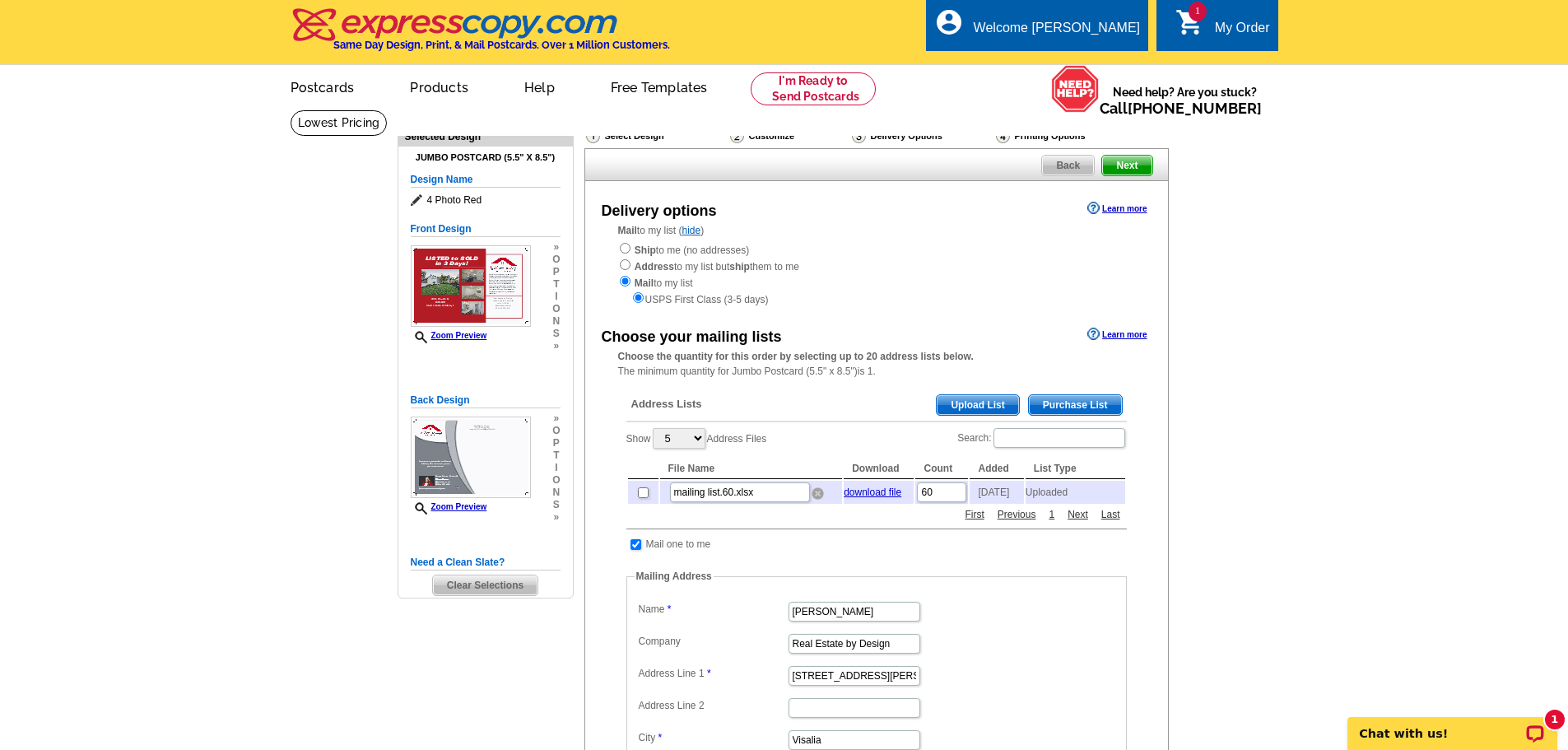
click at [817, 496] on img at bounding box center [817, 493] width 13 height 13
click at [988, 408] on span "Upload List" at bounding box center [977, 405] width 81 height 19
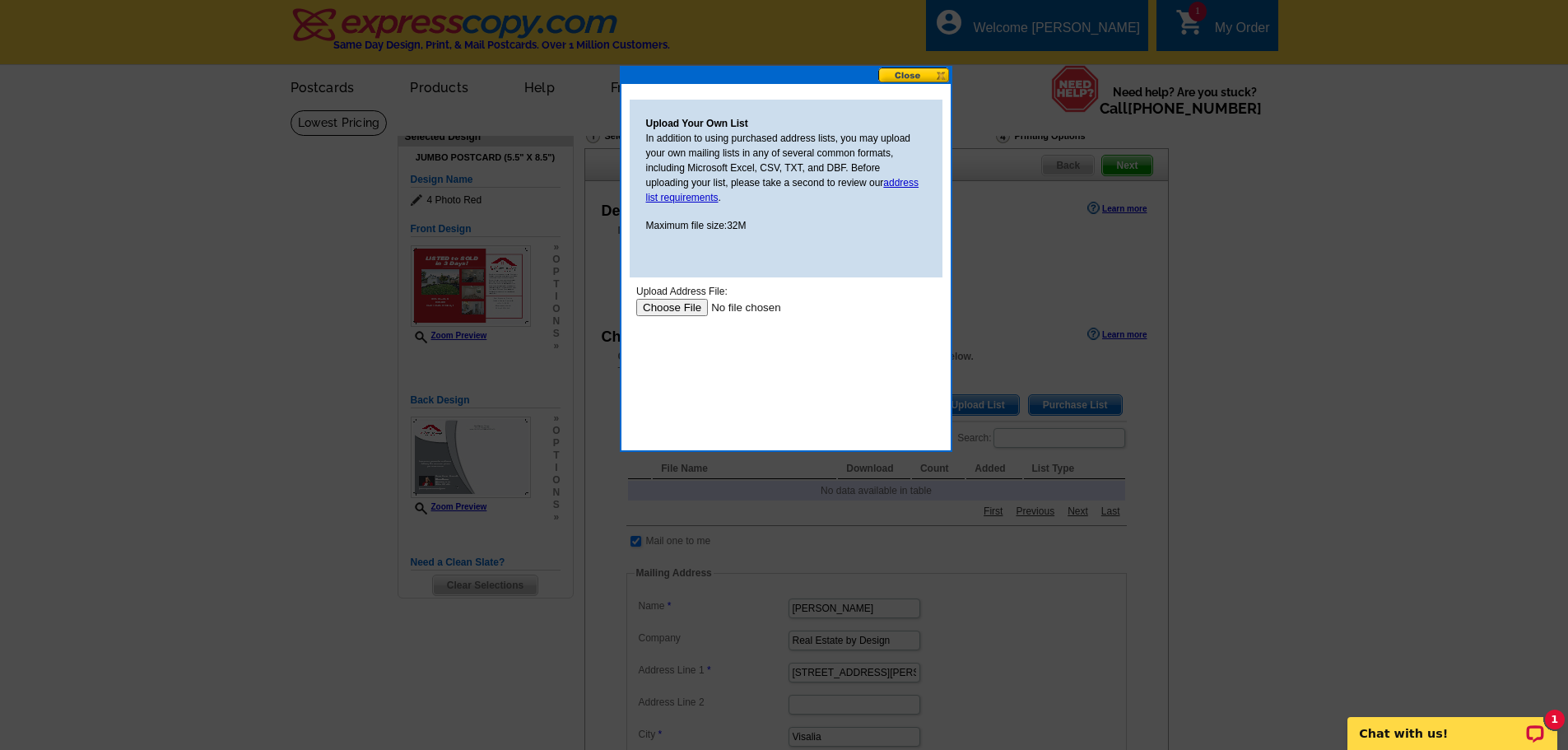
click at [696, 304] on input "file" at bounding box center [739, 307] width 208 height 17
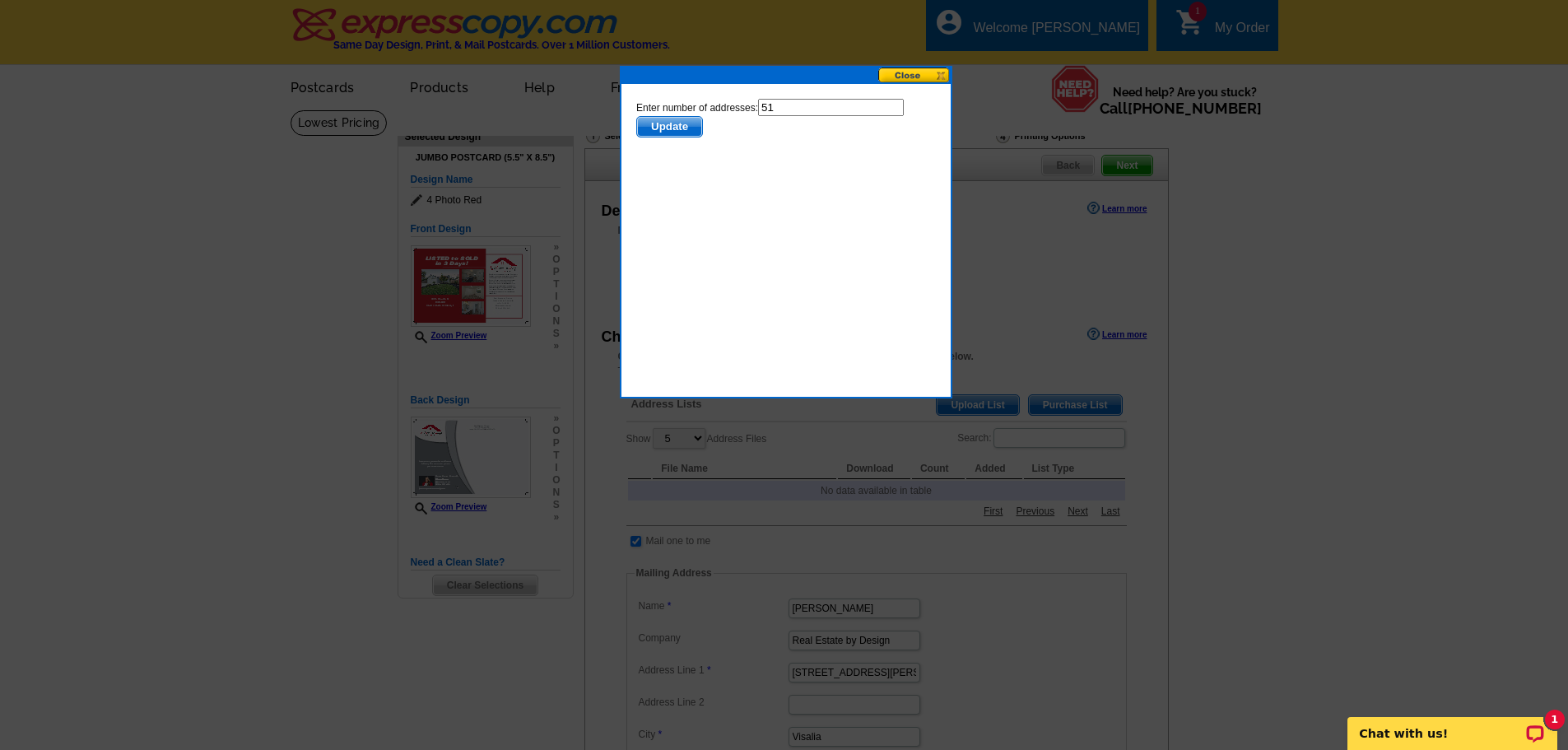
click at [806, 100] on input "51" at bounding box center [830, 108] width 145 height 17
type input "50"
click at [687, 125] on span "Update" at bounding box center [668, 127] width 65 height 19
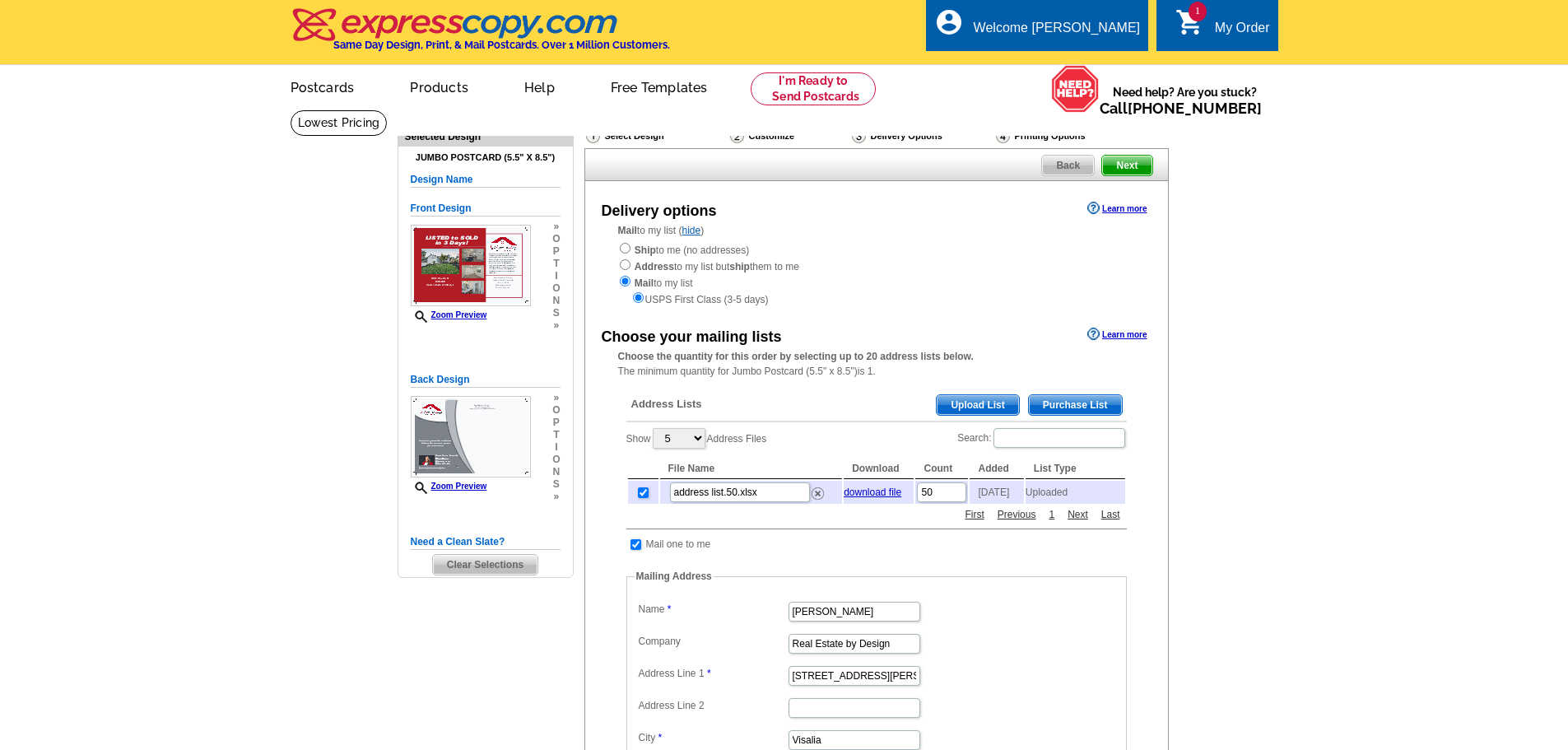
click at [1335, 328] on main "Need Help? call [PHONE_NUMBER], chat with support, or have our designers make s…" at bounding box center [784, 650] width 1568 height 1081
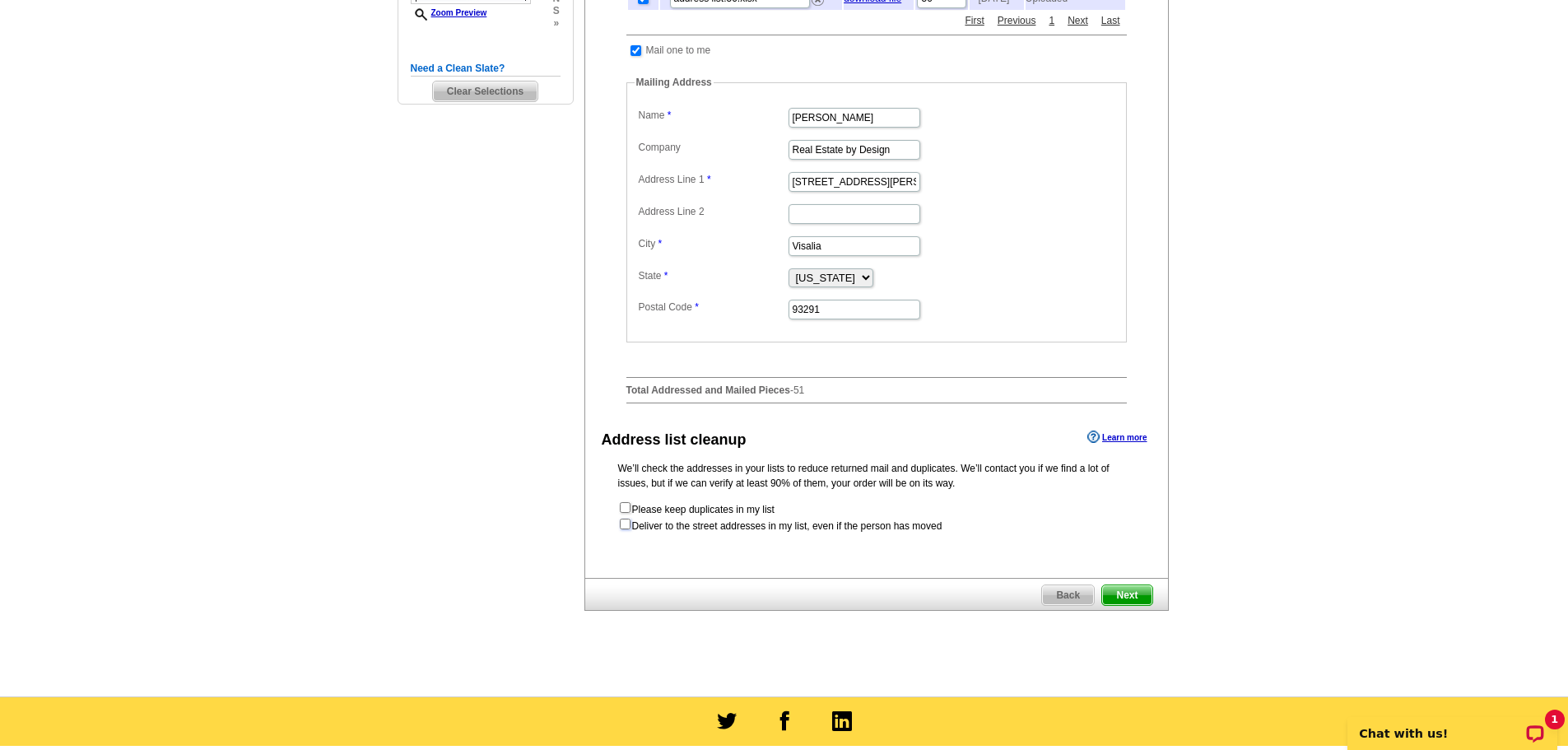
click at [625, 529] on input "checkbox" at bounding box center [625, 523] width 11 height 11
checkbox input "true"
radio input "true"
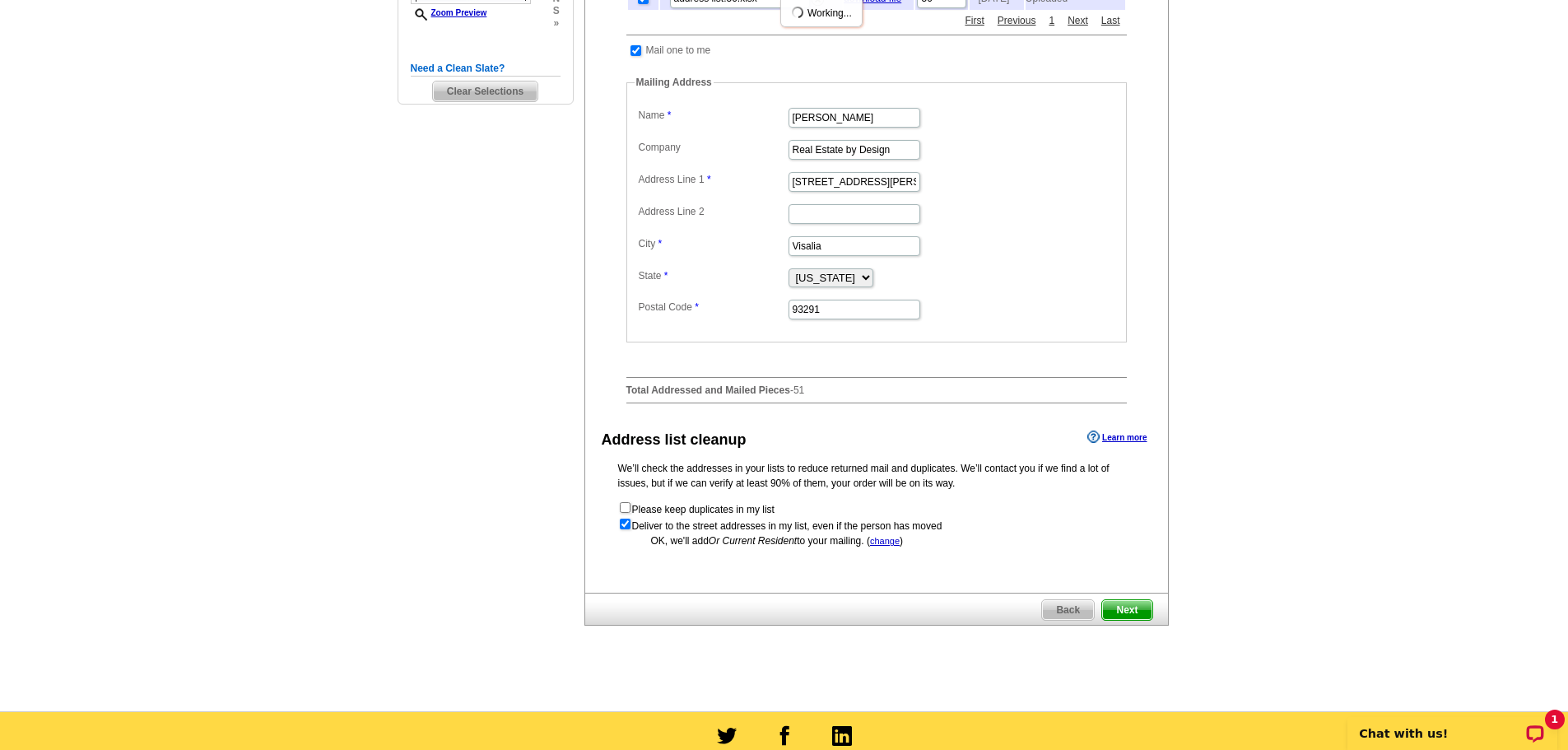
click at [1144, 617] on span "Next" at bounding box center [1126, 609] width 49 height 19
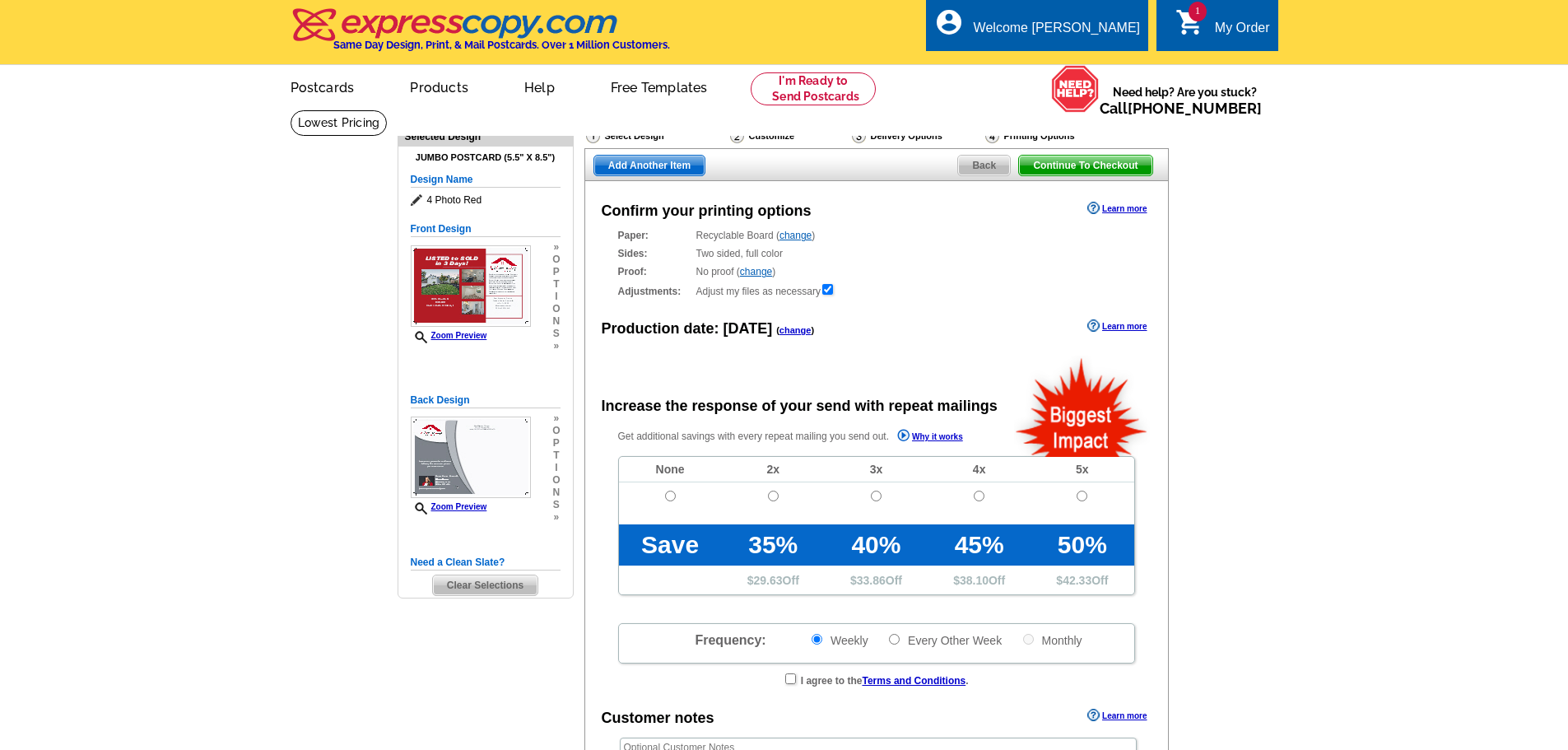
radio input "false"
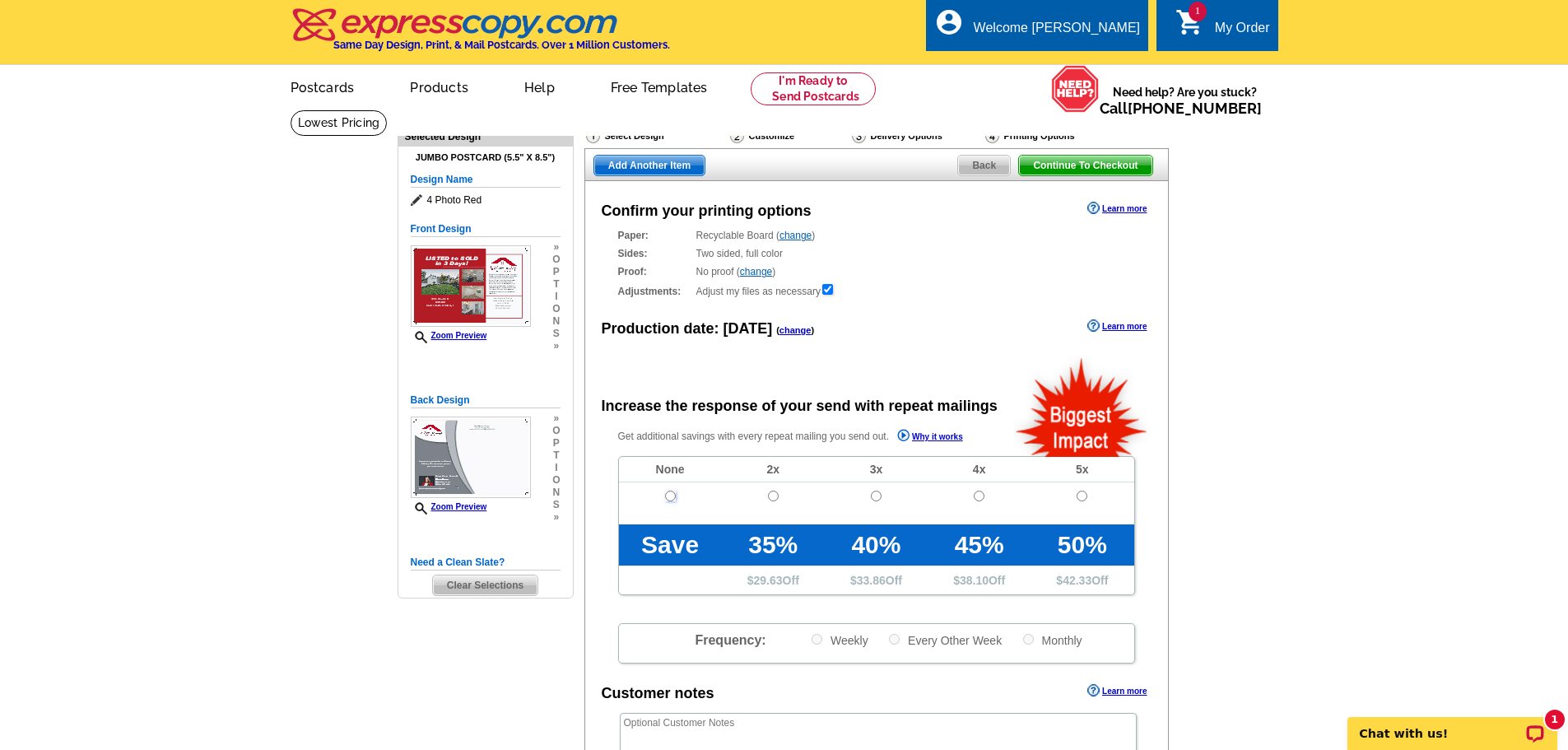
click at [669, 498] on input "radio" at bounding box center [670, 495] width 11 height 11
radio input "true"
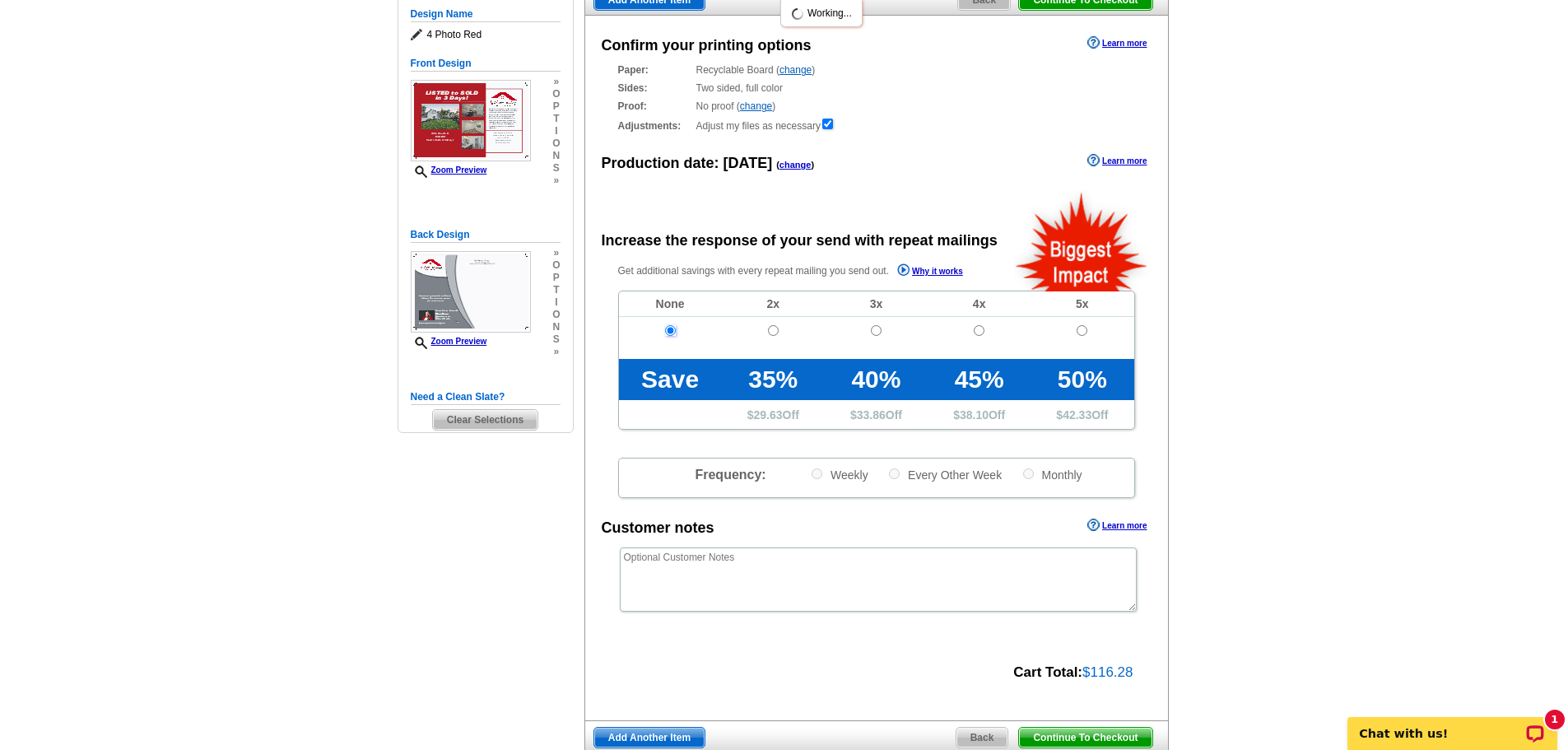
scroll to position [494, 0]
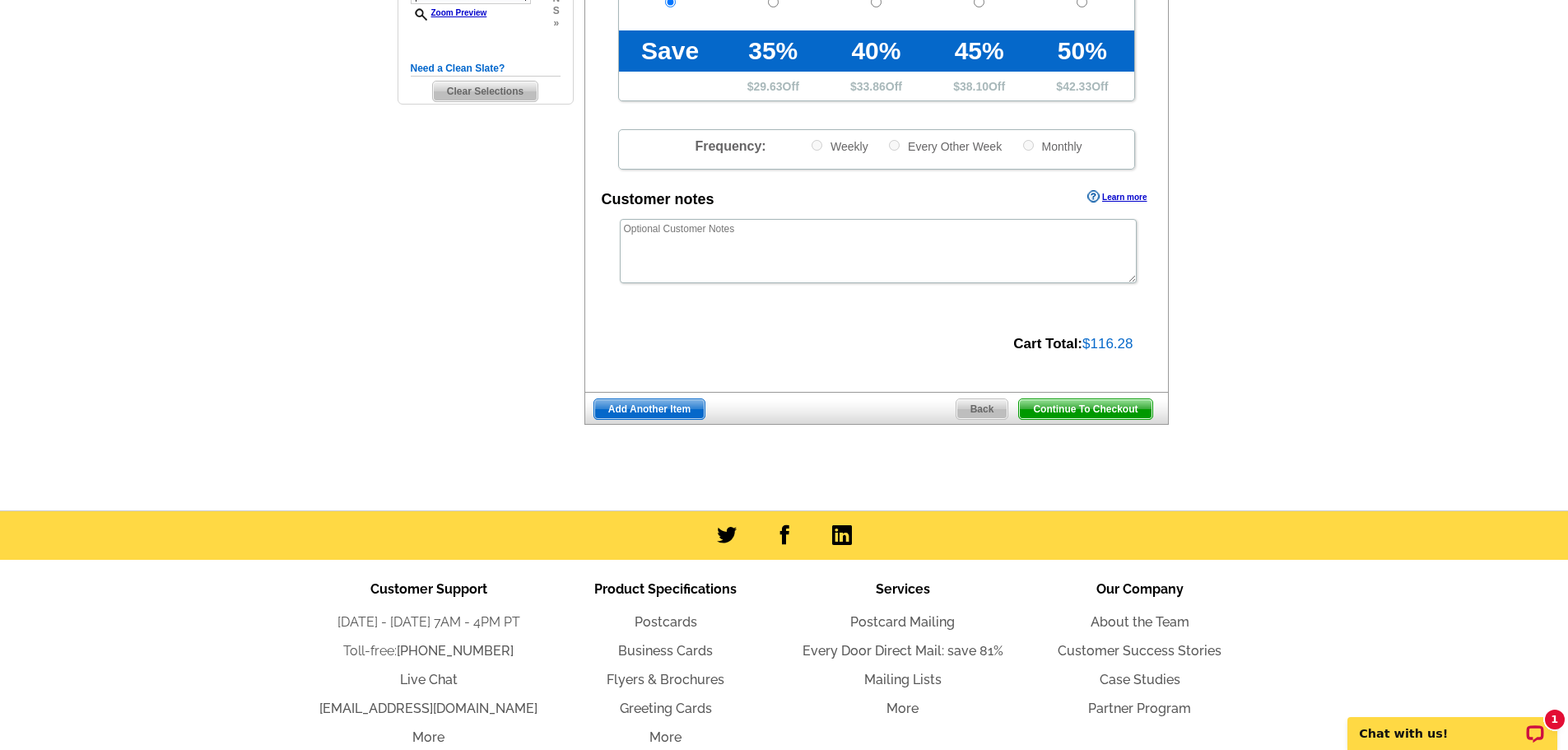
click at [1096, 408] on span "Continue To Checkout" at bounding box center [1085, 409] width 133 height 19
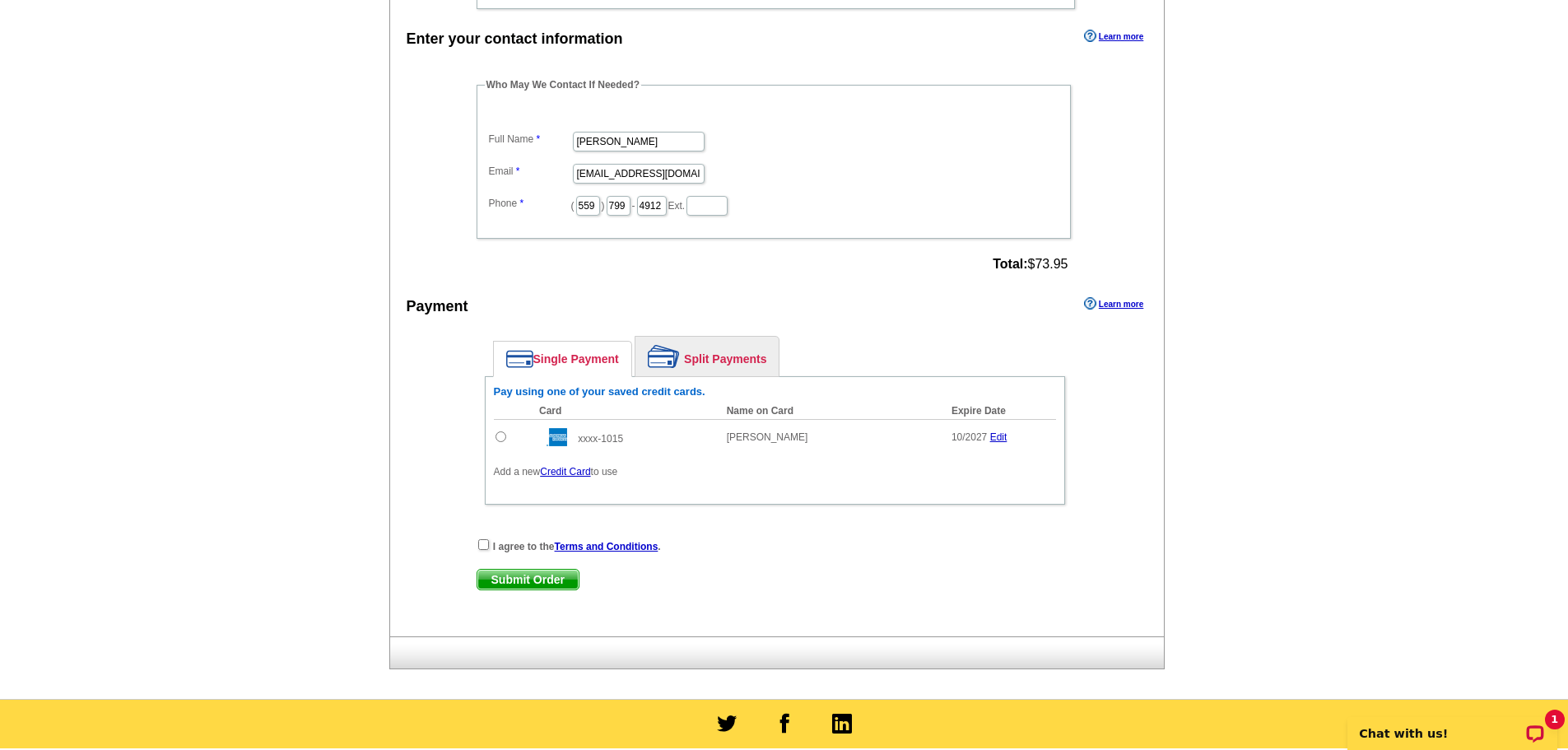
scroll to position [577, 0]
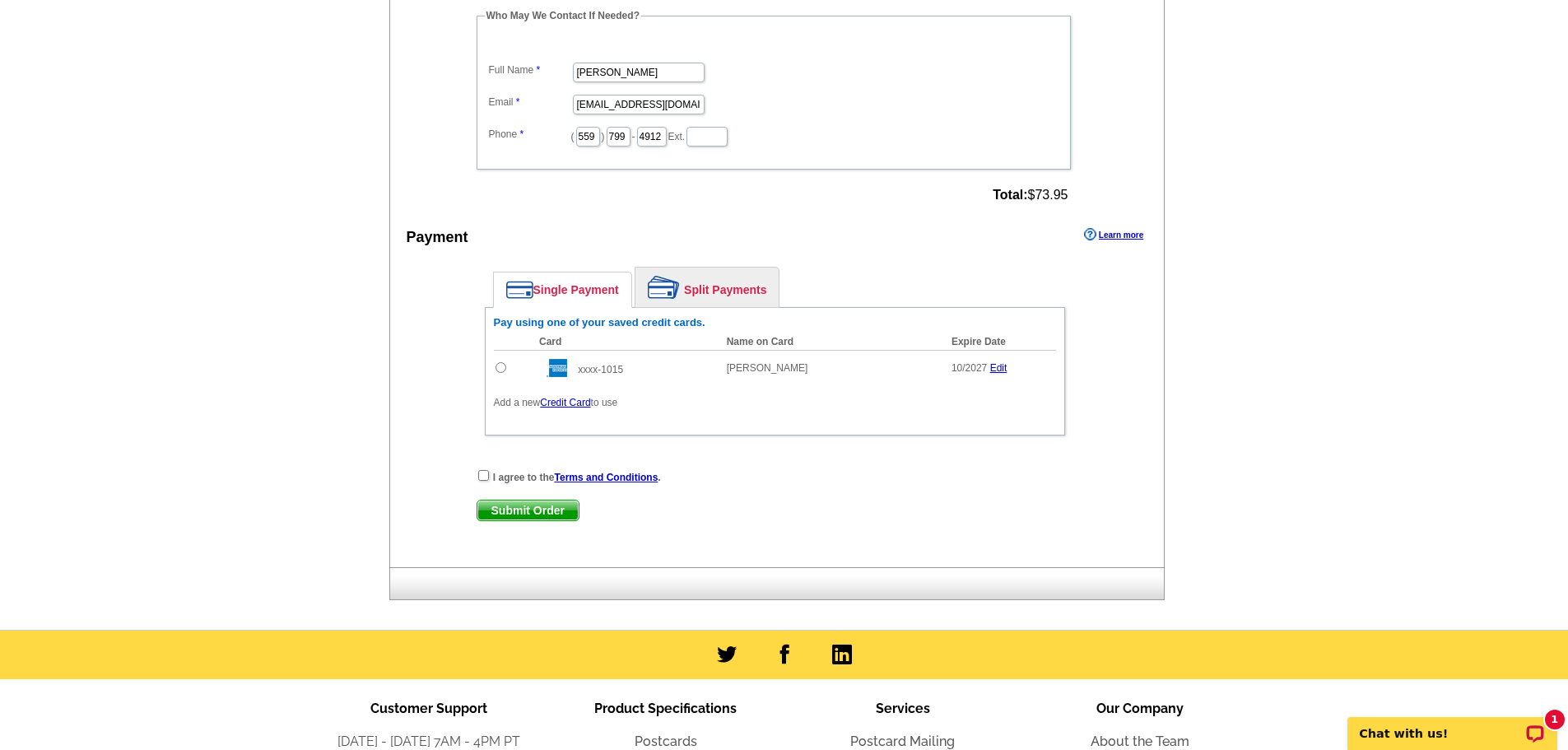
click at [505, 364] on input "radio" at bounding box center [500, 367] width 11 height 11
radio input "true"
click at [486, 474] on input "checkbox" at bounding box center [483, 475] width 11 height 11
checkbox input "true"
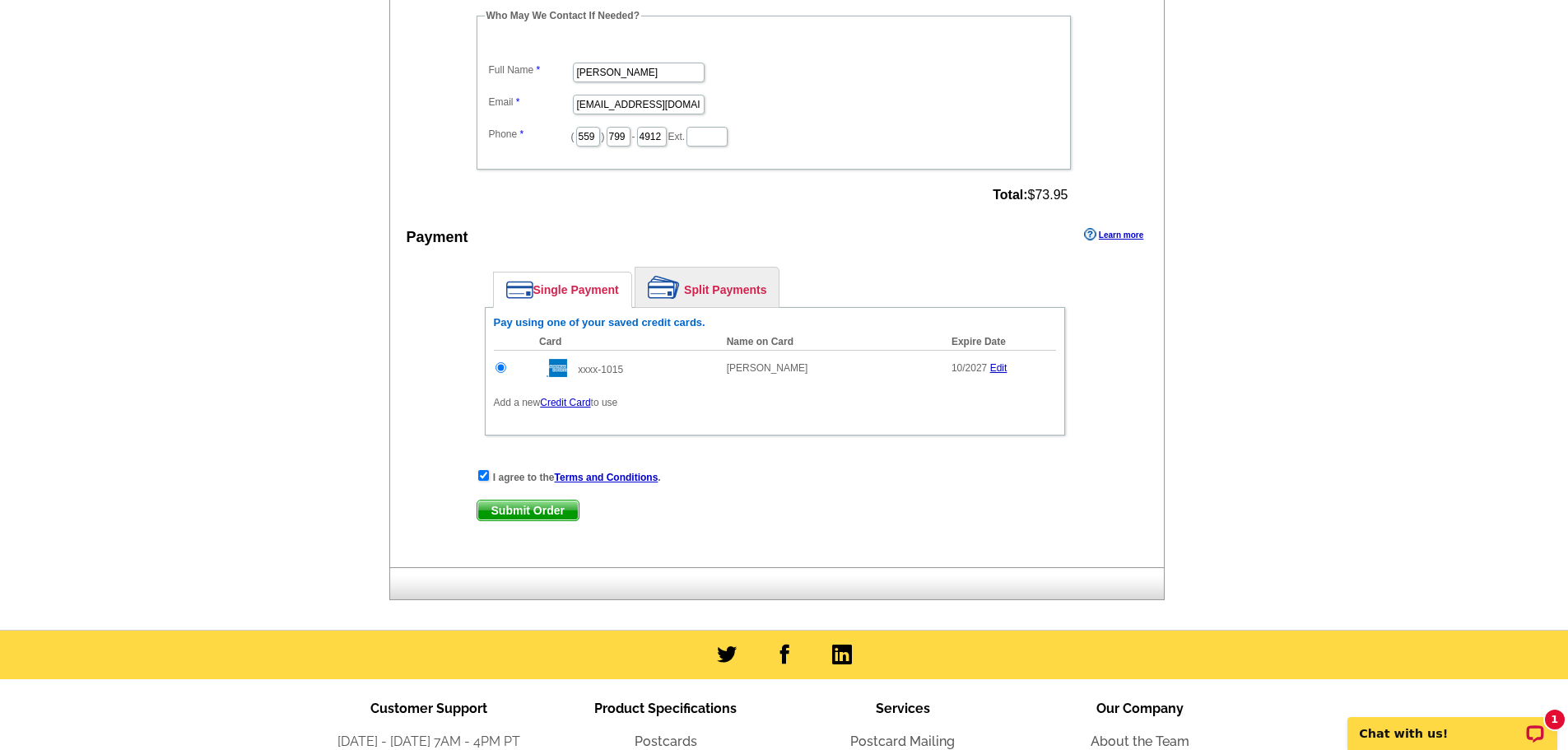
click at [508, 510] on span "Submit Order" at bounding box center [528, 511] width 102 height 19
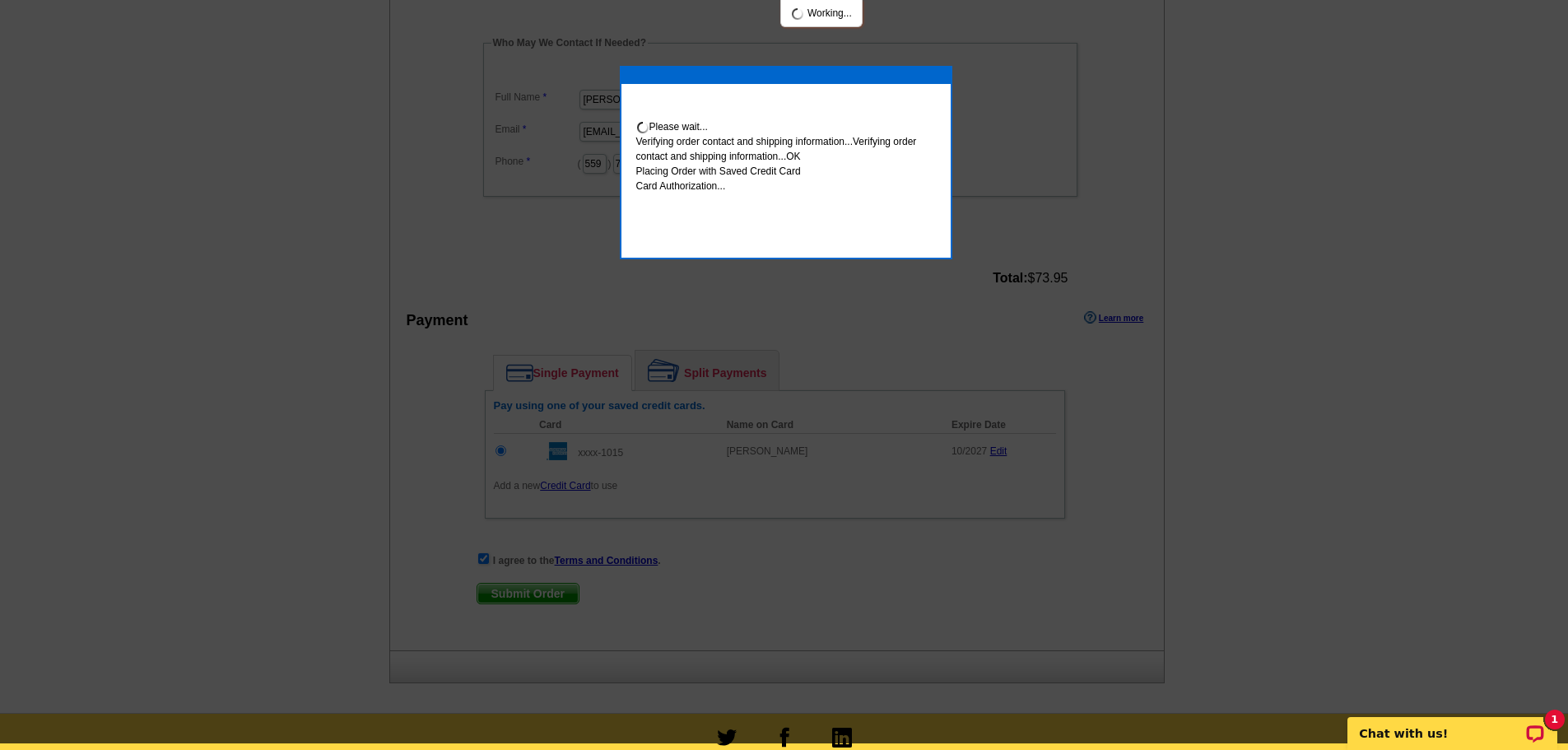
scroll to position [570, 0]
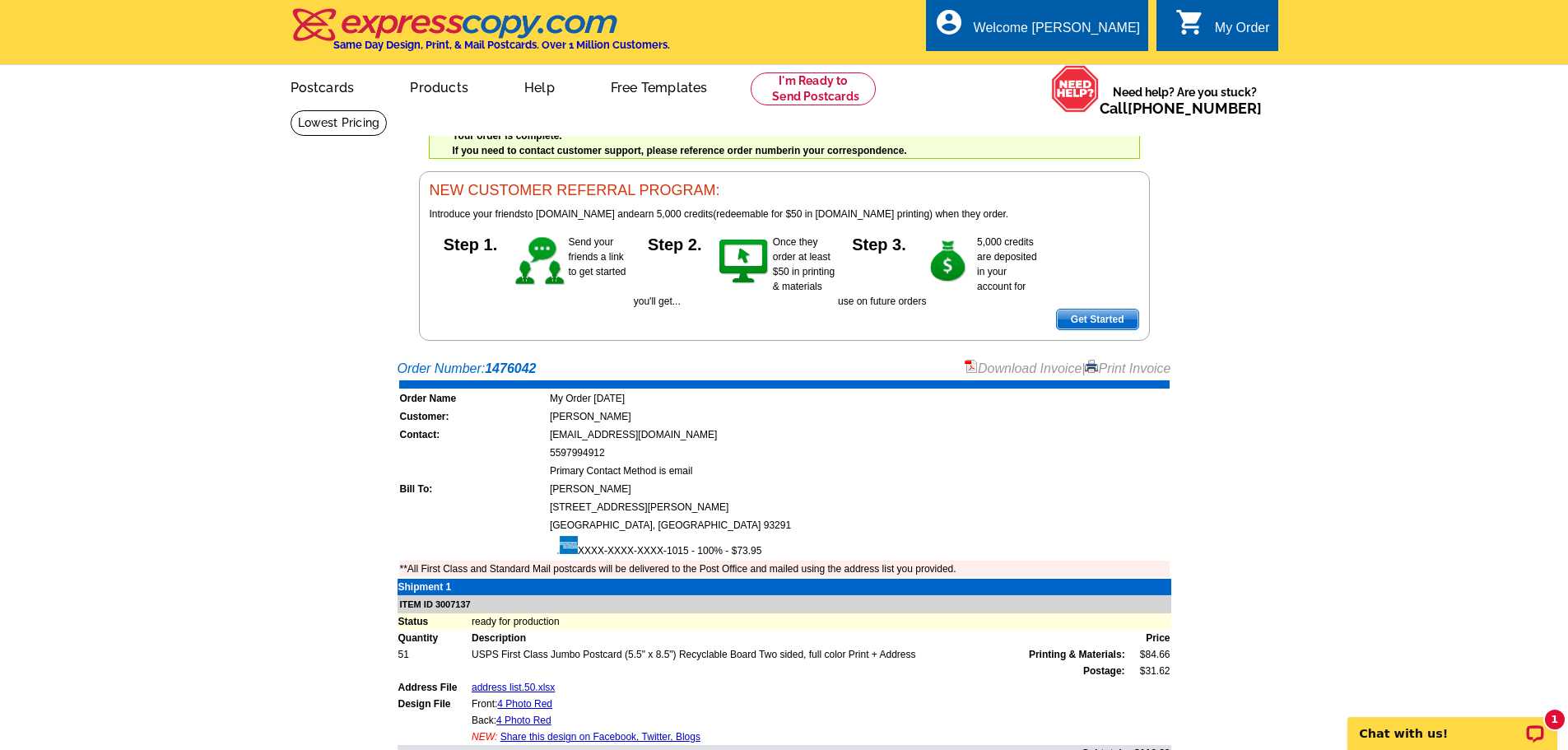
click at [1010, 371] on link "Download Invoice" at bounding box center [1023, 368] width 117 height 14
